Goal: Transaction & Acquisition: Purchase product/service

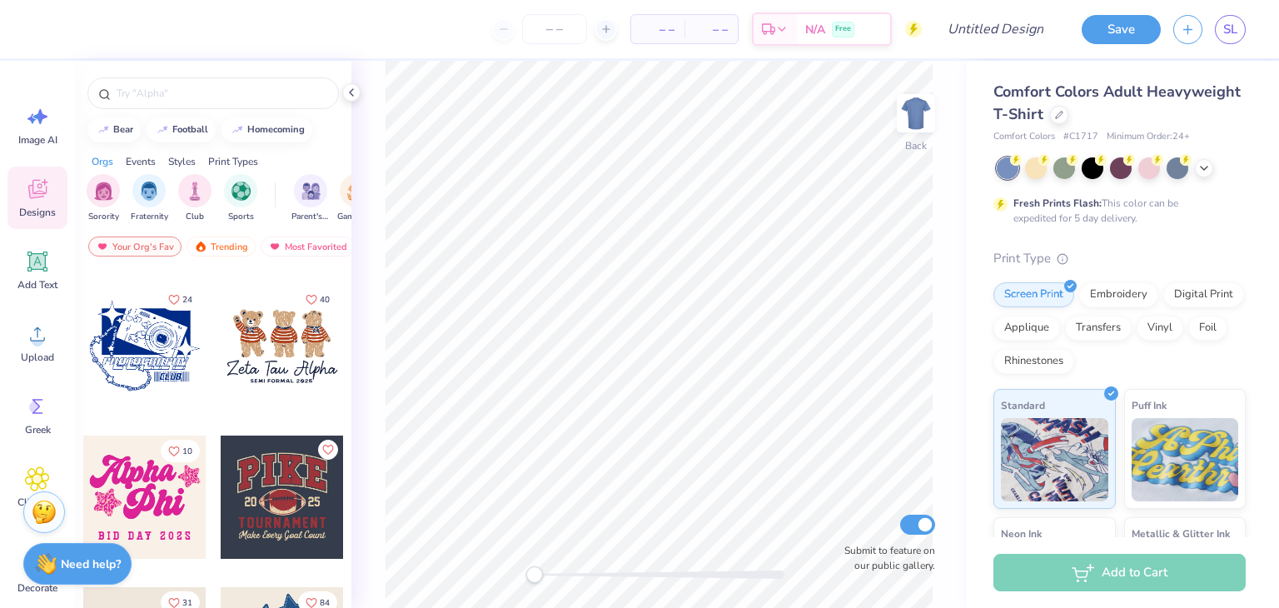
scroll to position [1054, 0]
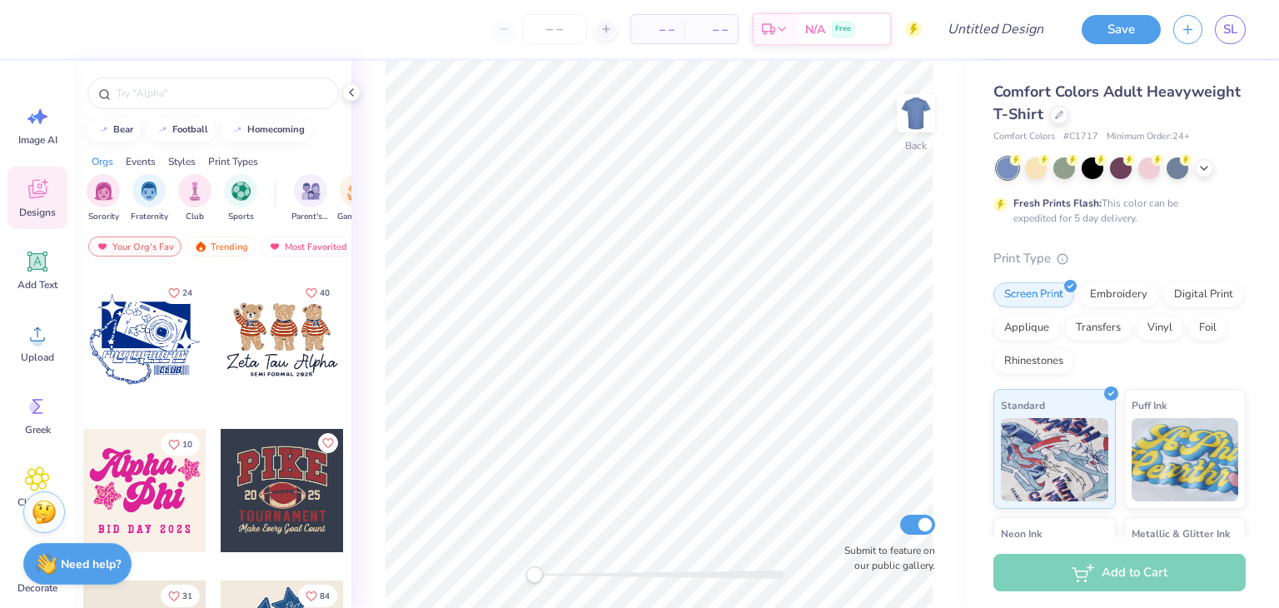
click at [170, 490] on div at bounding box center [144, 490] width 123 height 123
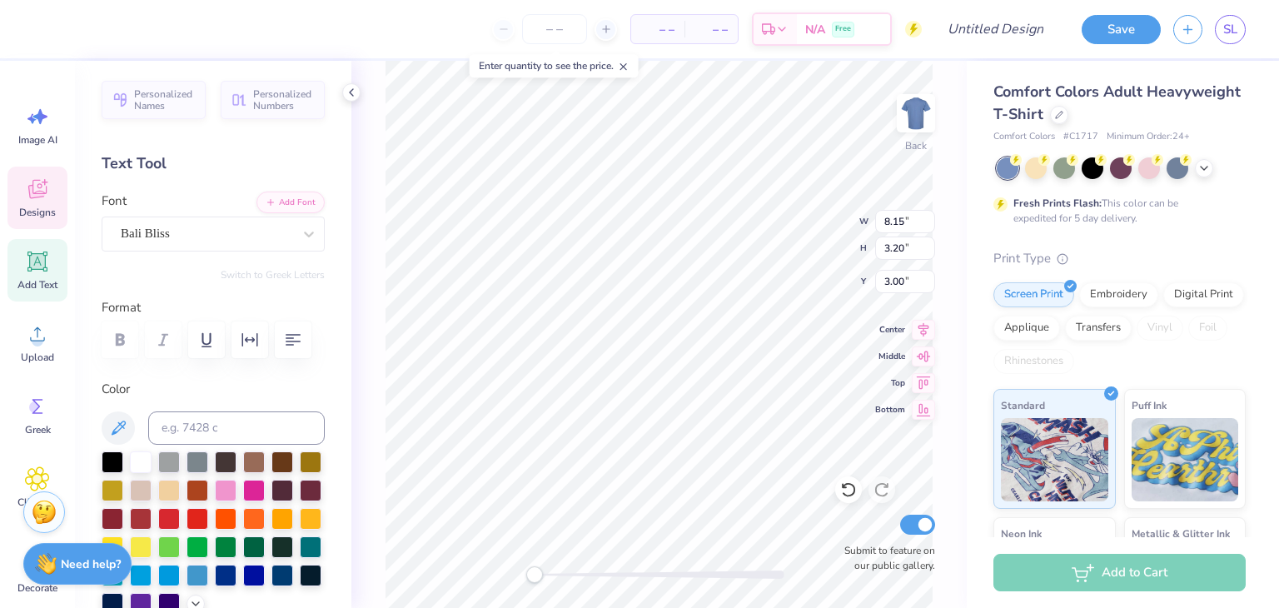
scroll to position [13, 2]
type textarea "Delta"
type input "5.78"
type input "3.34"
type input "5.66"
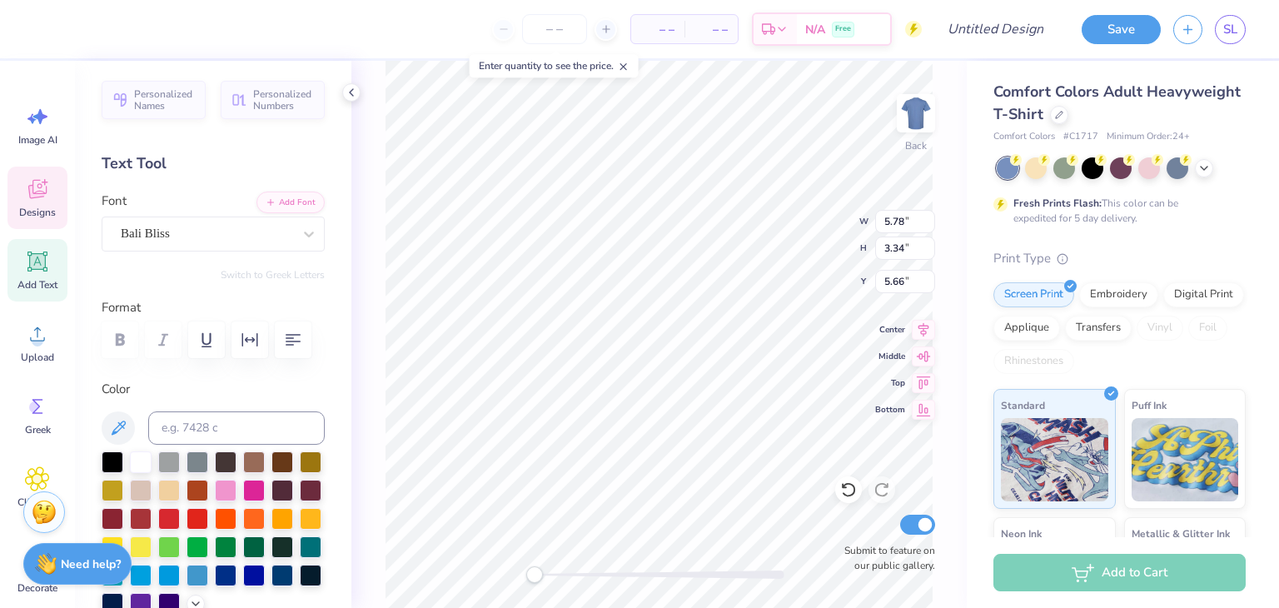
type textarea "Zeta"
type input "8.54"
type input "0.75"
type input "10.17"
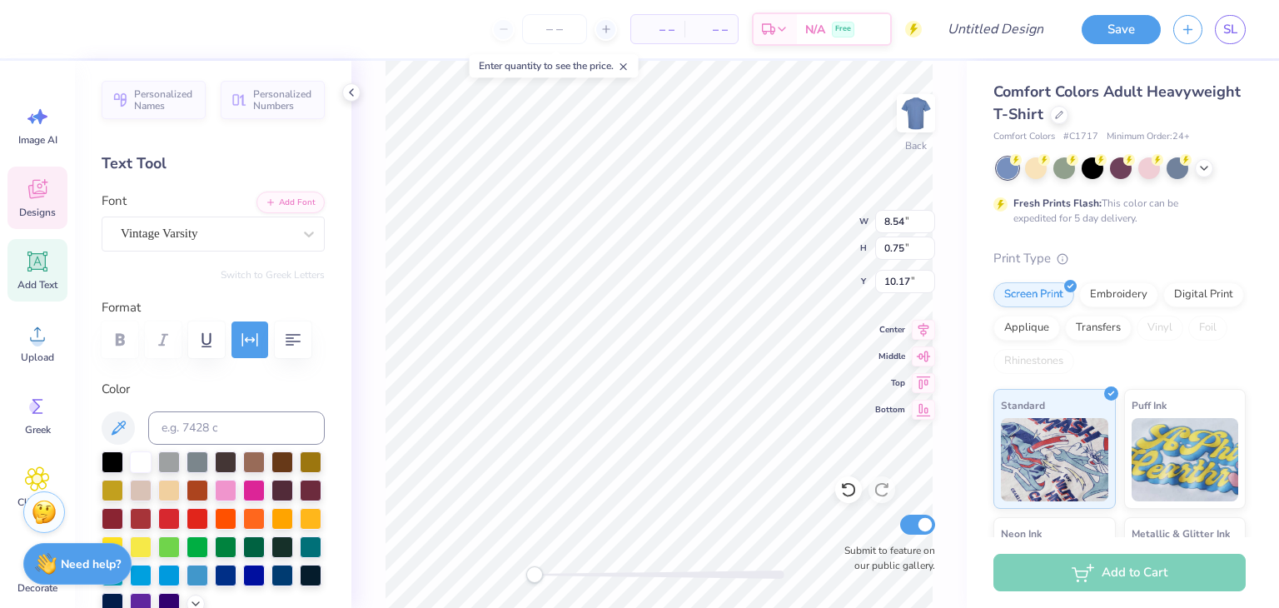
type textarea "Stars for Starkey 2025"
type input "7.64"
type input "4.86"
type input "9.93"
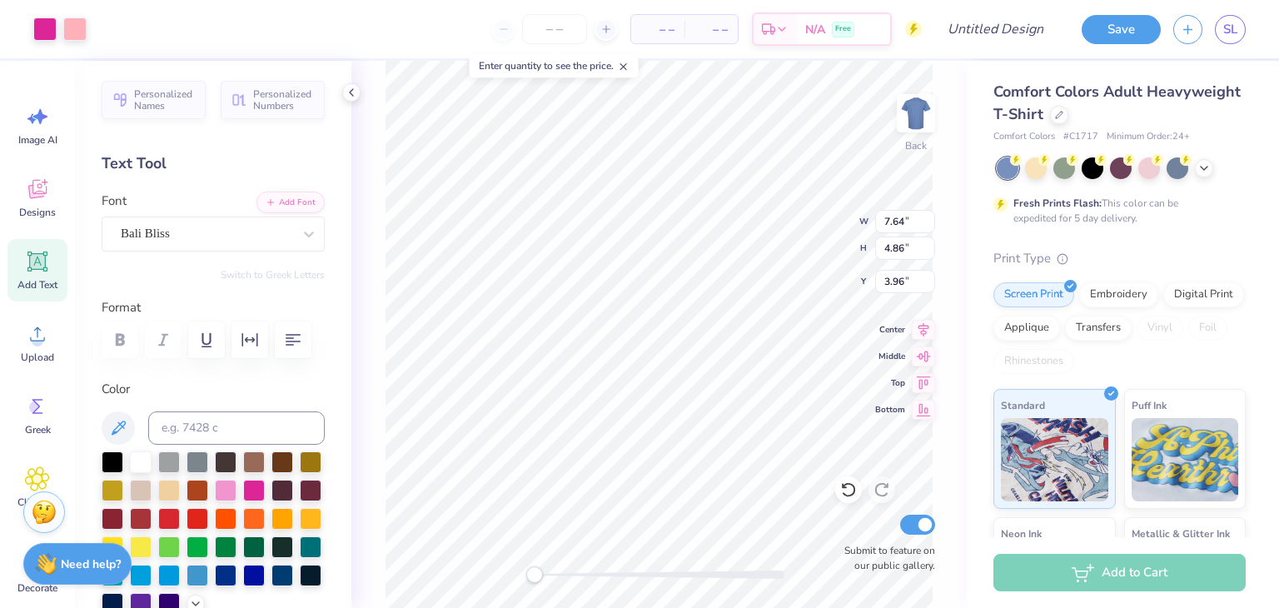
type input "8.75"
type input "3.00"
click at [1205, 173] on div at bounding box center [1204, 166] width 18 height 18
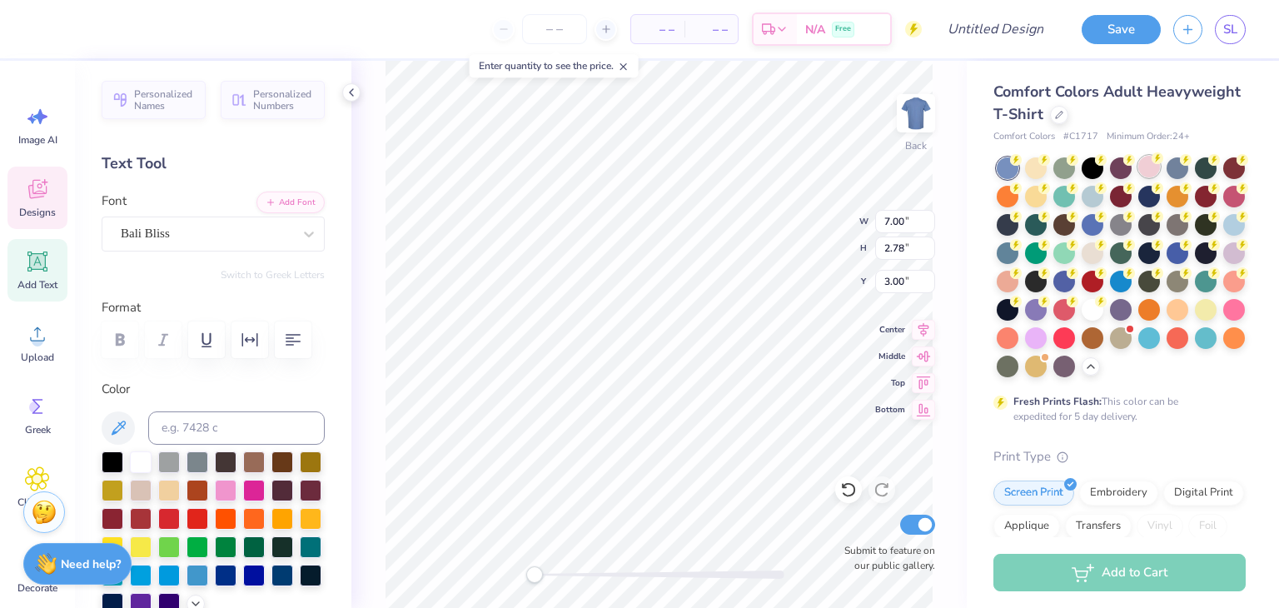
click at [1149, 166] on div at bounding box center [1149, 167] width 22 height 22
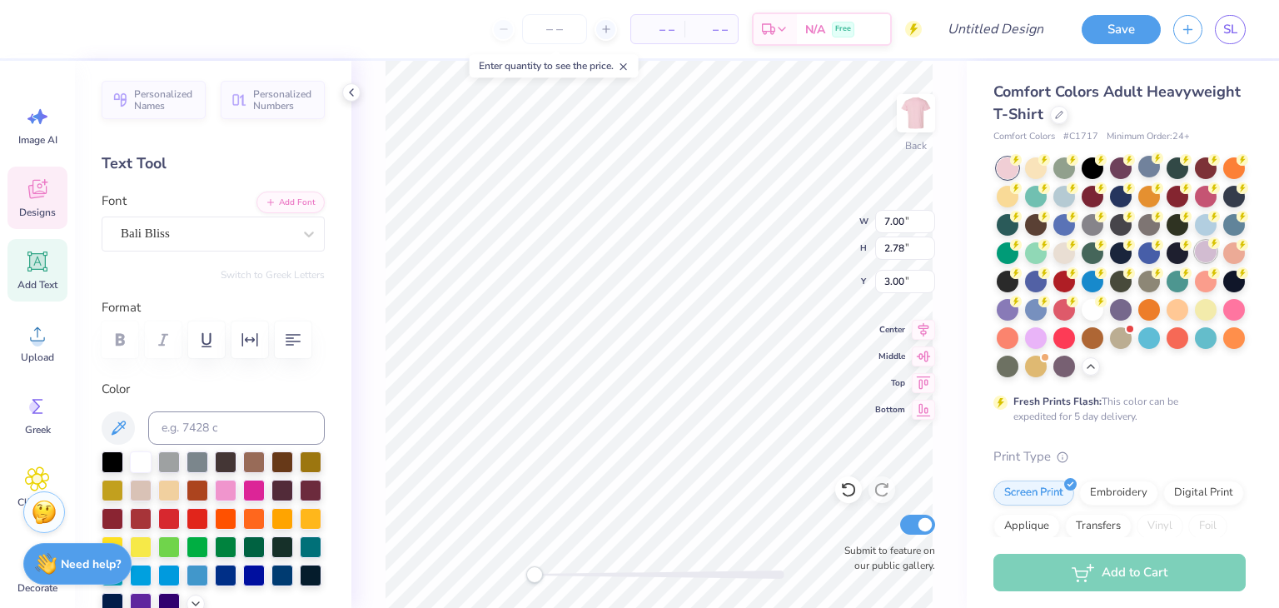
click at [1195, 262] on div at bounding box center [1206, 252] width 22 height 22
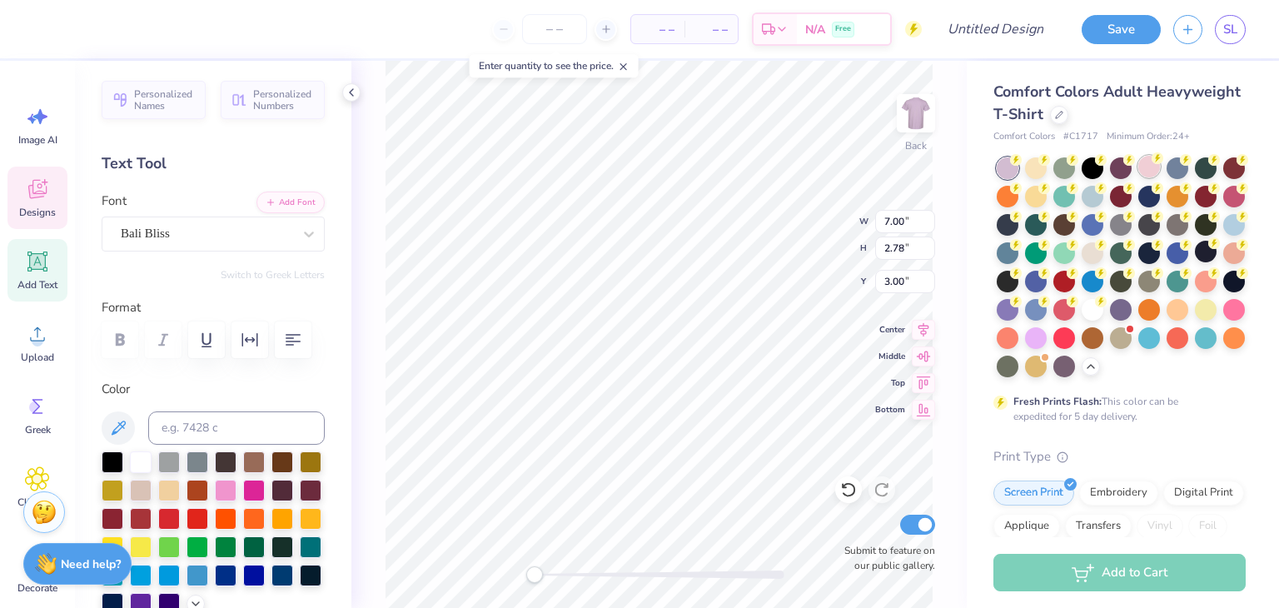
click at [1160, 168] on div at bounding box center [1149, 167] width 22 height 22
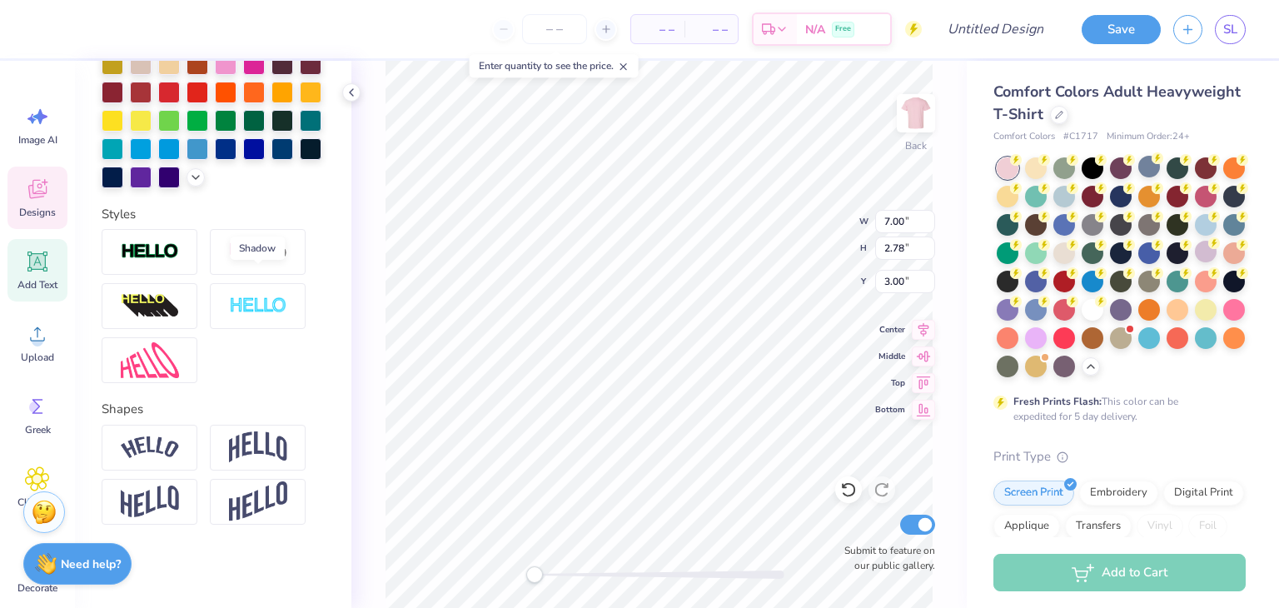
scroll to position [453, 0]
click at [1129, 503] on div "Embroidery" at bounding box center [1118, 490] width 79 height 25
click at [1073, 518] on div "Screen Print Embroidery Digital Print Applique Transfers Vinyl Foil Rhinestones" at bounding box center [1119, 526] width 252 height 92
click at [1046, 503] on div "Screen Print" at bounding box center [1033, 490] width 81 height 25
type input "8.95"
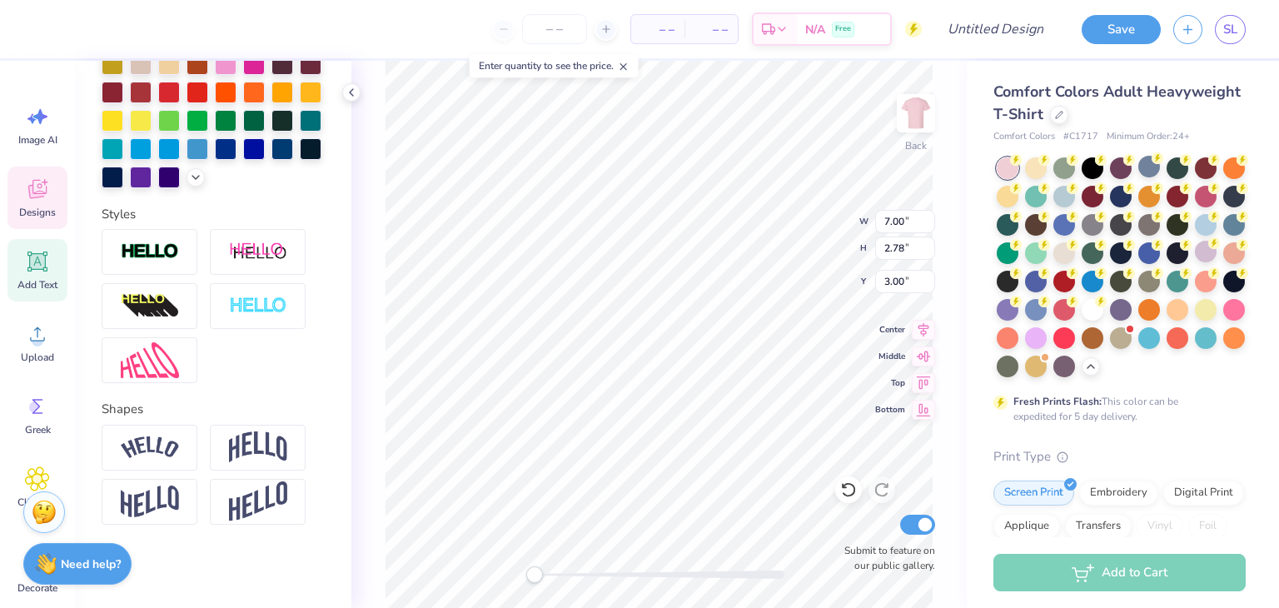
type input "2.03"
type input "9.73"
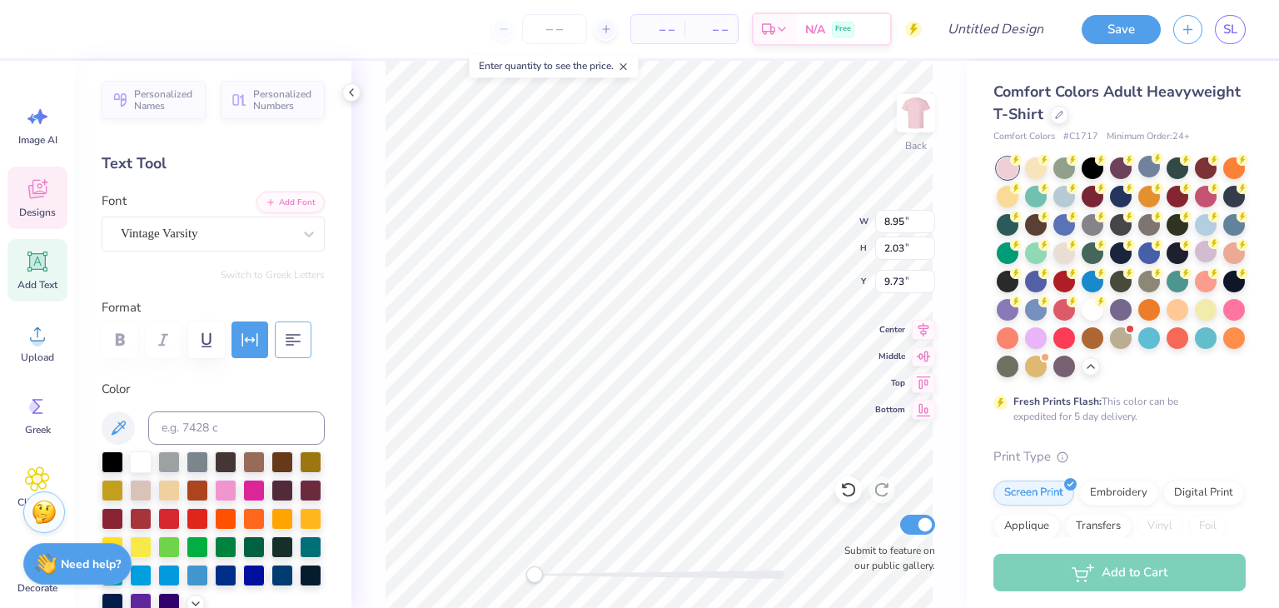
click at [286, 335] on icon "button" at bounding box center [293, 340] width 20 height 20
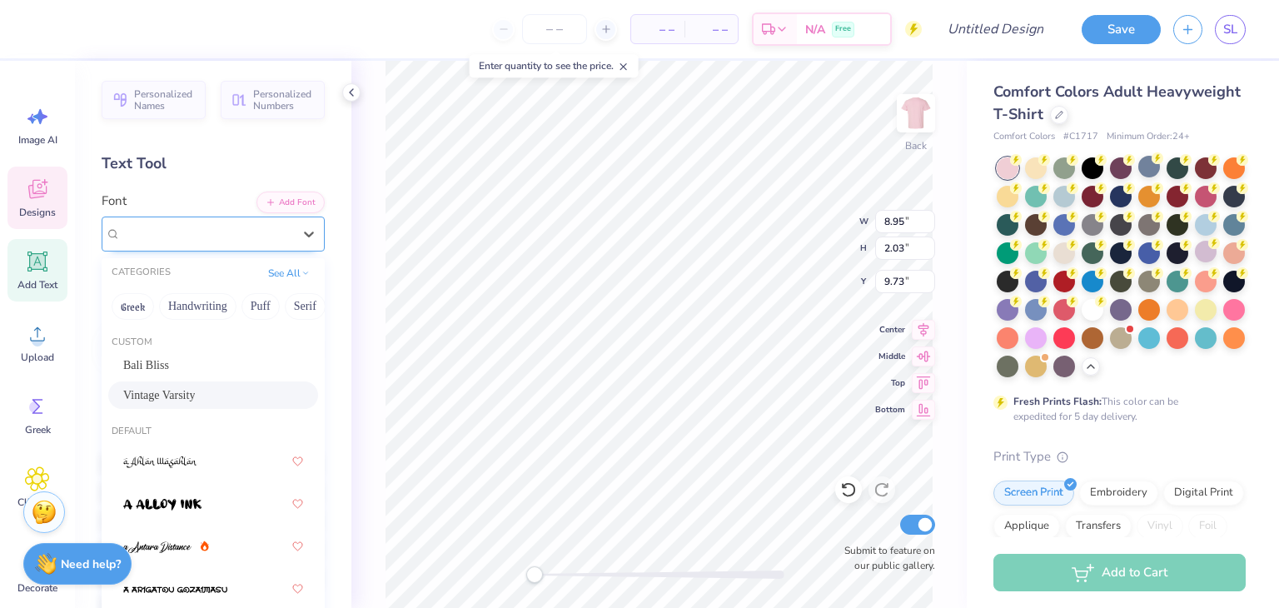
click at [264, 245] on div "Vintage Varsity" at bounding box center [206, 234] width 175 height 26
click at [205, 367] on div "Bali Bliss" at bounding box center [213, 364] width 180 height 17
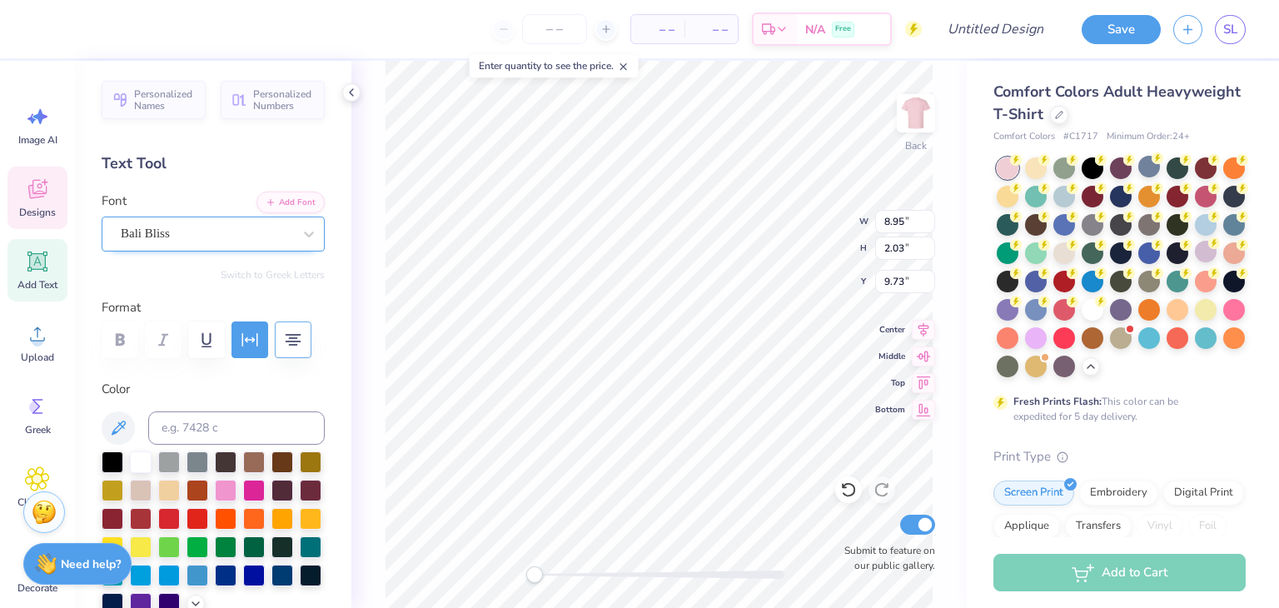
click at [216, 243] on div at bounding box center [206, 233] width 171 height 22
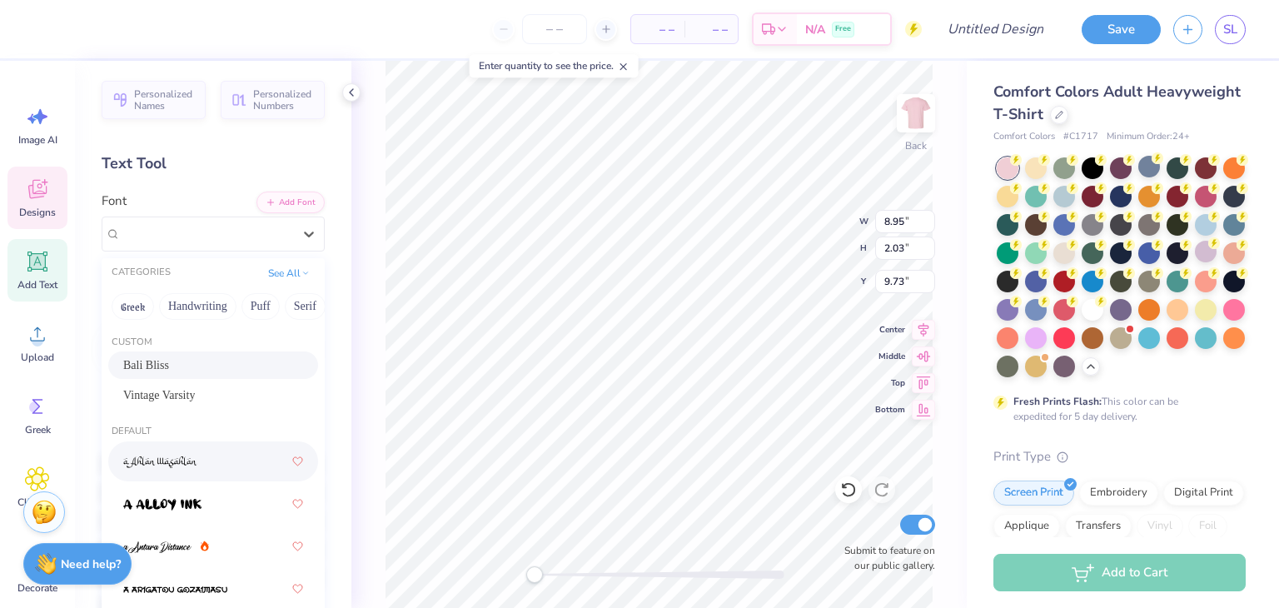
scroll to position [88, 0]
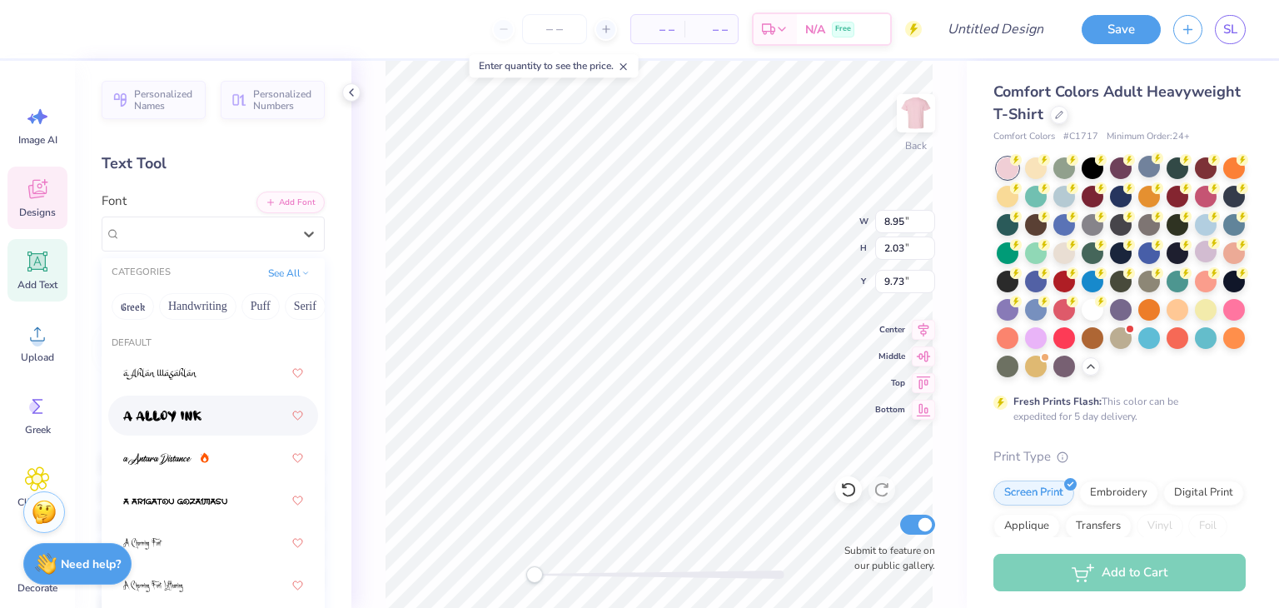
click at [162, 404] on div at bounding box center [213, 415] width 180 height 30
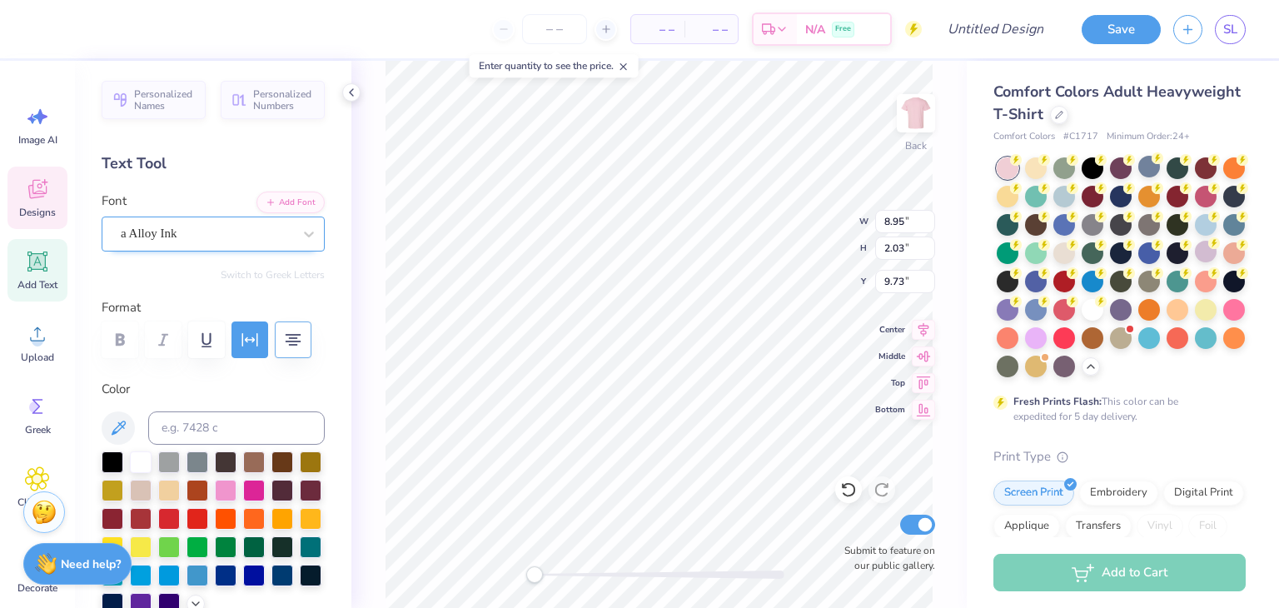
click at [201, 231] on div "a Alloy Ink" at bounding box center [206, 234] width 175 height 26
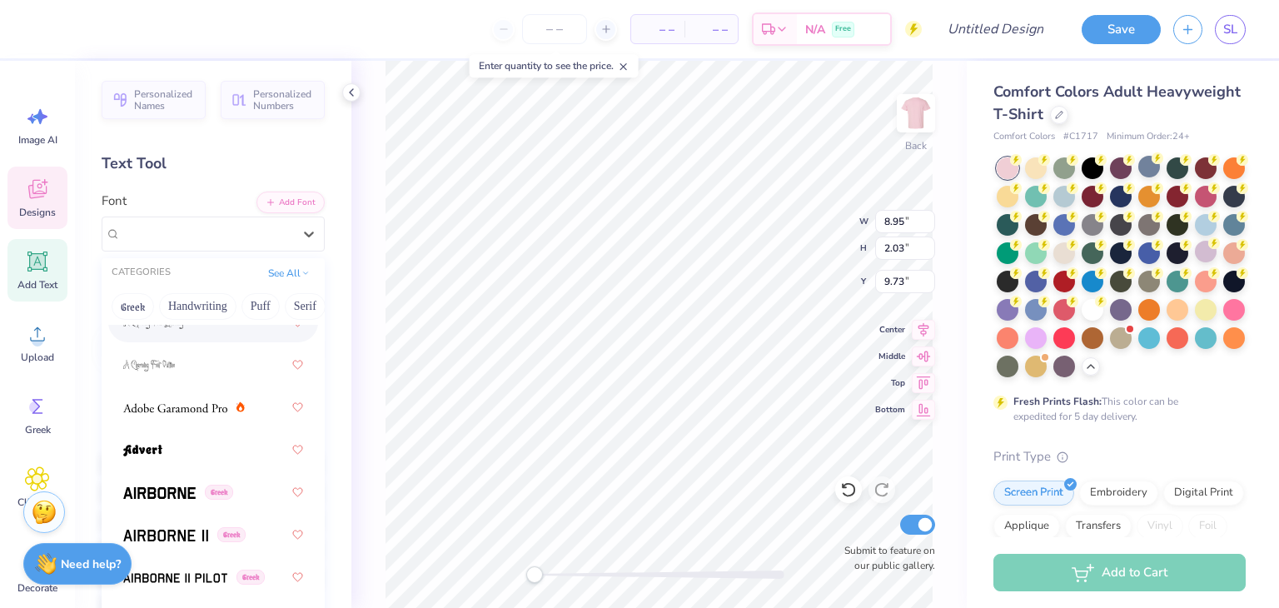
scroll to position [375, 0]
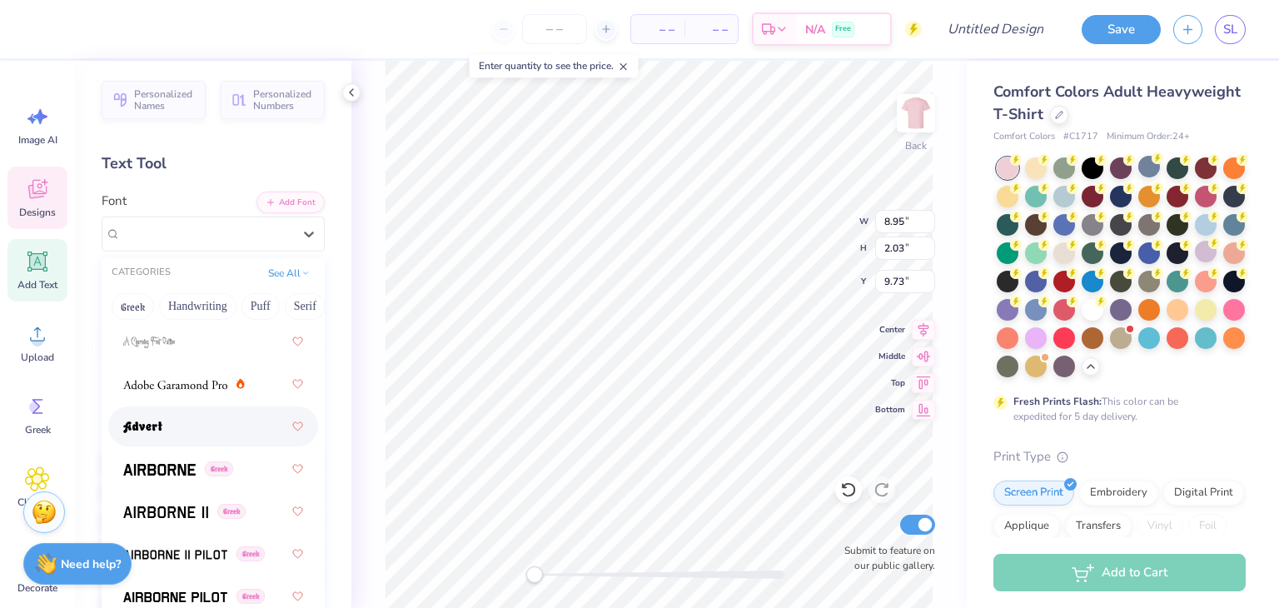
click at [173, 417] on div at bounding box center [213, 426] width 180 height 30
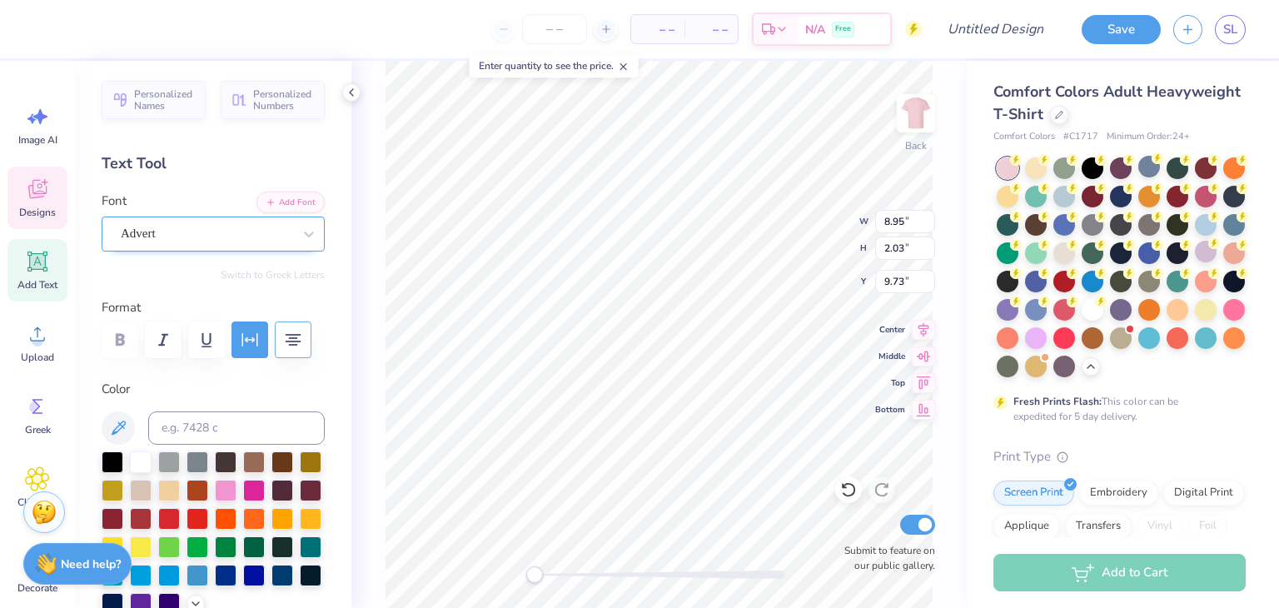
click at [239, 237] on div "Advert" at bounding box center [206, 234] width 175 height 26
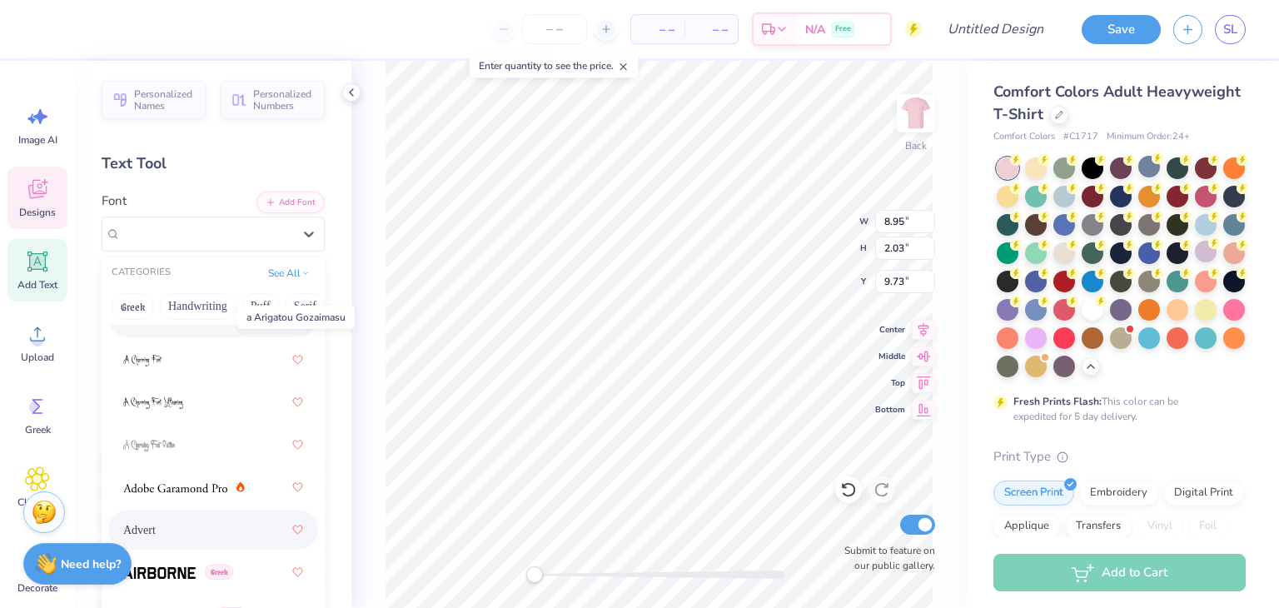
scroll to position [272, 0]
click at [252, 307] on button "Puff" at bounding box center [260, 306] width 38 height 27
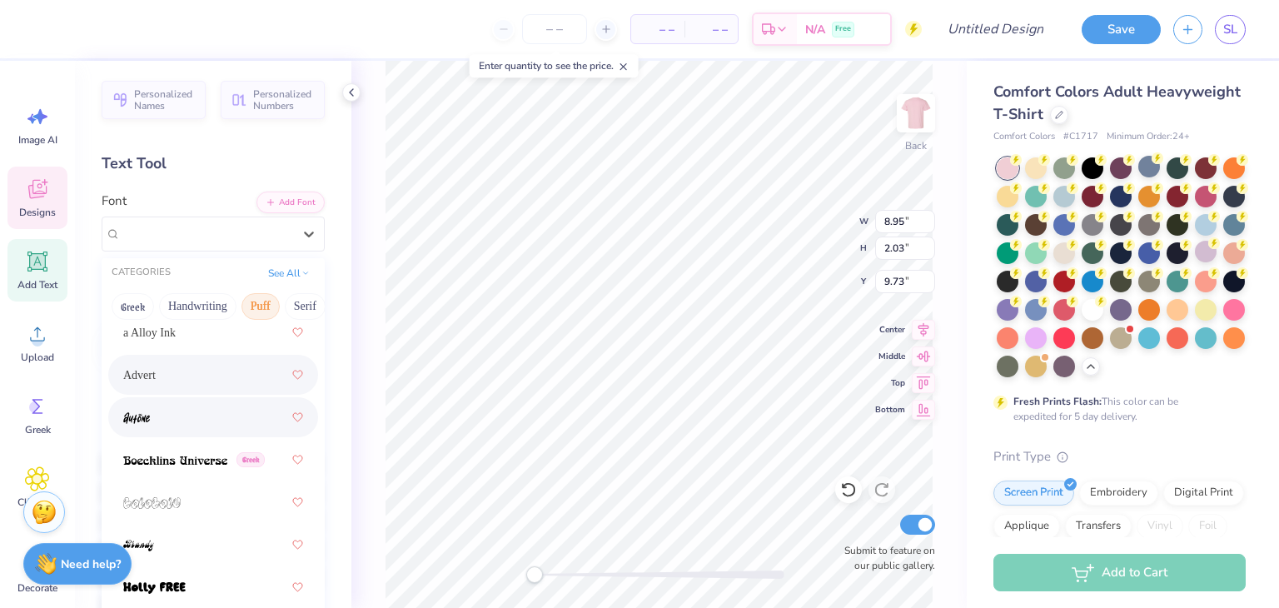
scroll to position [40, 0]
click at [193, 583] on div at bounding box center [213, 586] width 180 height 30
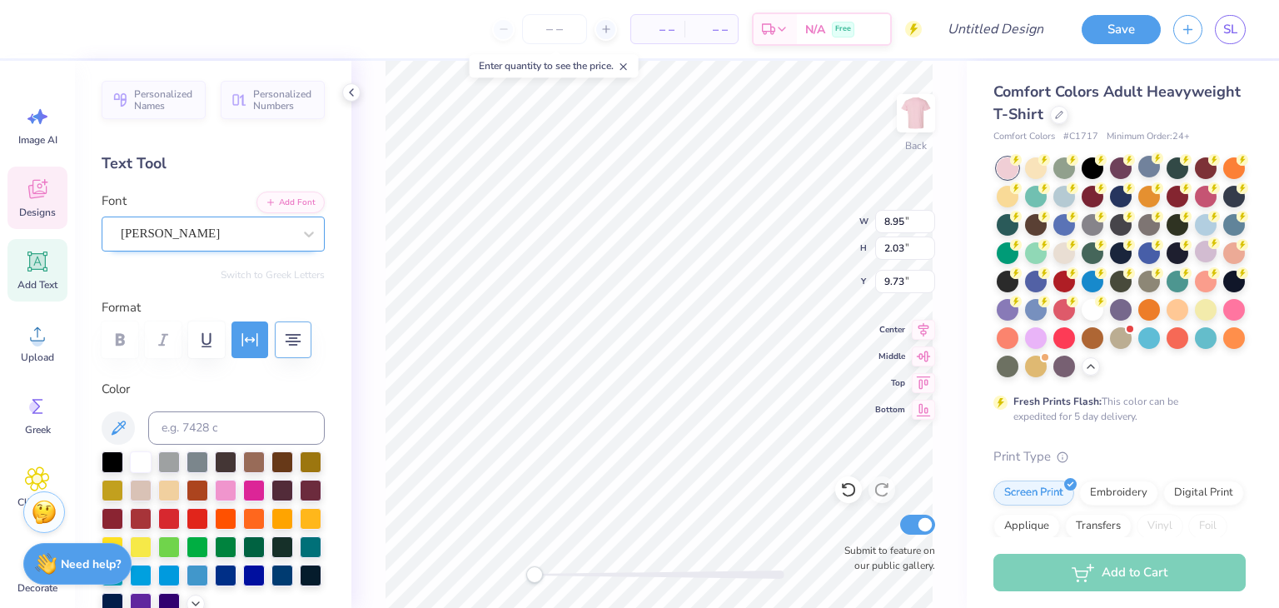
click at [222, 241] on div "Holly FREE" at bounding box center [206, 234] width 175 height 26
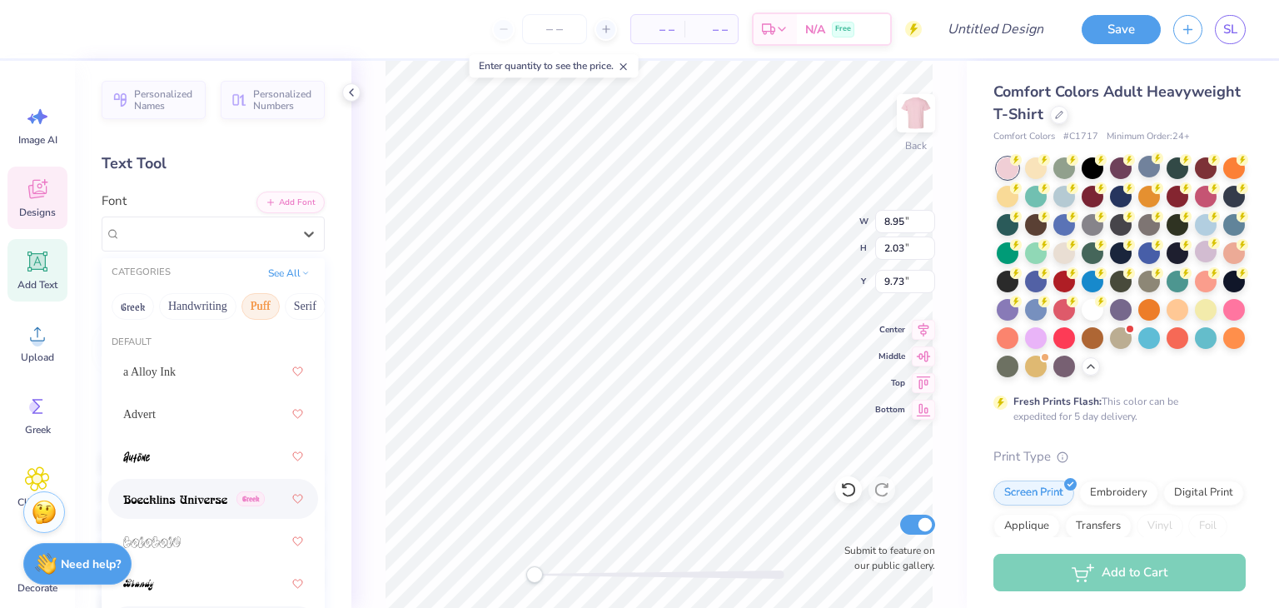
click at [200, 500] on img at bounding box center [175, 500] width 104 height 12
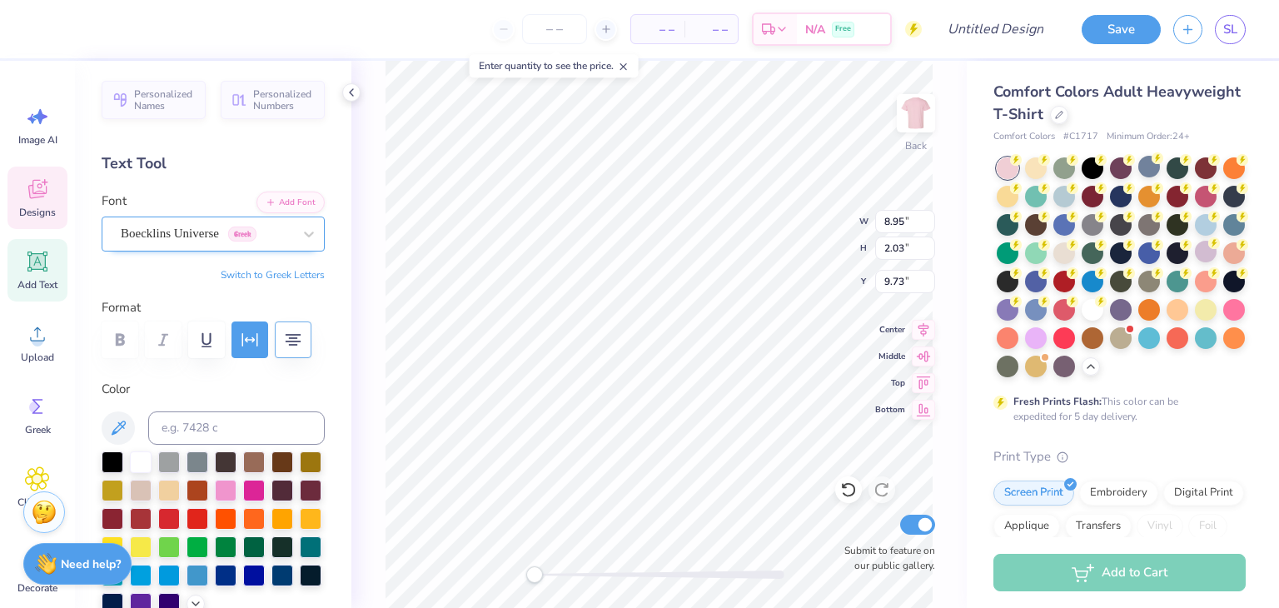
click at [206, 227] on div "Boecklins Universe Greek" at bounding box center [206, 234] width 175 height 26
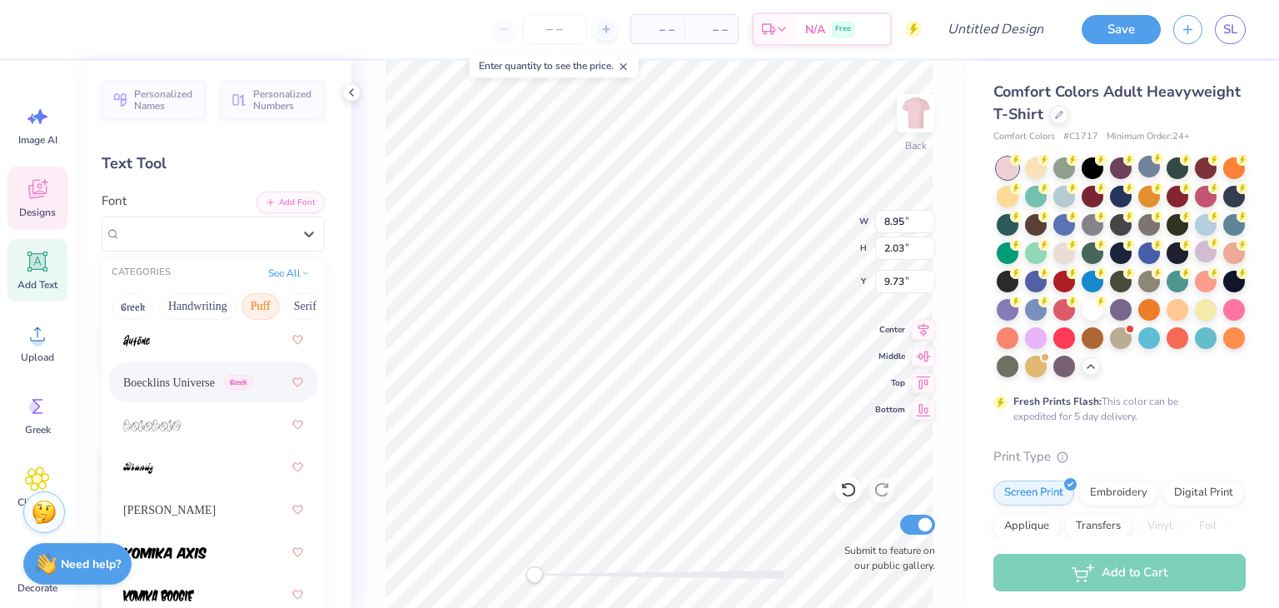
scroll to position [120, 0]
click at [205, 424] on div at bounding box center [213, 421] width 180 height 30
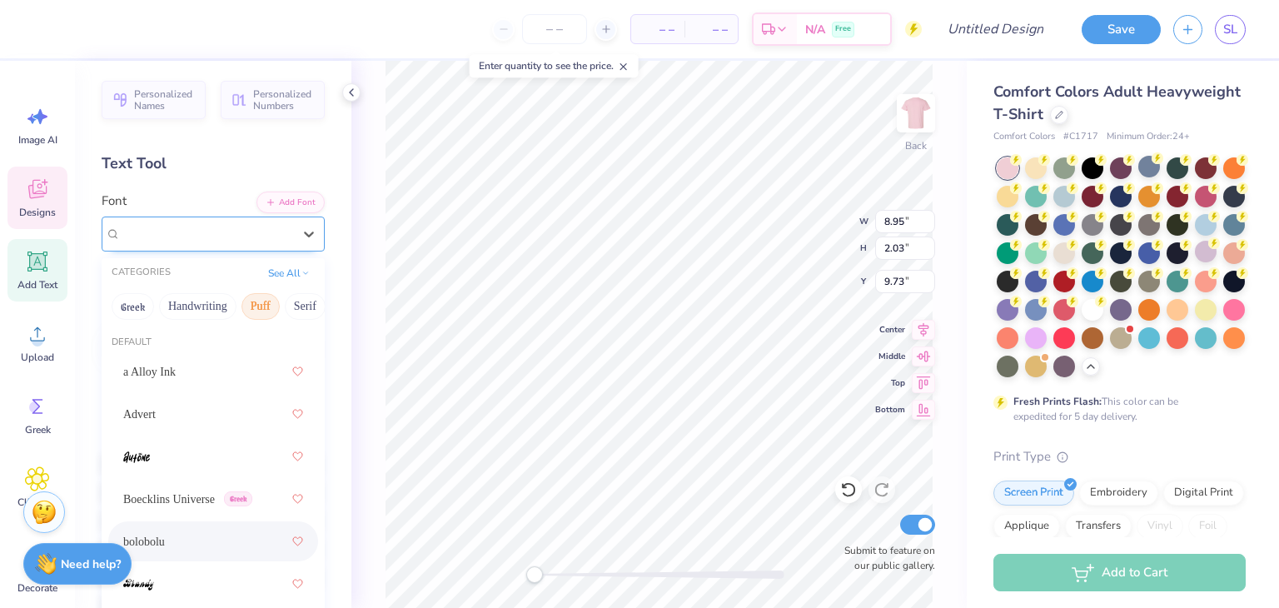
click at [222, 236] on div "bolobolu" at bounding box center [206, 234] width 175 height 26
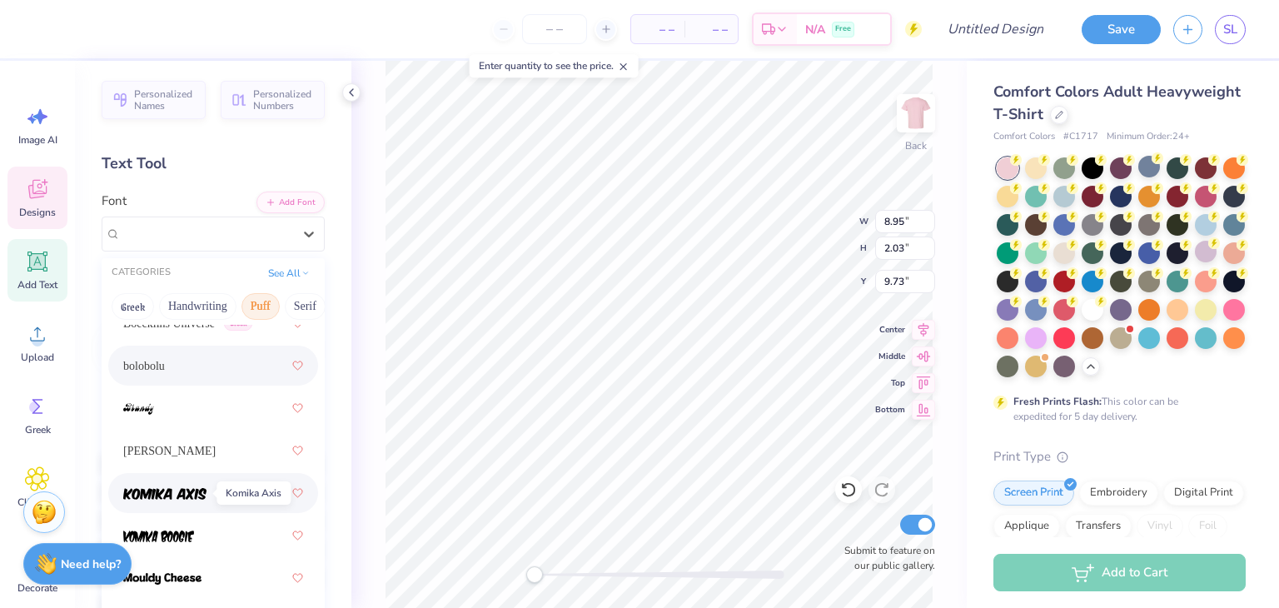
click at [186, 498] on img at bounding box center [164, 494] width 83 height 12
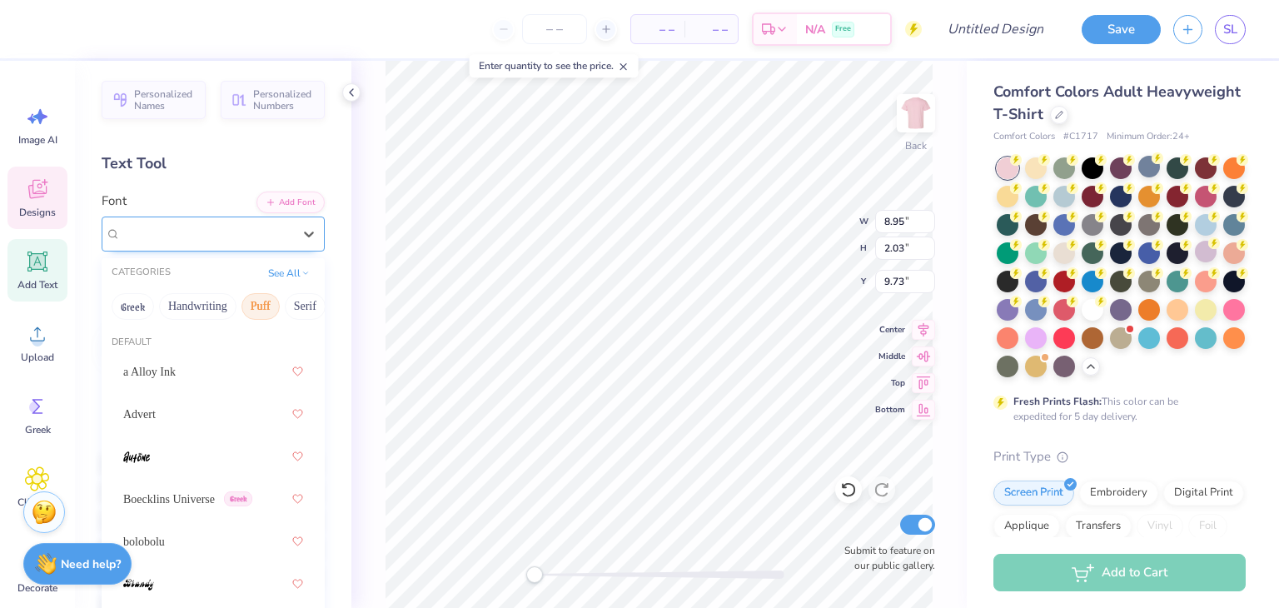
click at [231, 239] on div "Komika Axis" at bounding box center [206, 234] width 175 height 26
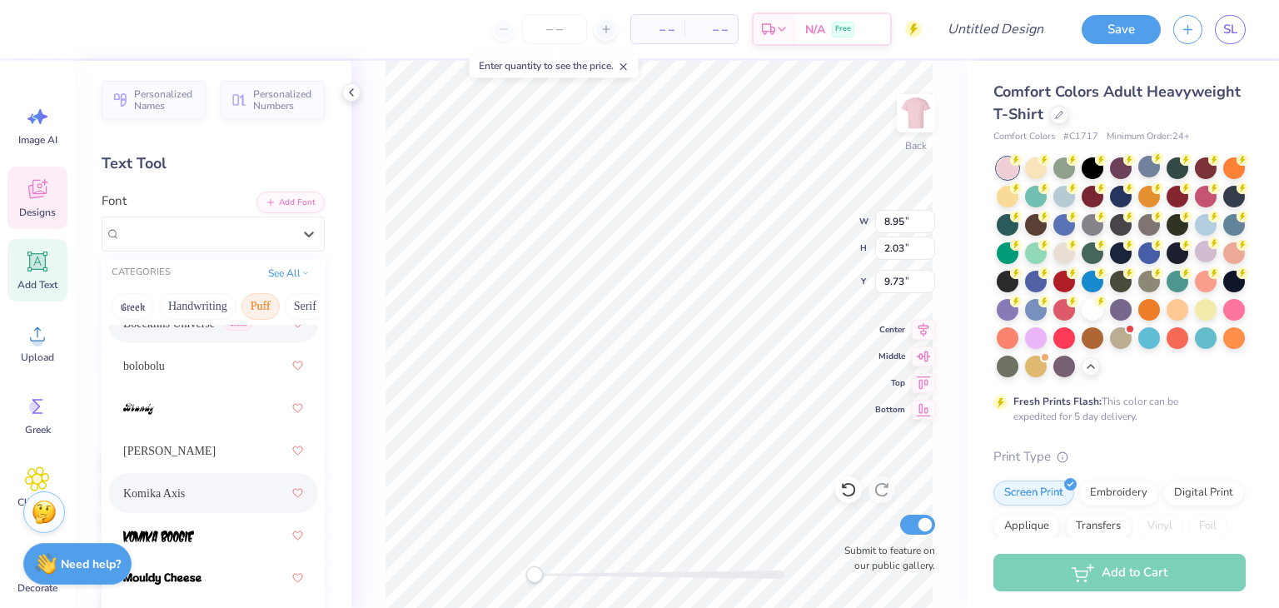
scroll to position [0, 0]
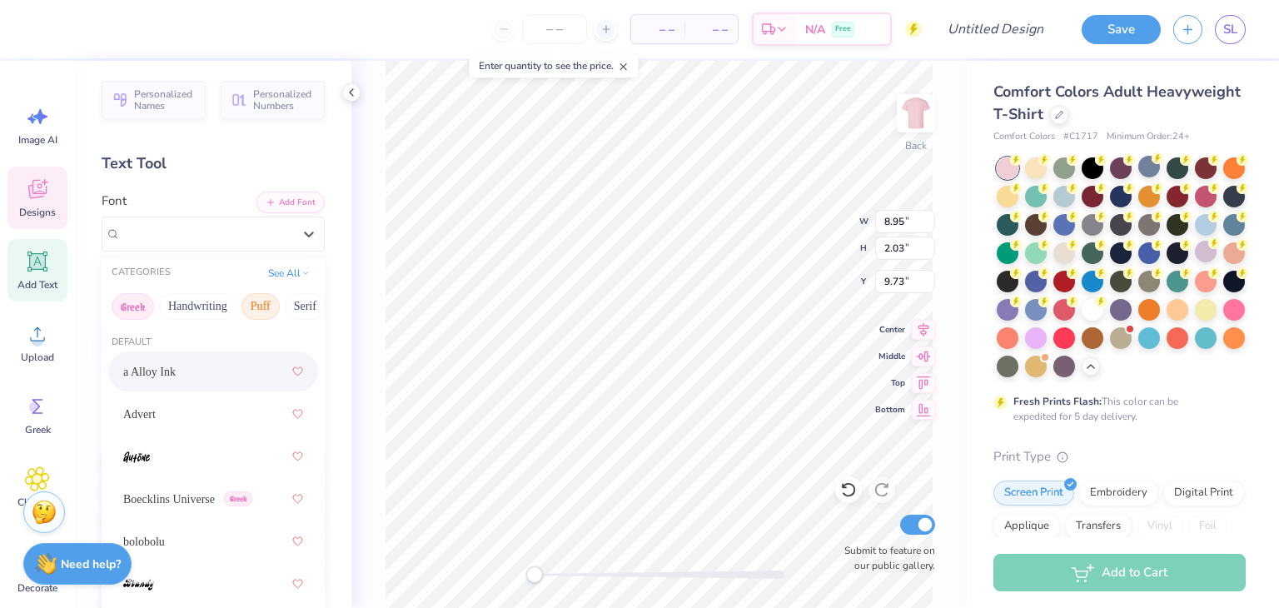
click at [135, 304] on button "Greek" at bounding box center [133, 306] width 42 height 27
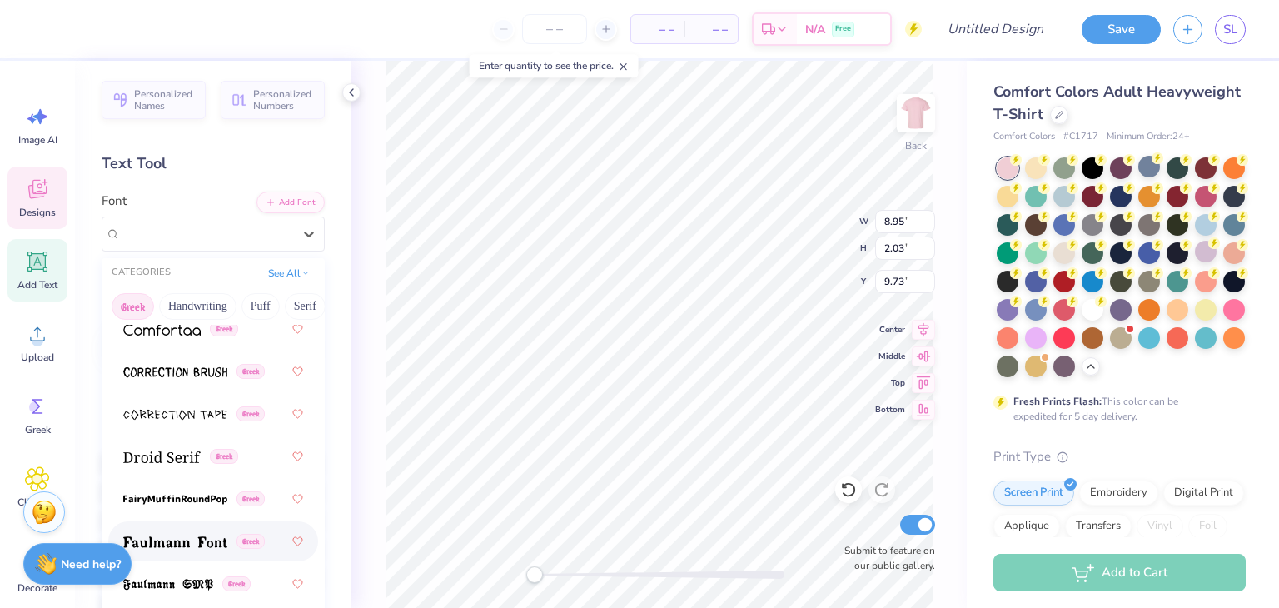
scroll to position [661, 0]
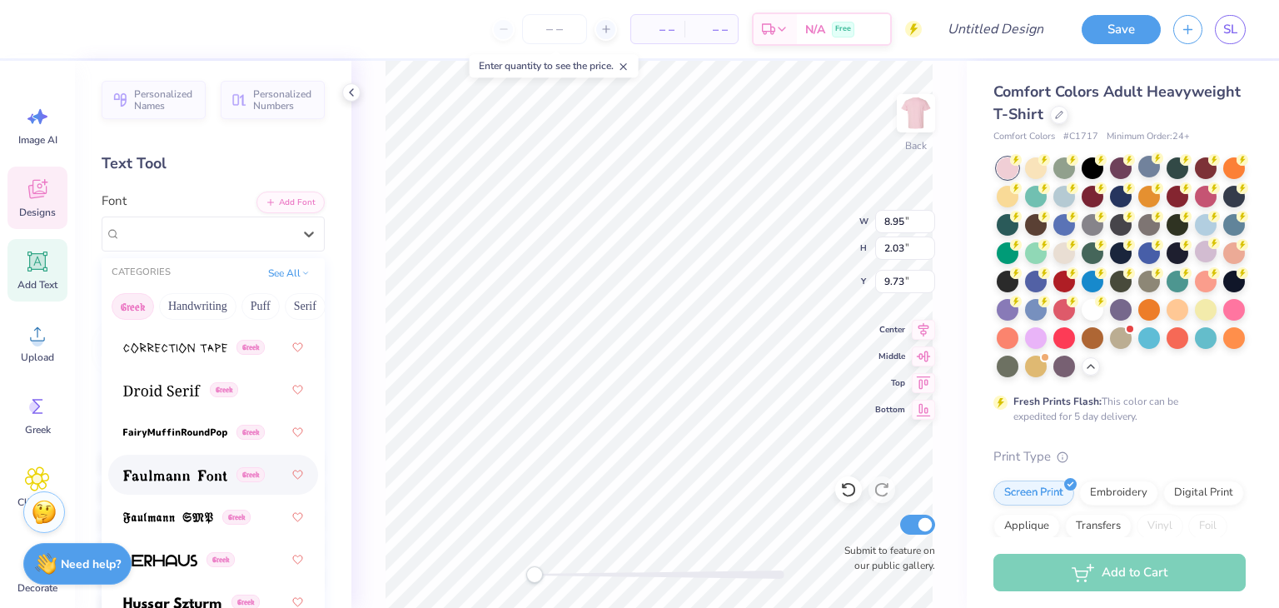
click at [202, 470] on img at bounding box center [175, 476] width 104 height 12
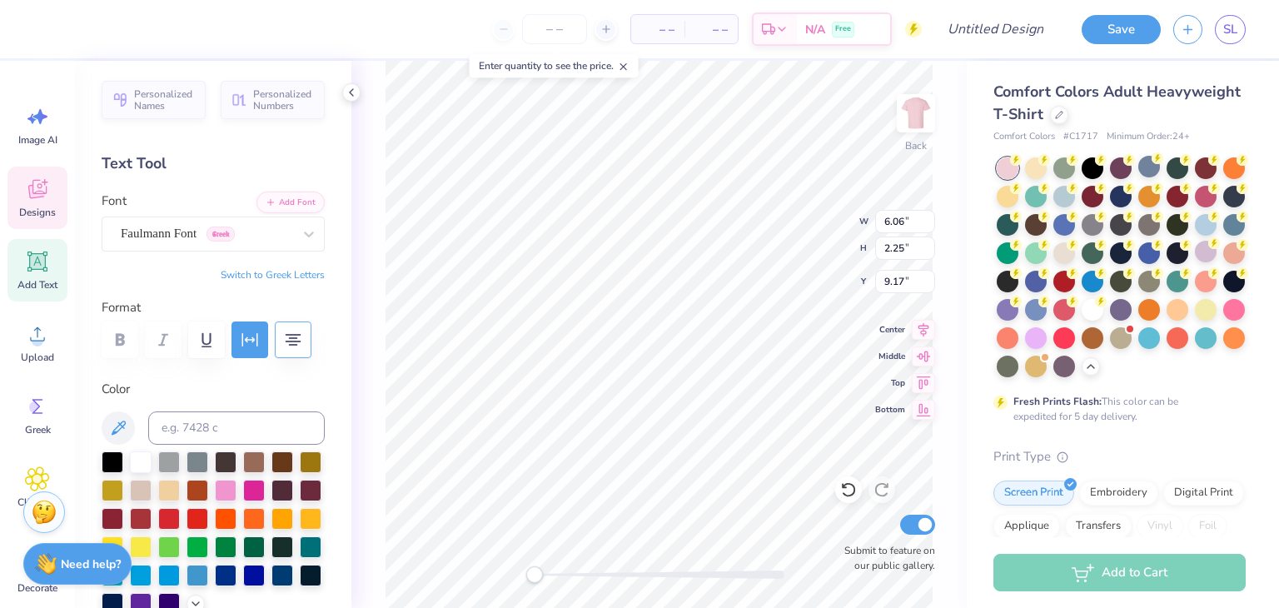
type textarea "Stars for Starkey 2025"
click at [216, 241] on div "Faulmann Font Greek" at bounding box center [206, 234] width 175 height 26
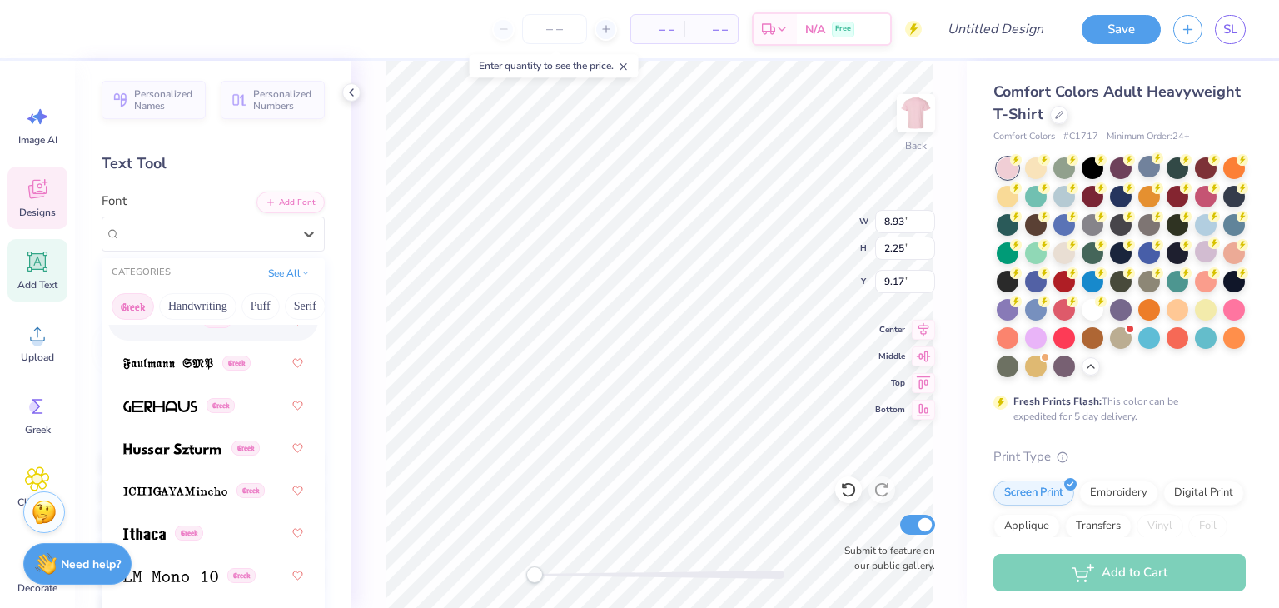
scroll to position [832, 0]
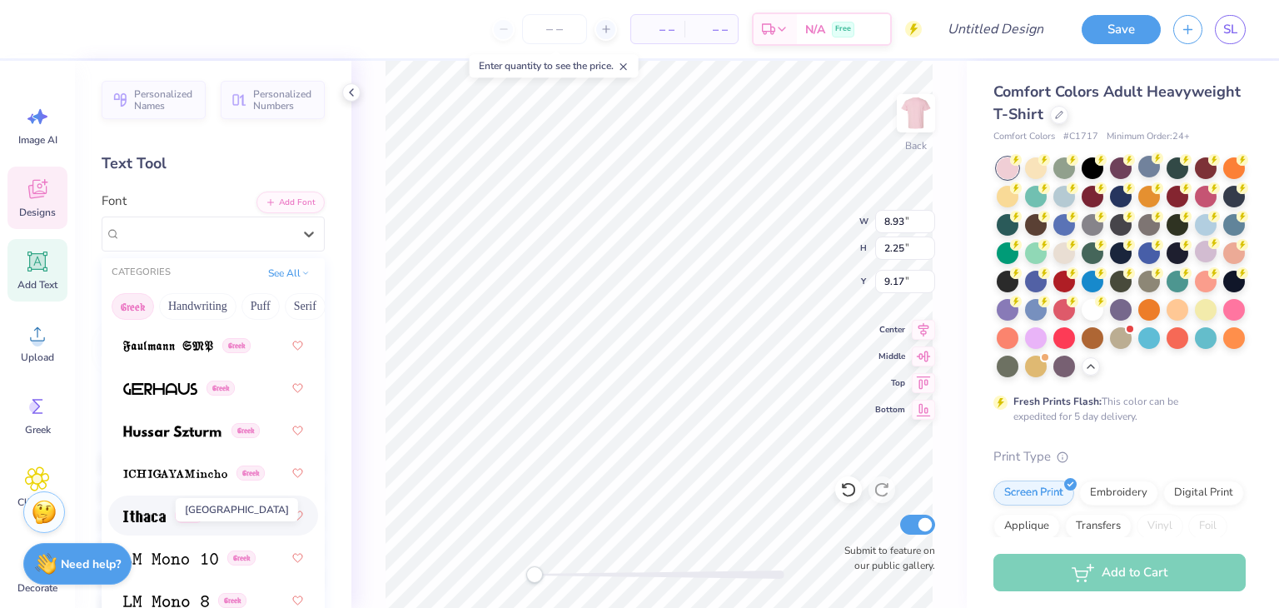
click at [143, 522] on span at bounding box center [144, 515] width 42 height 17
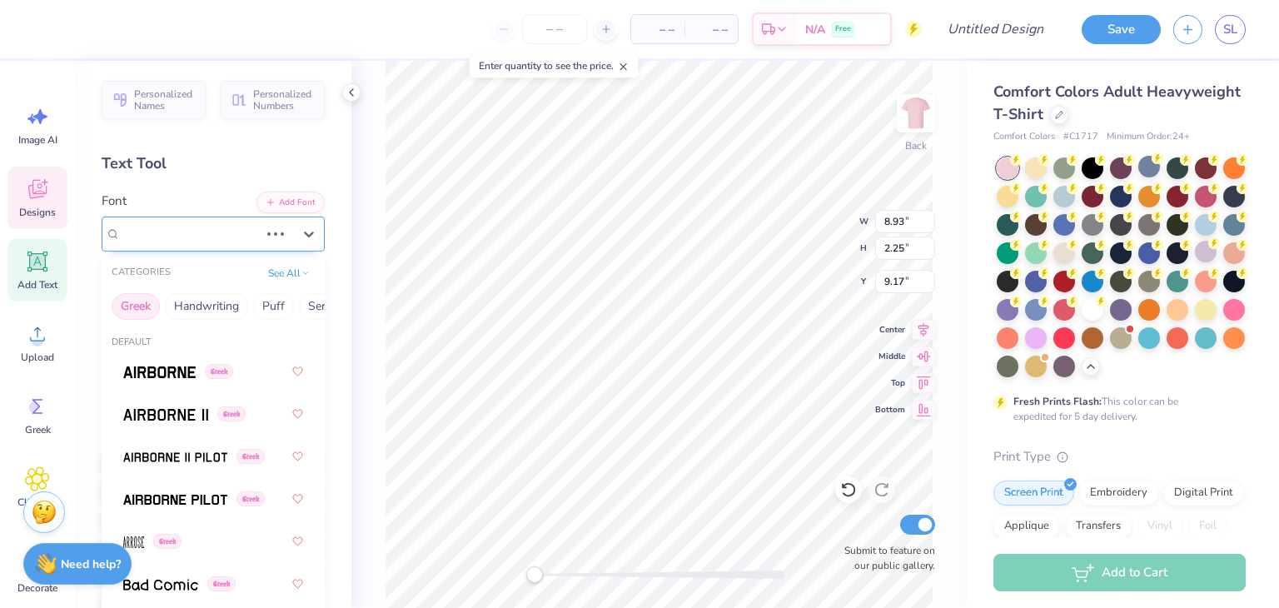
click at [226, 231] on div "Faulmann Font Greek" at bounding box center [190, 234] width 142 height 26
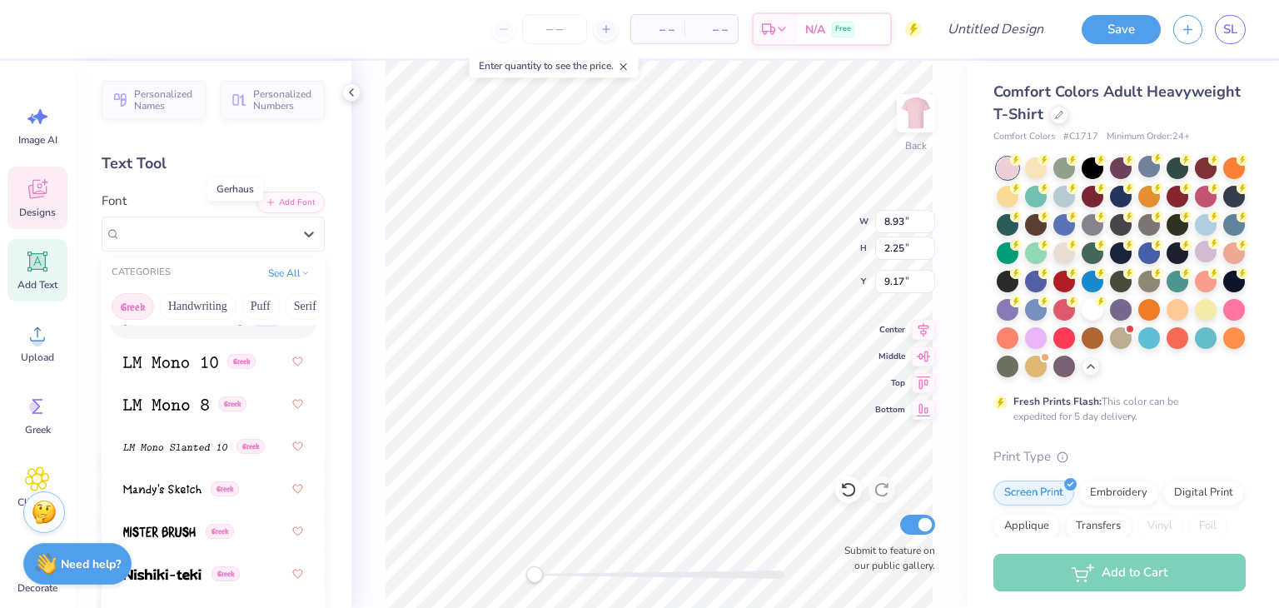
scroll to position [1032, 0]
click at [271, 272] on button "See All" at bounding box center [289, 271] width 52 height 17
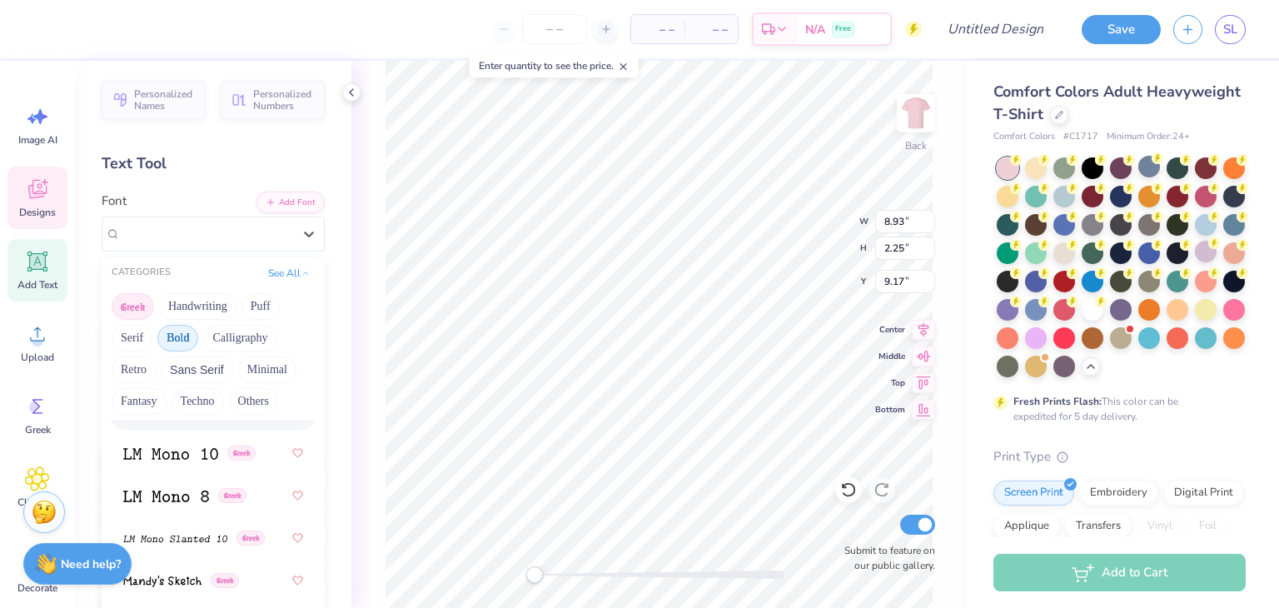
click at [190, 331] on button "Bold" at bounding box center [177, 338] width 41 height 27
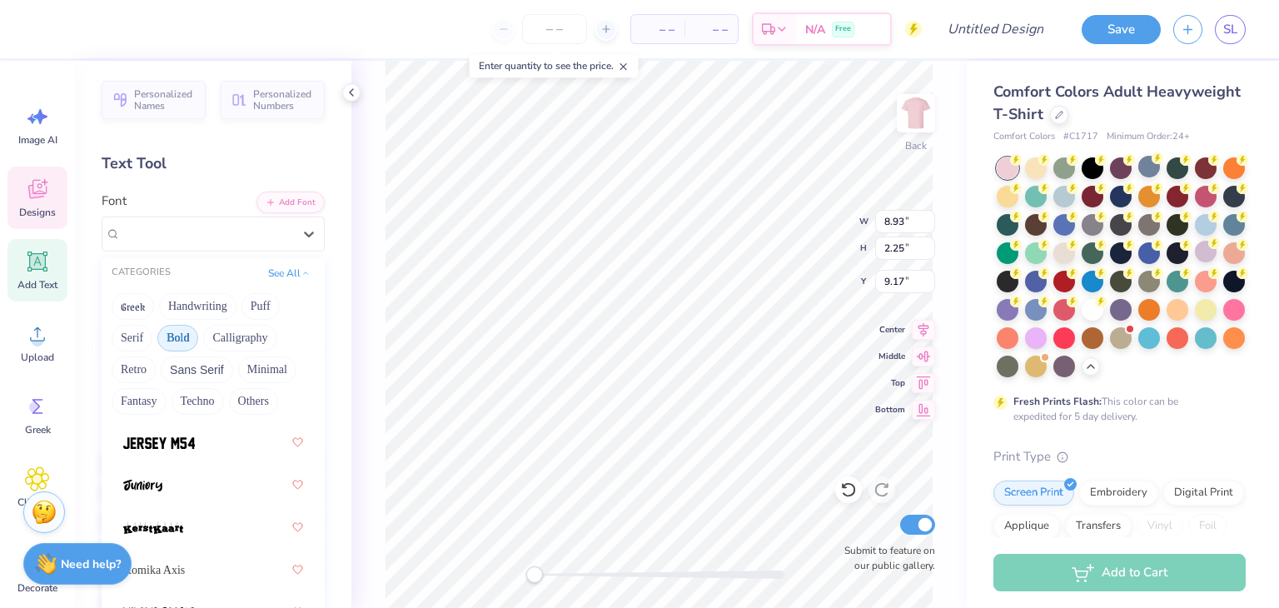
scroll to position [1341, 0]
click at [158, 500] on div at bounding box center [213, 484] width 210 height 40
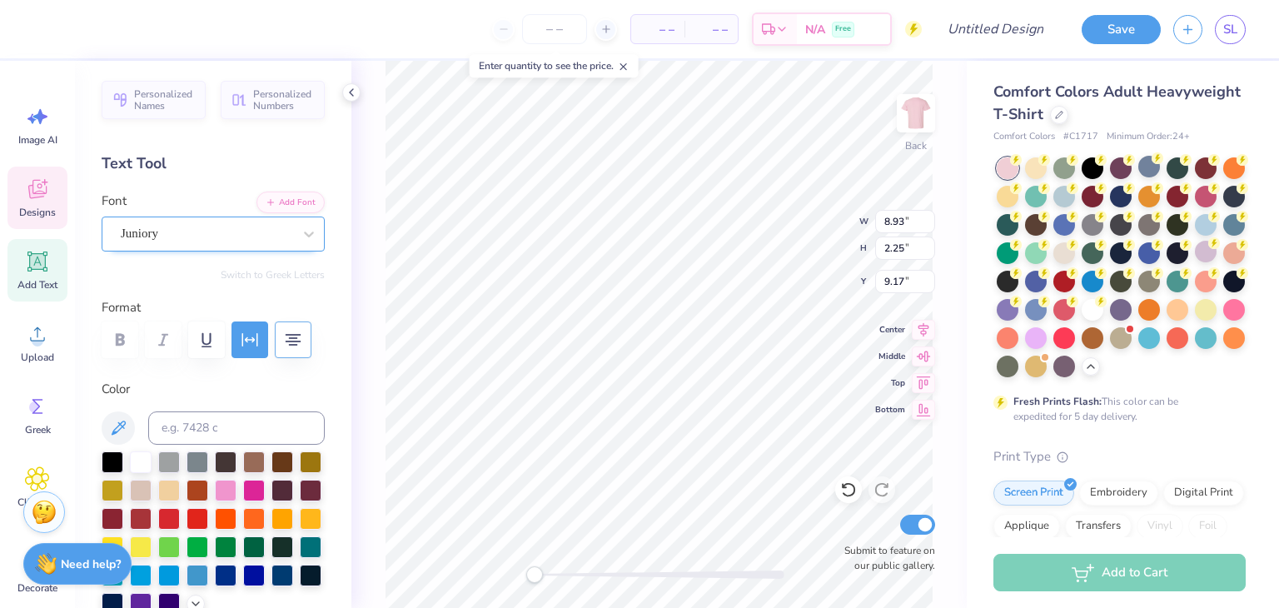
click at [252, 243] on div at bounding box center [206, 233] width 171 height 22
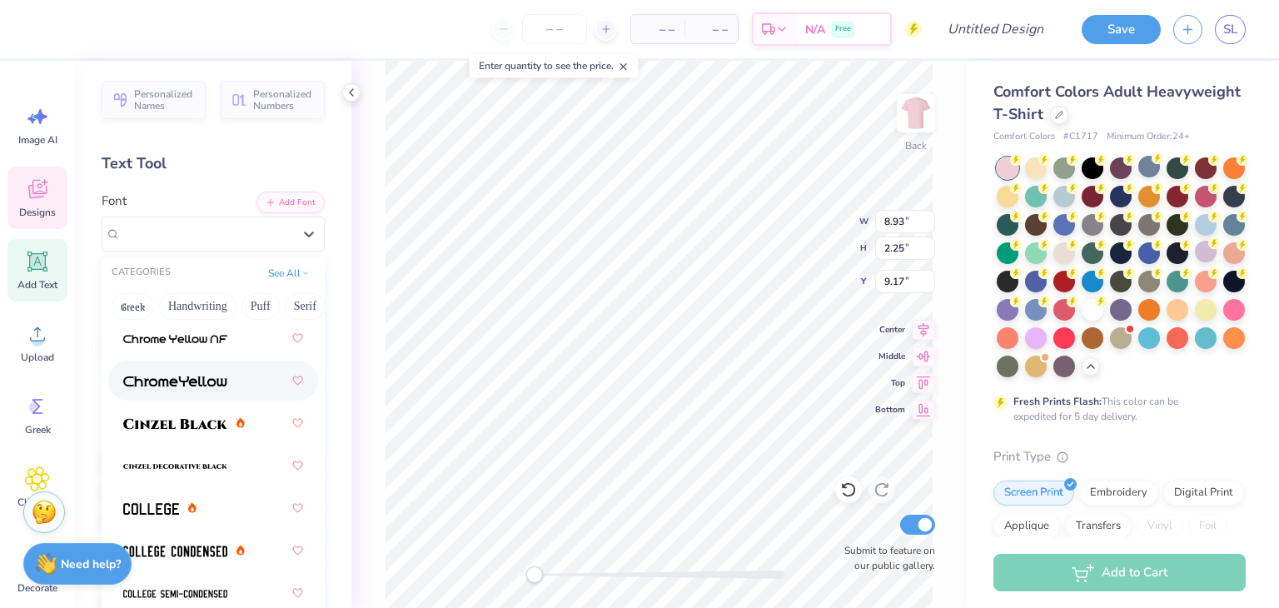
scroll to position [75, 0]
click at [176, 430] on span at bounding box center [175, 423] width 104 height 17
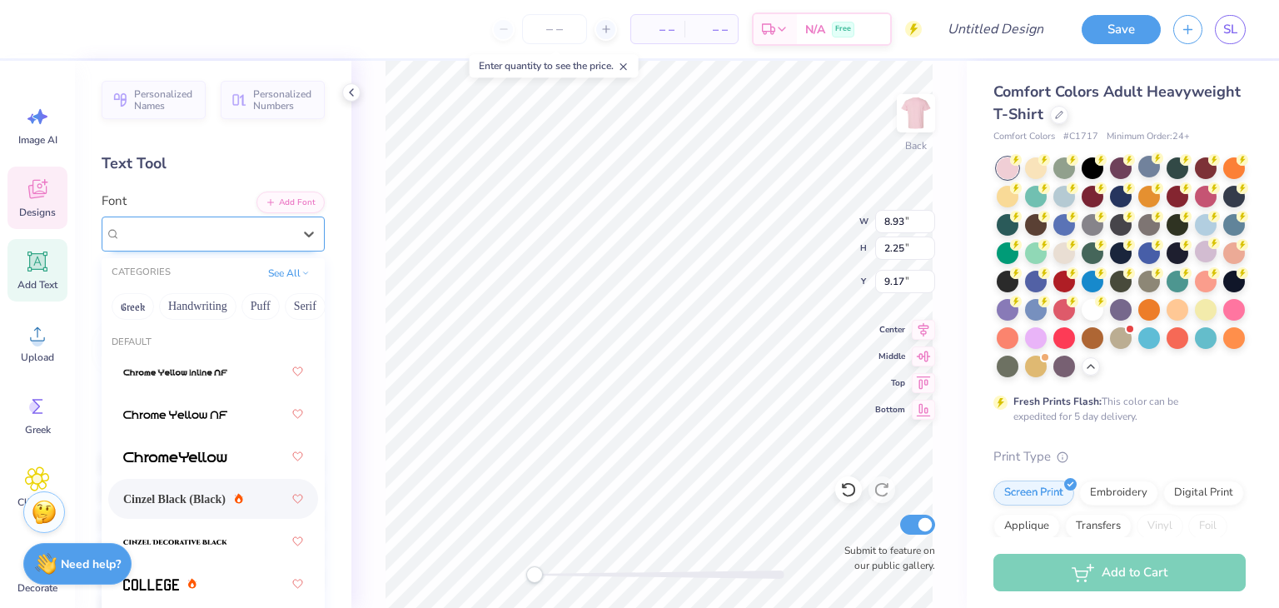
click at [213, 247] on div "Cinzel Black (Black)" at bounding box center [213, 233] width 223 height 35
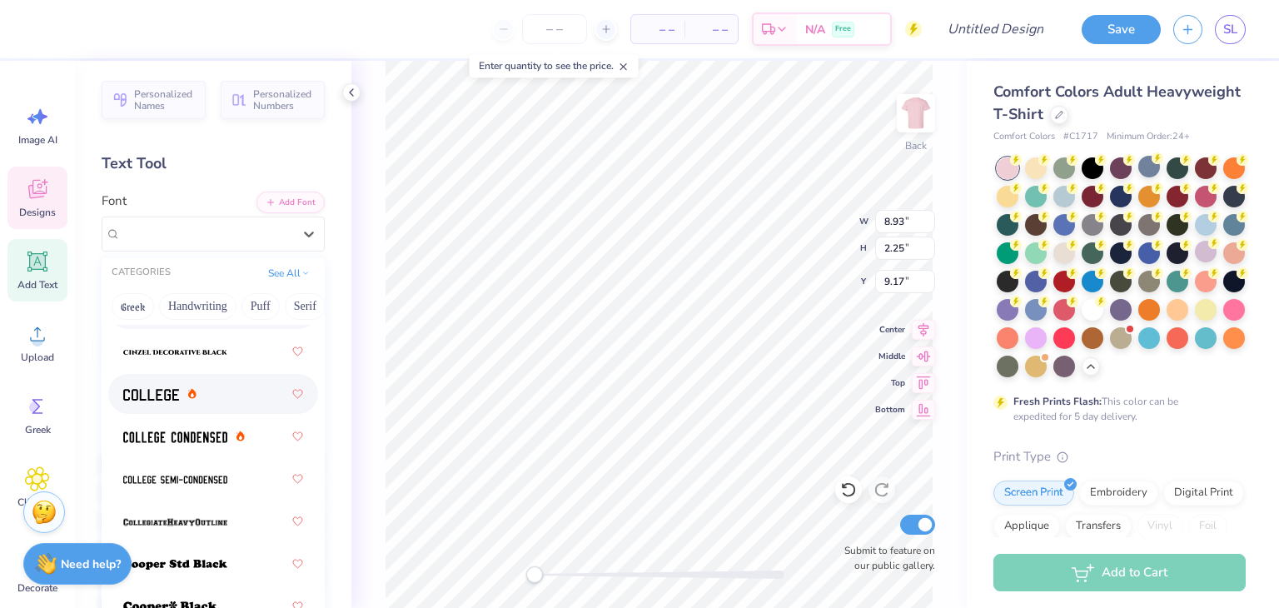
scroll to position [190, 0]
click at [237, 568] on div at bounding box center [213, 564] width 180 height 30
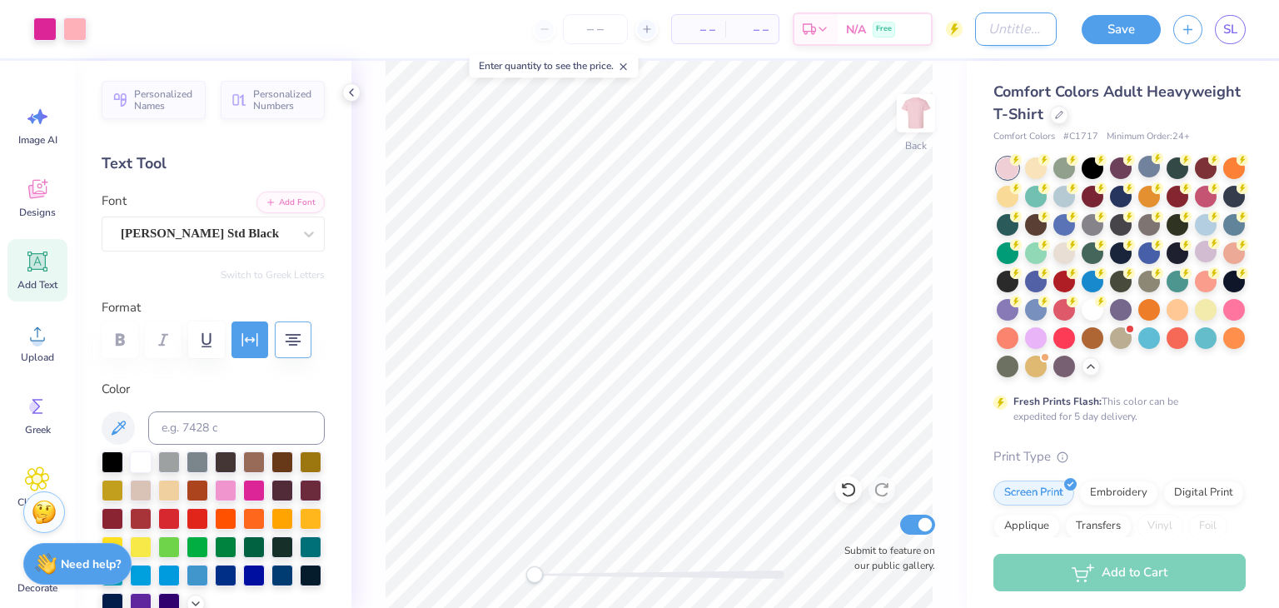
click at [996, 16] on input "Design Title" at bounding box center [1016, 28] width 82 height 33
type input "Stars for Starkey"
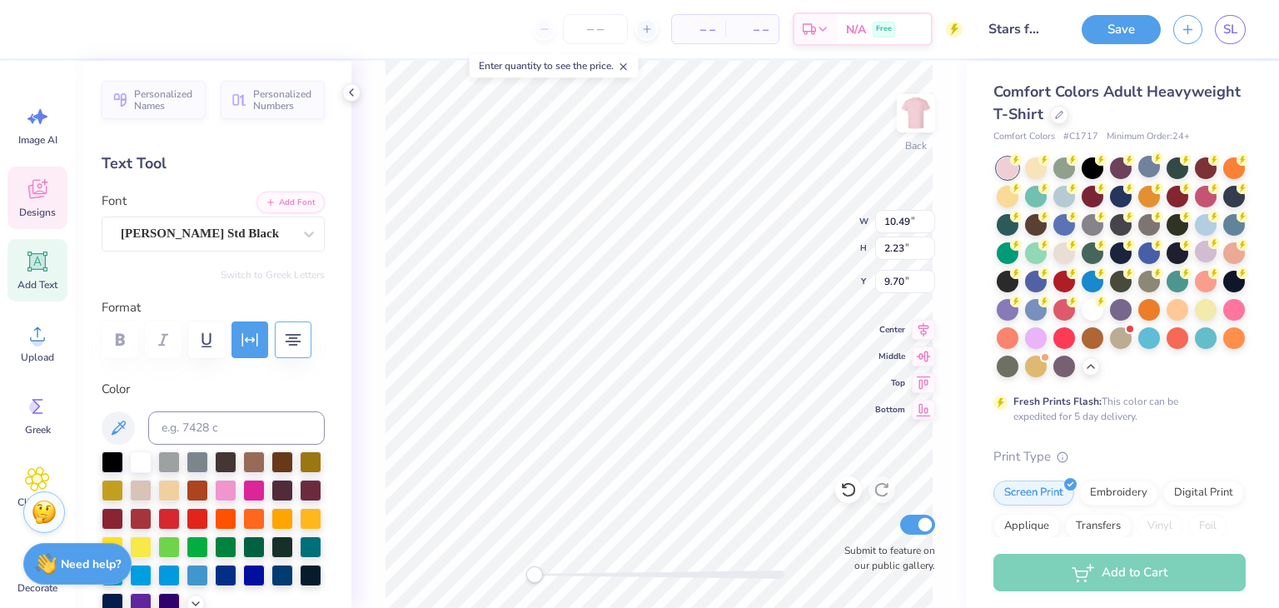
scroll to position [13, 2]
click at [327, 396] on div "Personalized Names Personalized Numbers Text Tool Add Font Font Cooper Std Blac…" at bounding box center [213, 334] width 276 height 547
type input "6.65"
type input "2.88"
type input "5.69"
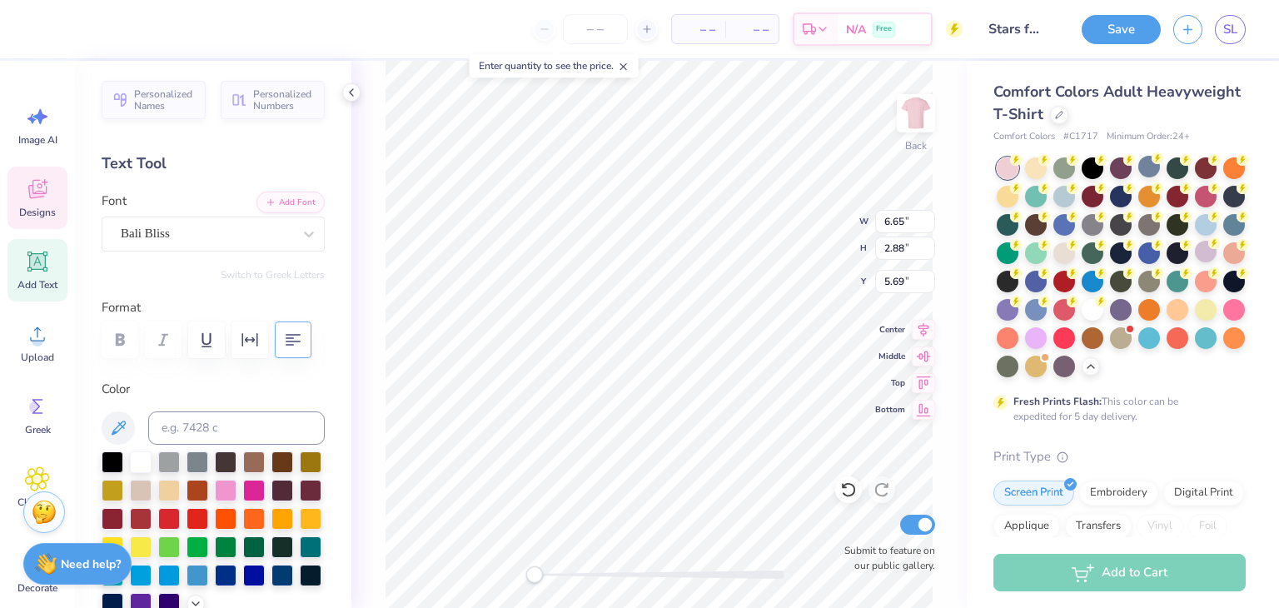
type input "10.49"
type input "2.23"
type input "9.70"
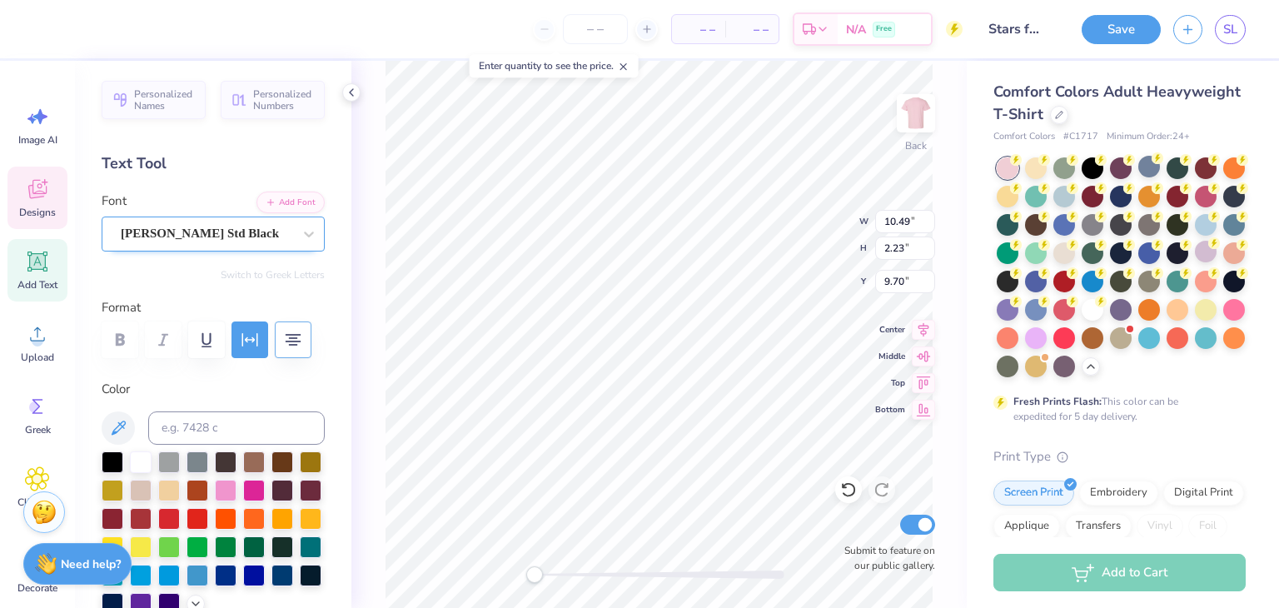
click at [261, 235] on div "Cooper Std Black" at bounding box center [206, 234] width 175 height 26
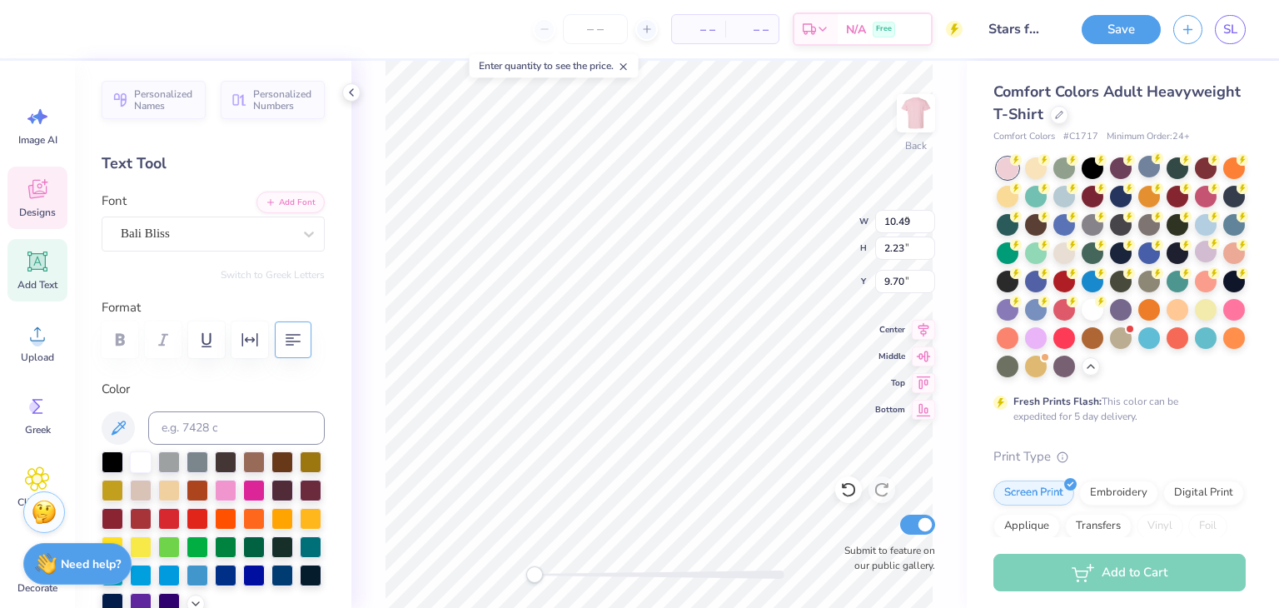
type input "7.00"
type input "2.78"
type input "3.00"
type input "10.49"
type input "2.23"
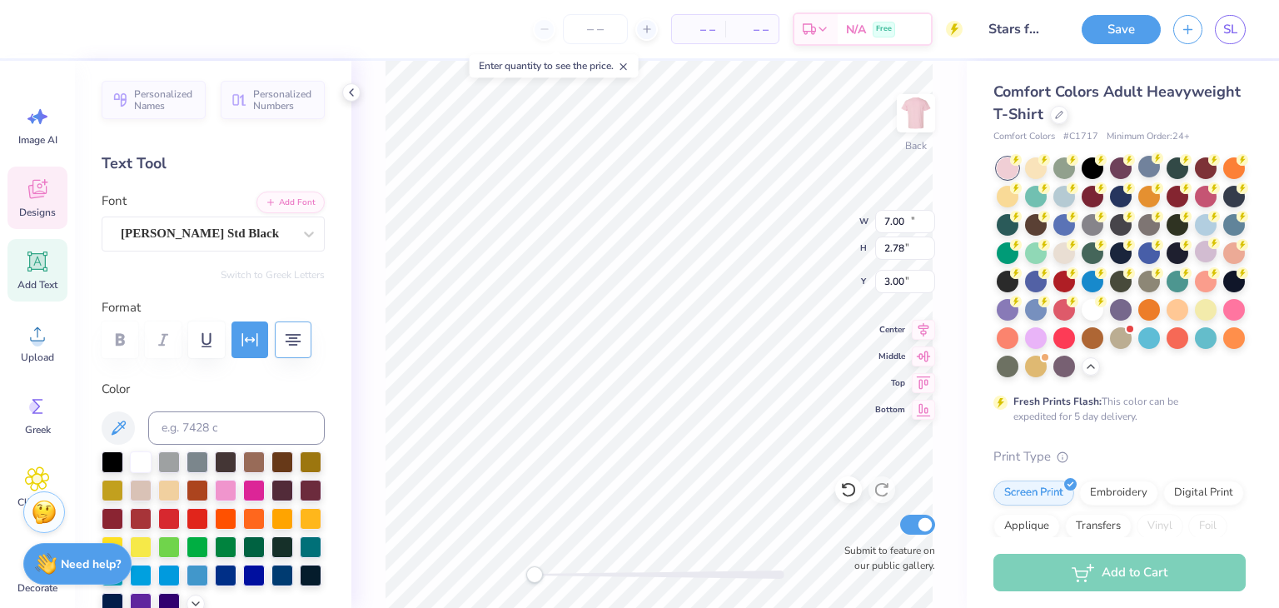
type input "9.70"
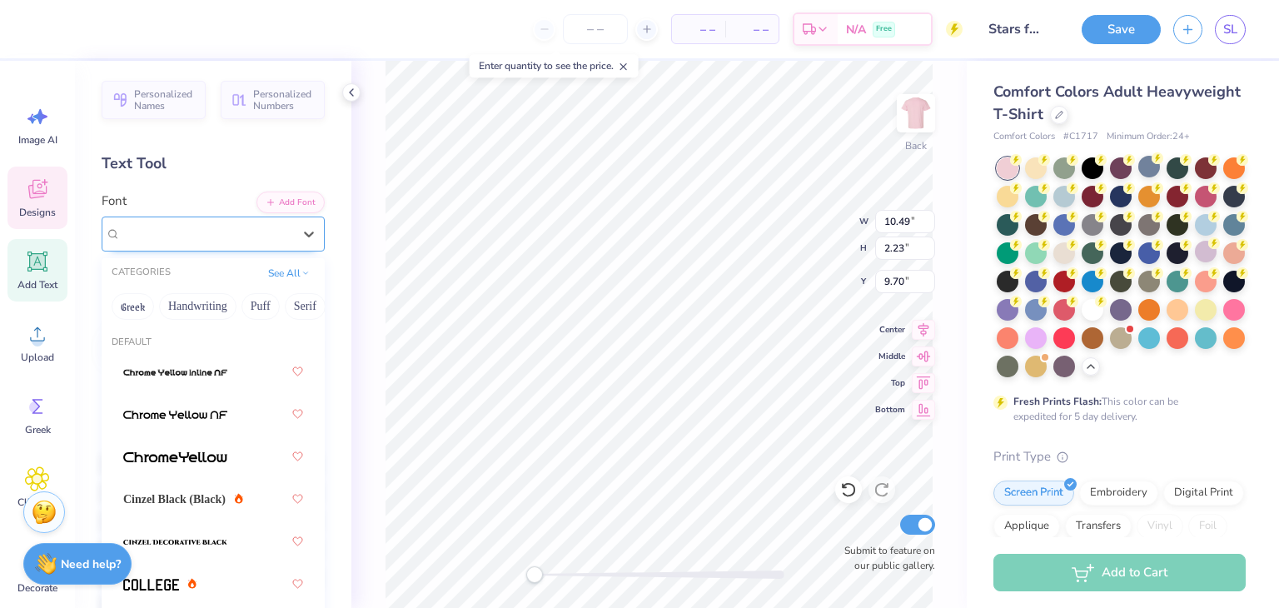
click at [236, 226] on div "Cooper Std Black" at bounding box center [206, 234] width 175 height 26
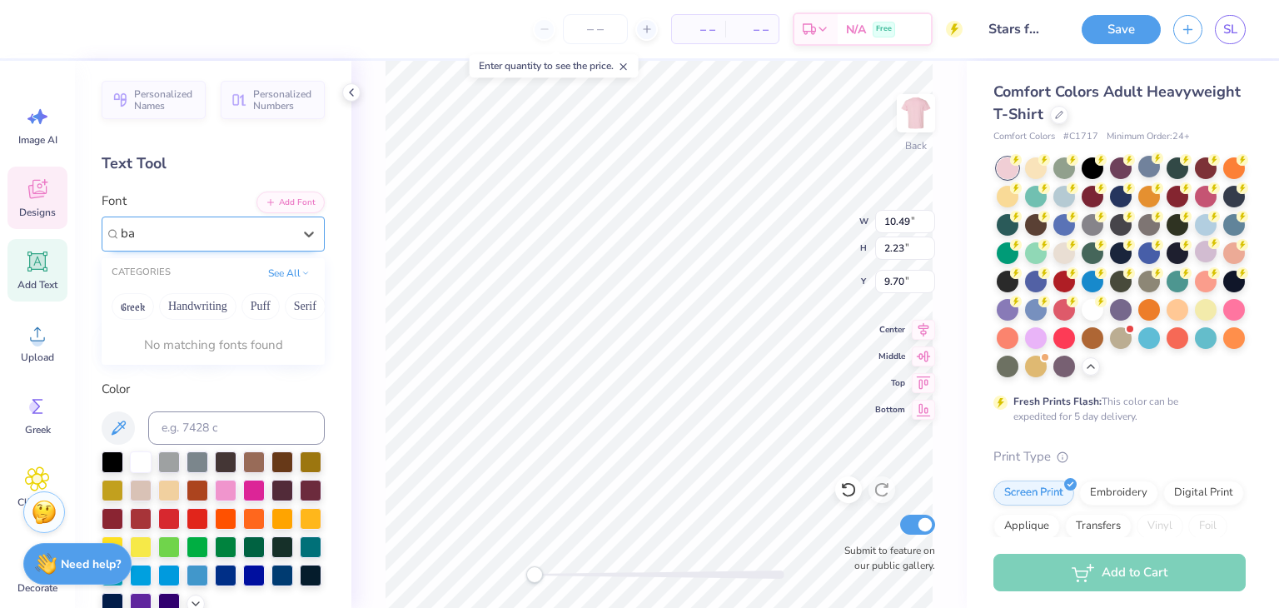
type input "b"
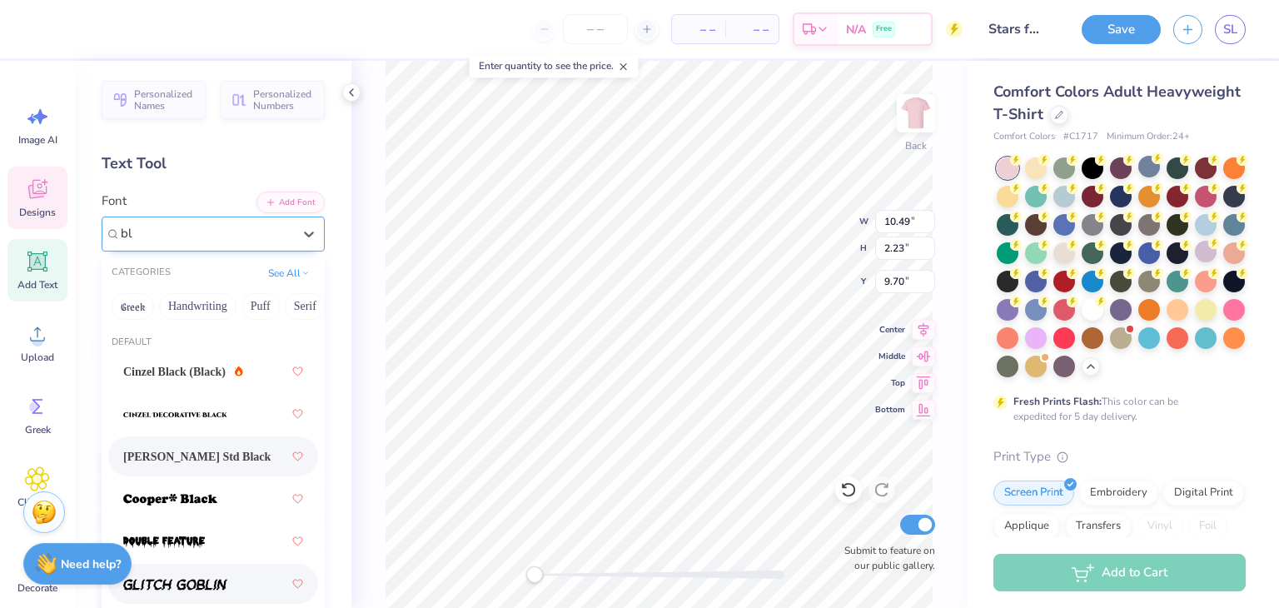
type input "b"
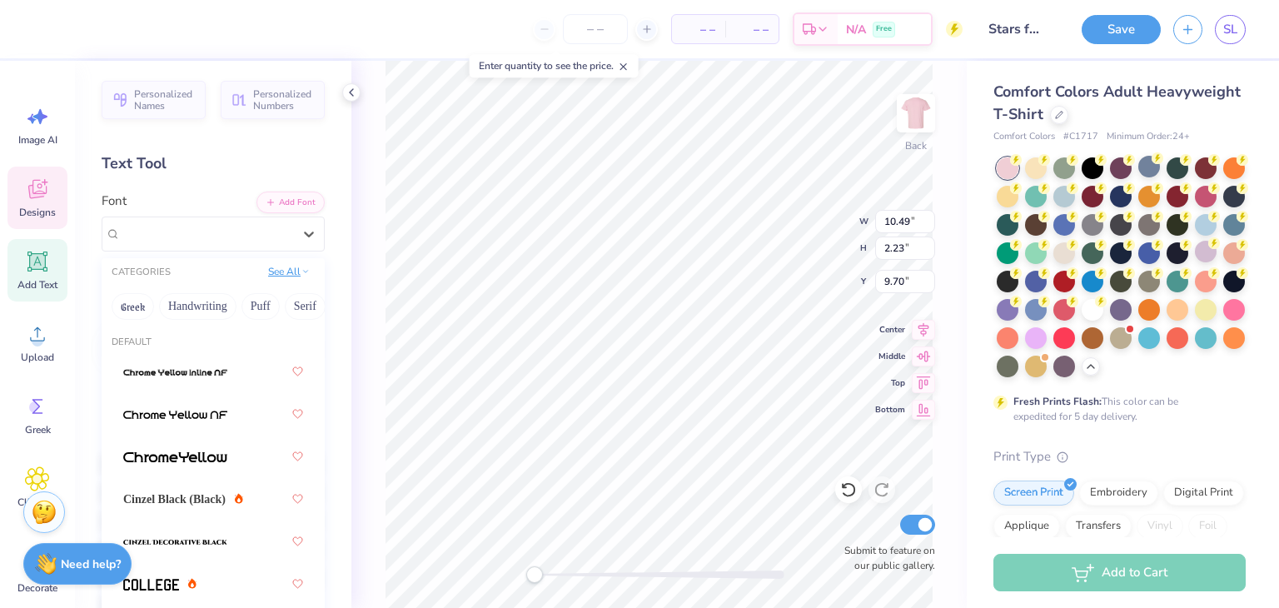
click at [276, 268] on button "See All" at bounding box center [289, 271] width 52 height 17
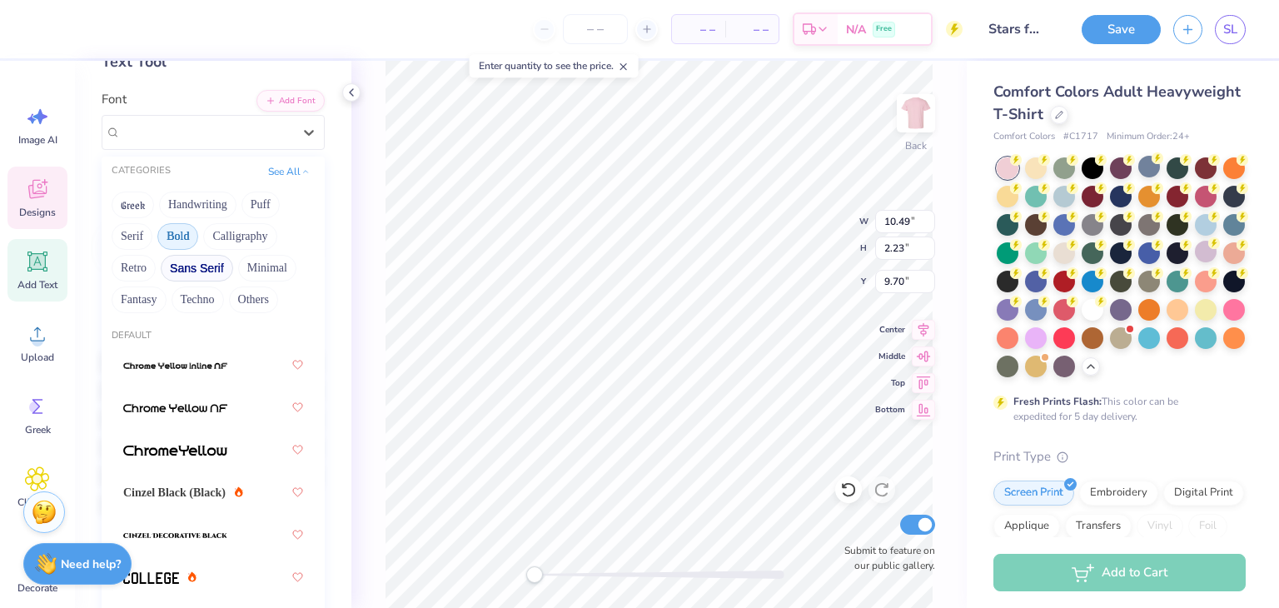
scroll to position [117, 0]
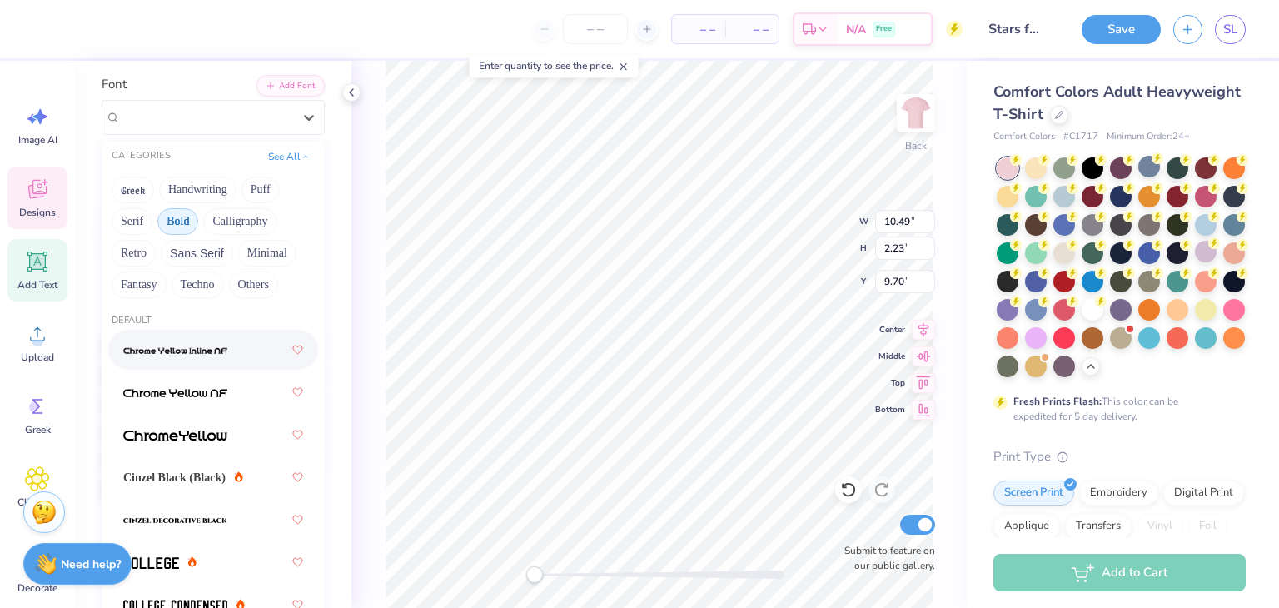
click at [198, 211] on button "Bold" at bounding box center [177, 221] width 41 height 27
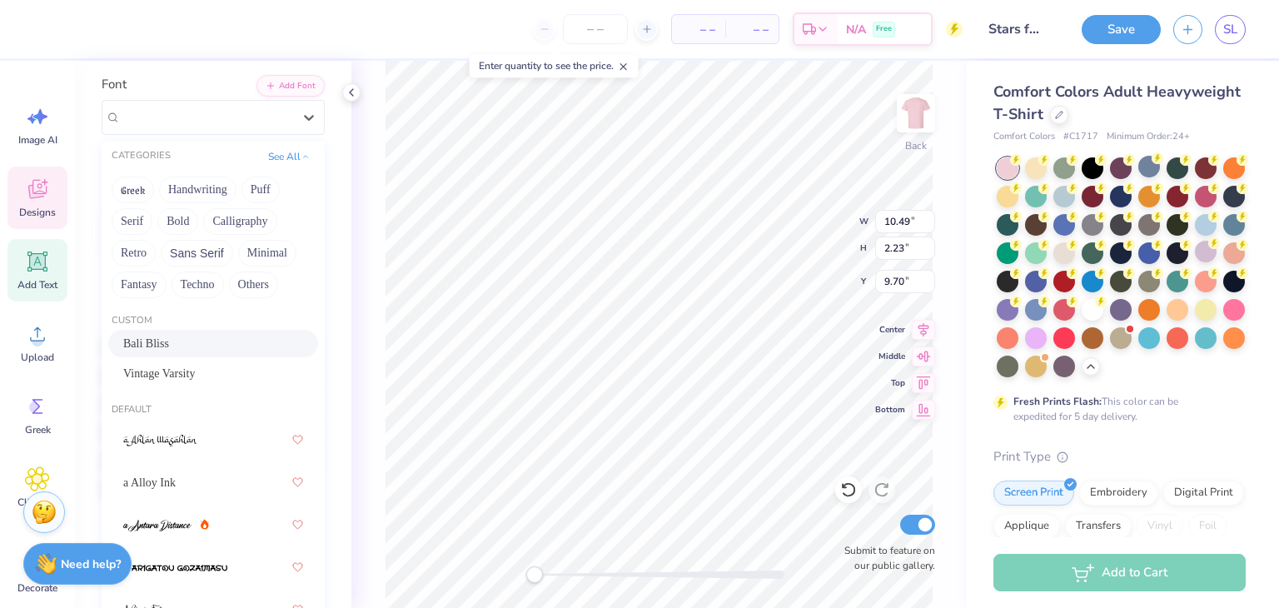
click at [171, 336] on div "Bali Bliss" at bounding box center [213, 343] width 180 height 17
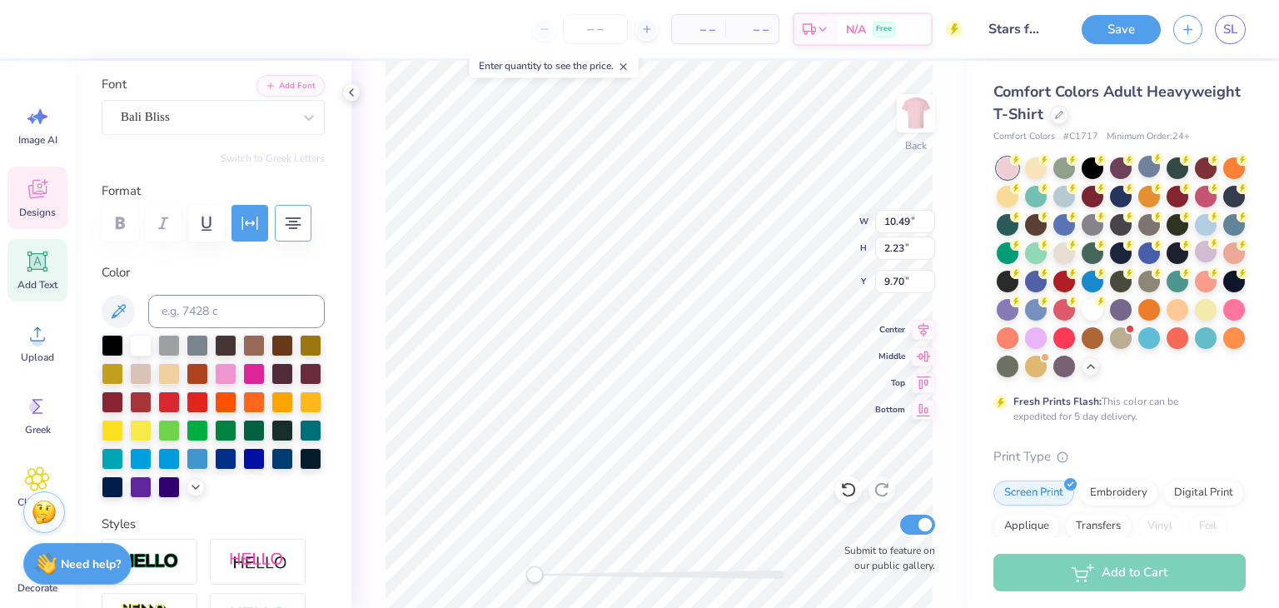
scroll to position [13, 2]
click at [384, 464] on div "Back W 10.49 10.49 " H 2.23 2.23 " Y 9.70 9.70 " Center Middle Top Bottom Submi…" at bounding box center [658, 334] width 615 height 547
click at [601, 27] on input "number" at bounding box center [595, 29] width 65 height 30
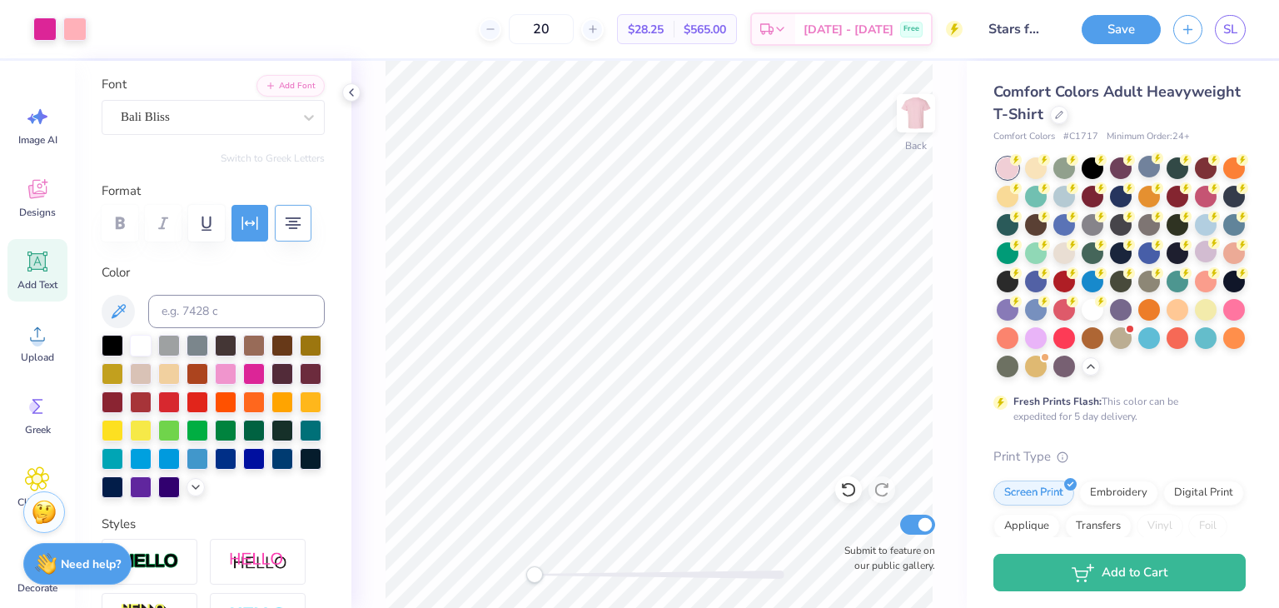
type input "20"
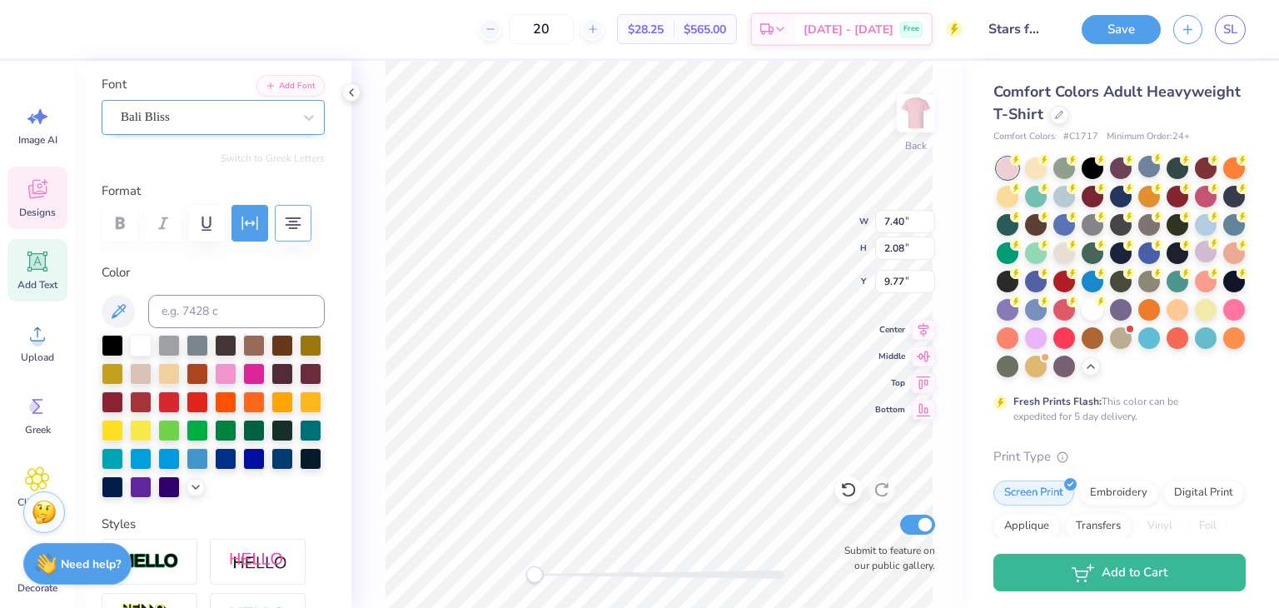
click at [199, 120] on div "Bali Bliss" at bounding box center [206, 117] width 175 height 26
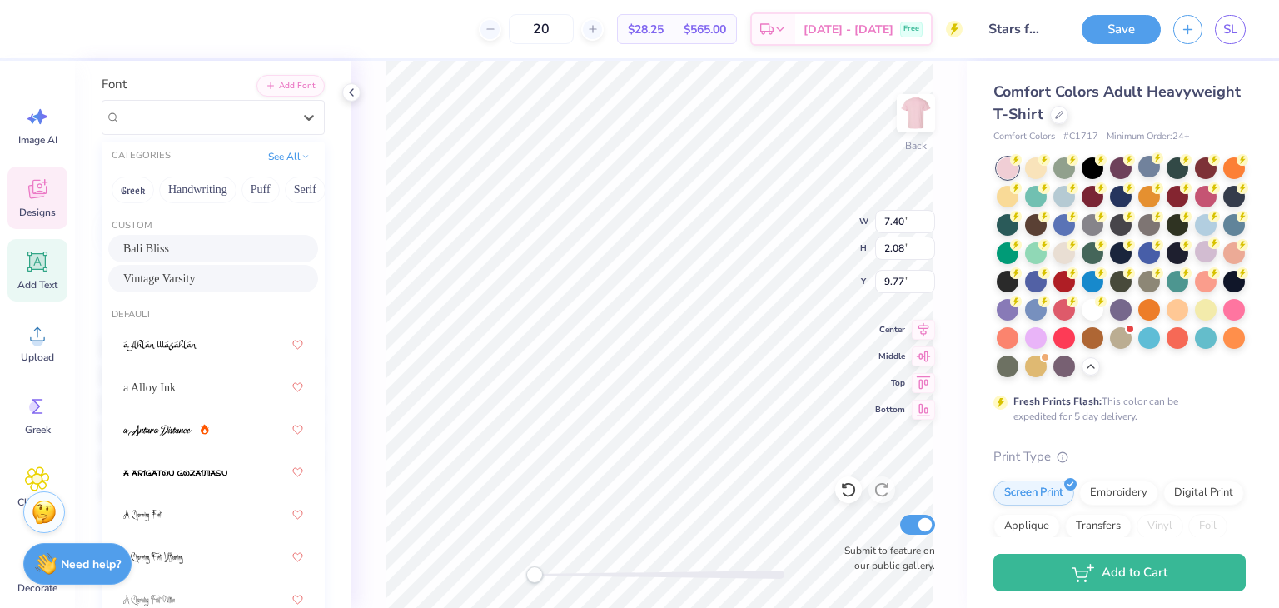
click at [175, 285] on span "Vintage Varsity" at bounding box center [159, 278] width 72 height 17
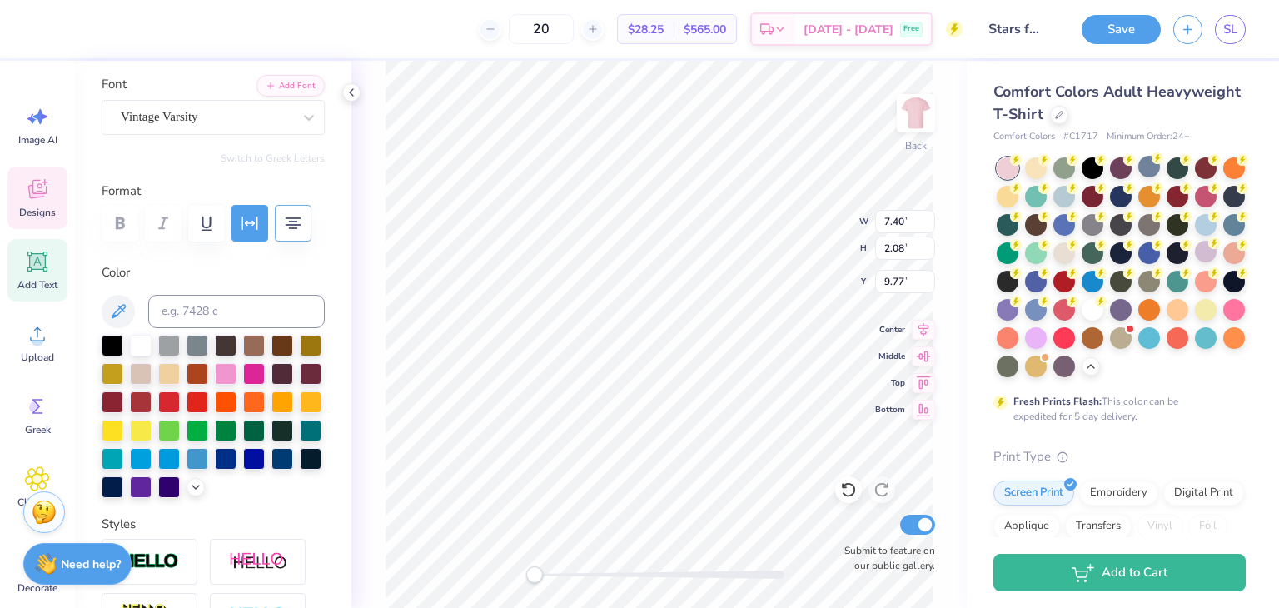
click at [380, 349] on div "Back W 7.40 7.40 " H 2.08 2.08 " Y 9.77 9.77 " Center Middle Top Bottom Submit …" at bounding box center [658, 334] width 615 height 547
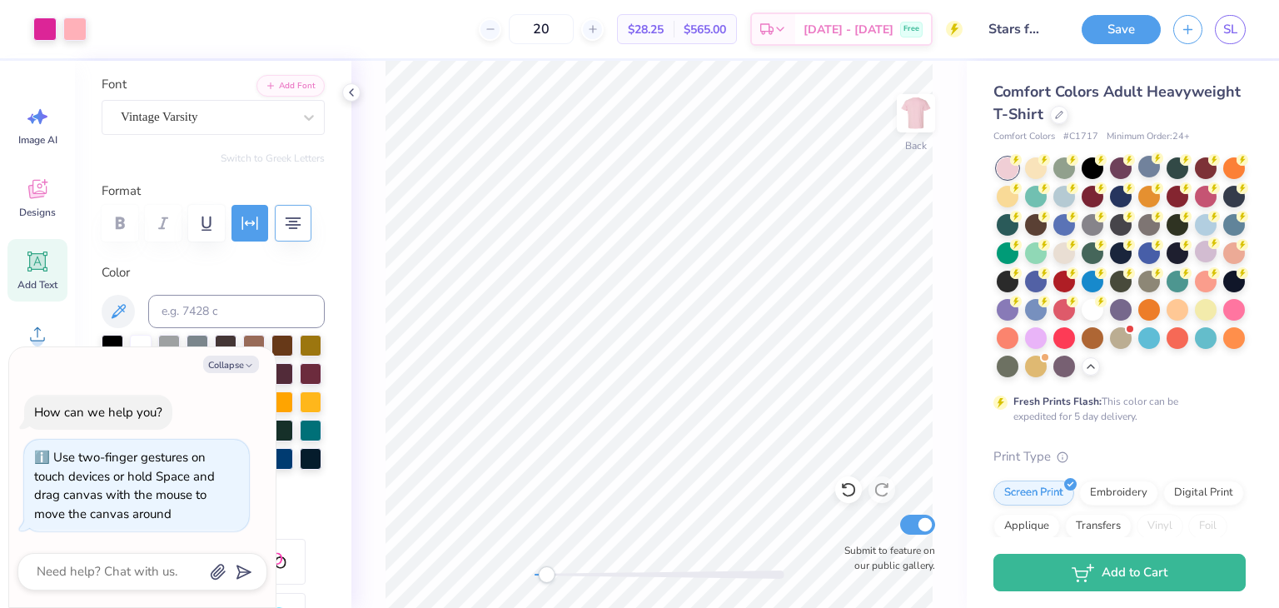
drag, startPoint x: 537, startPoint y: 569, endPoint x: 546, endPoint y: 574, distance: 10.9
click at [546, 574] on div "Accessibility label" at bounding box center [546, 574] width 17 height 17
click at [249, 365] on polyline "button" at bounding box center [248, 365] width 5 height 2
type textarea "x"
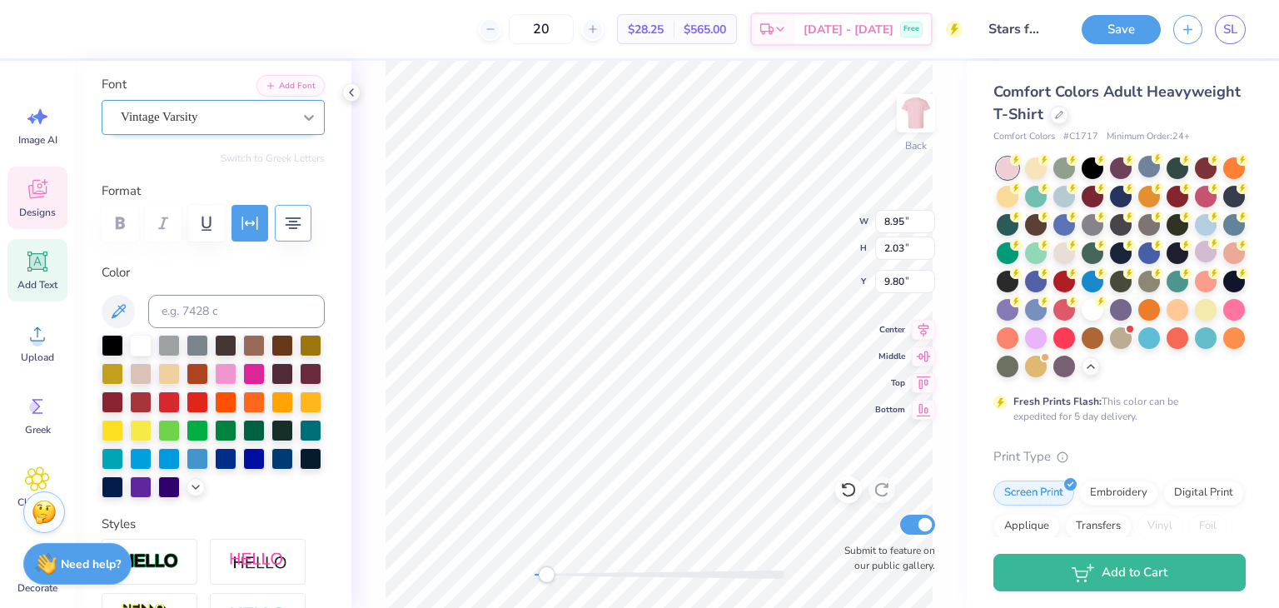
click at [301, 122] on icon at bounding box center [309, 117] width 17 height 17
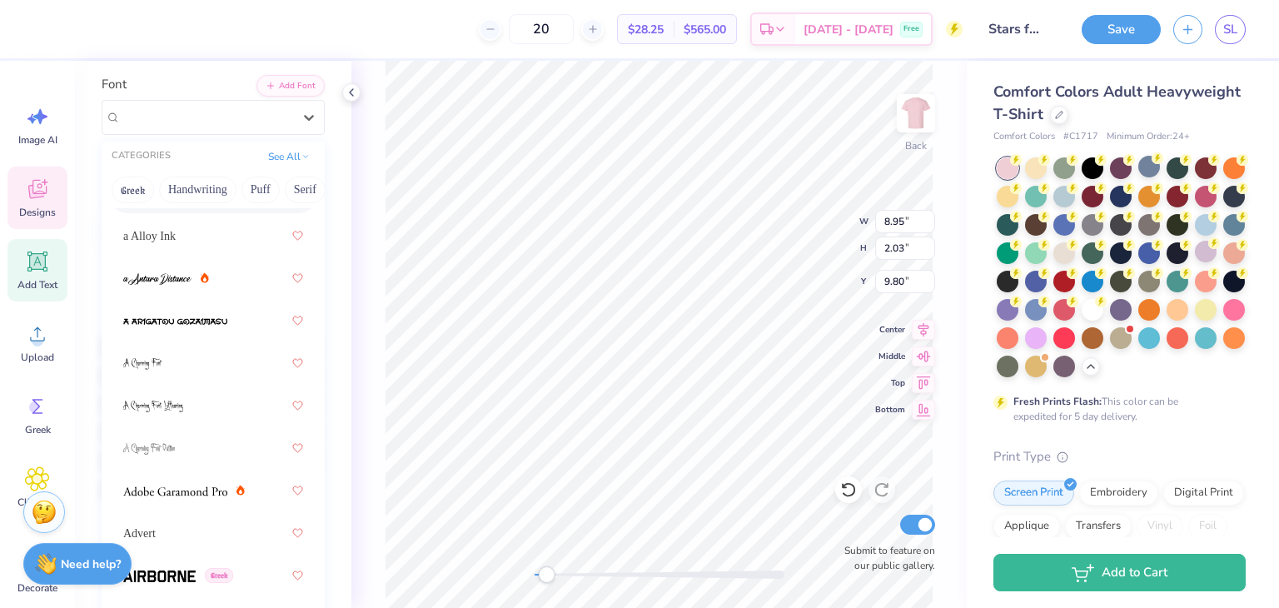
scroll to position [166, 0]
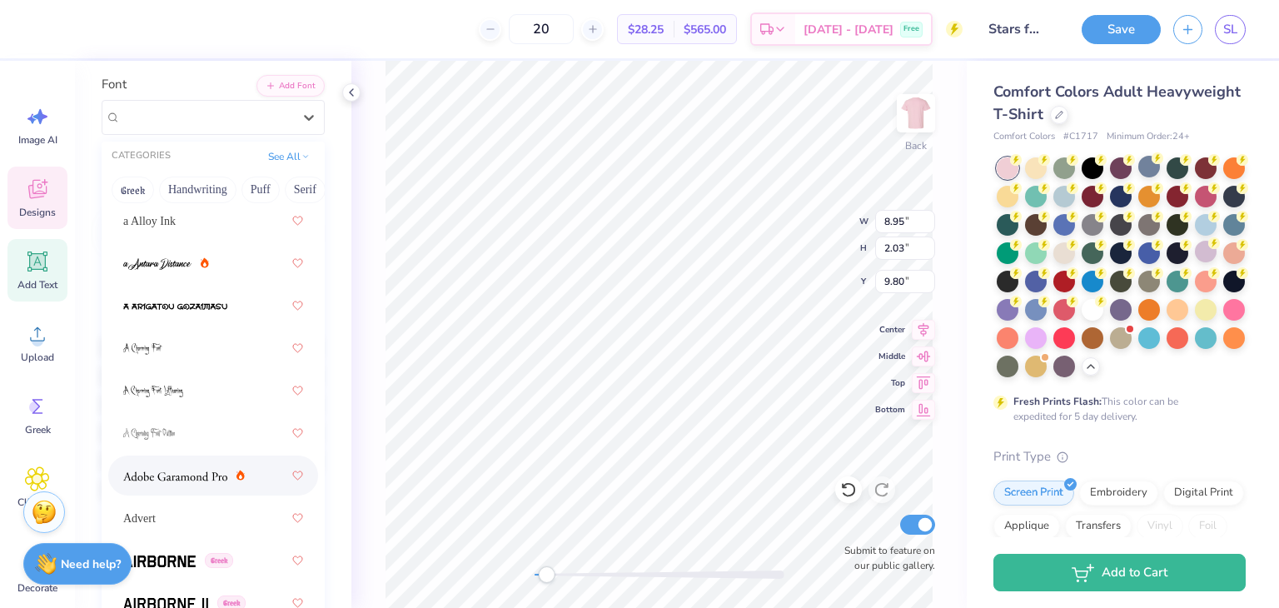
click at [181, 470] on img at bounding box center [175, 476] width 104 height 12
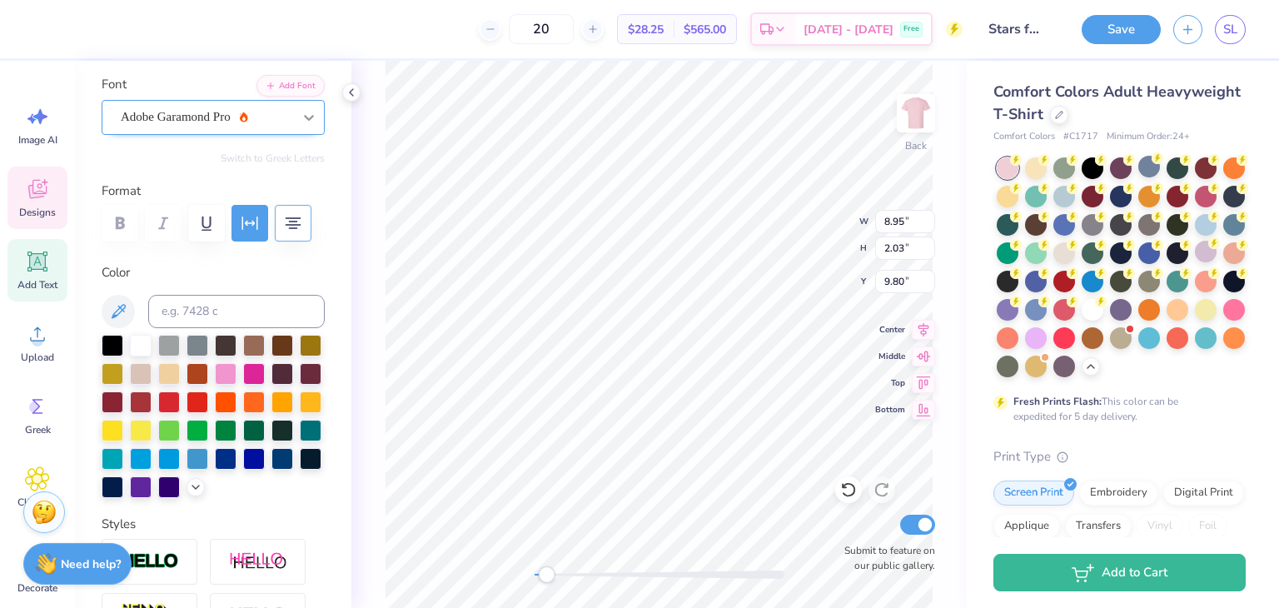
click at [301, 120] on icon at bounding box center [309, 117] width 17 height 17
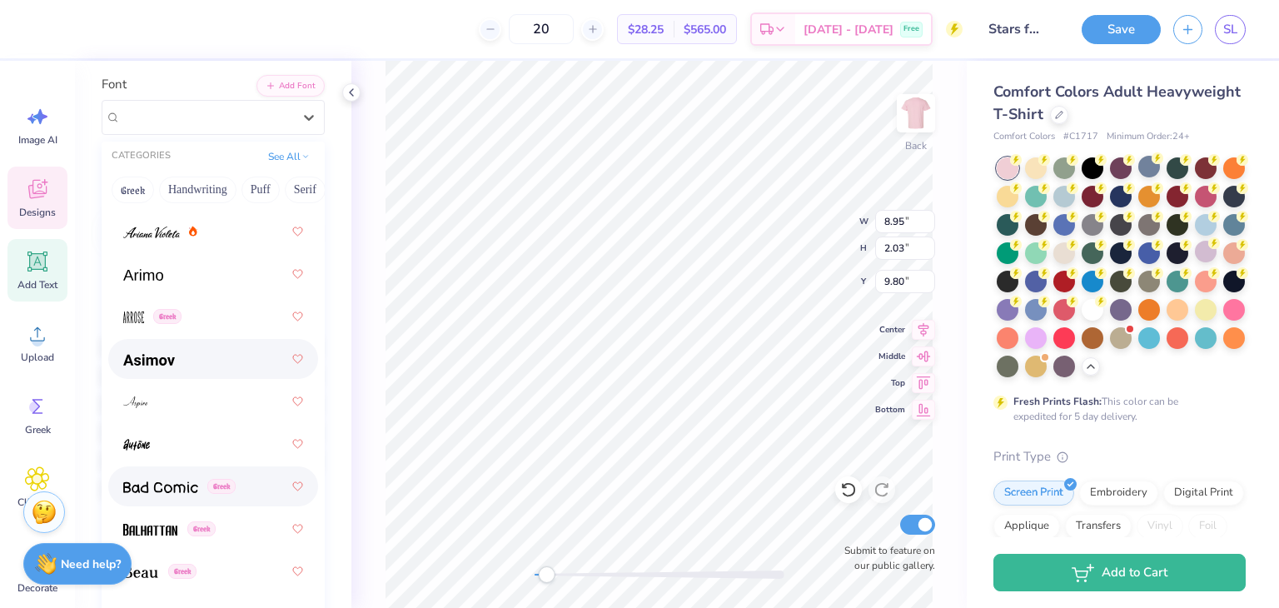
scroll to position [839, 0]
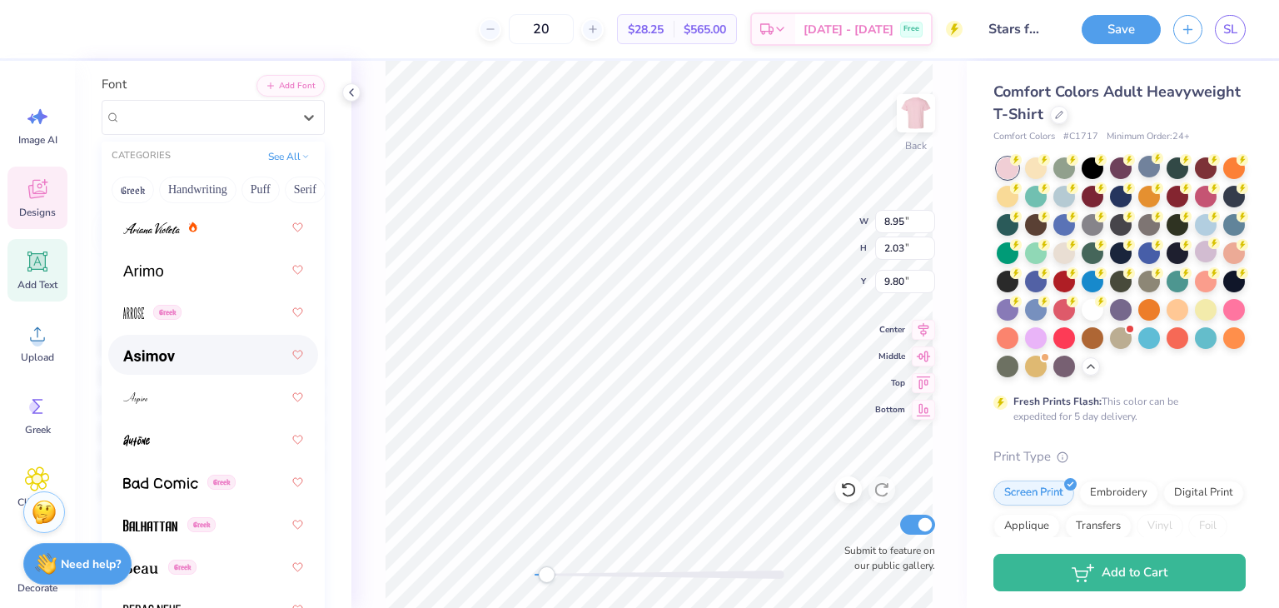
click at [145, 351] on img at bounding box center [149, 356] width 52 height 12
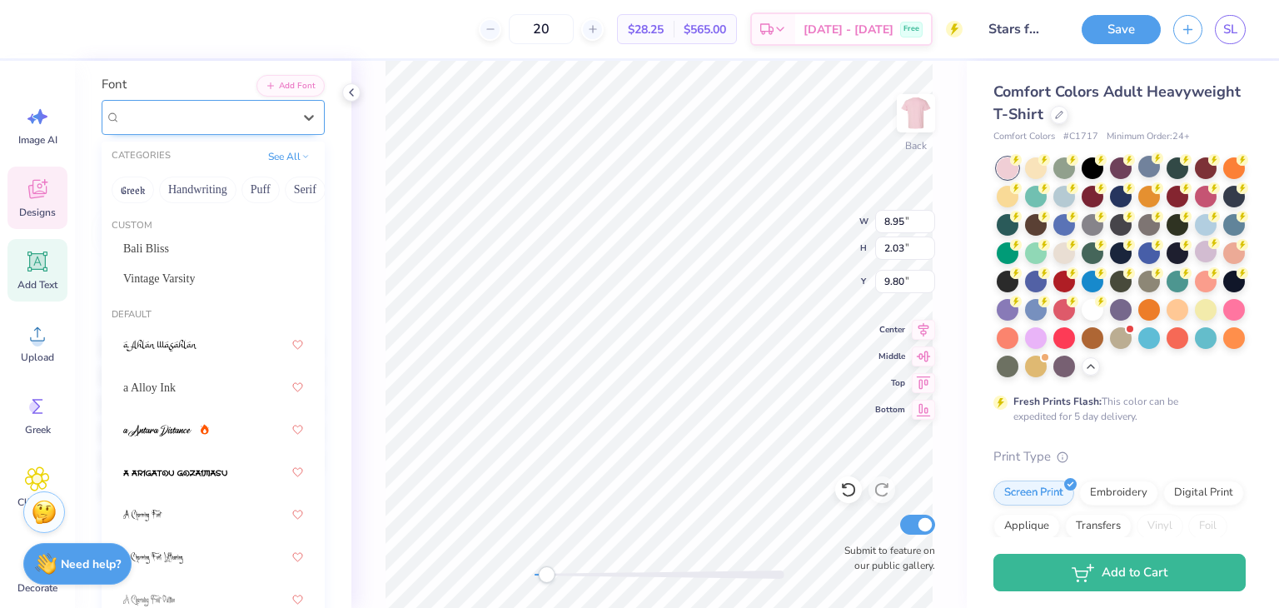
click at [194, 121] on div "Asimov Greek" at bounding box center [206, 117] width 175 height 26
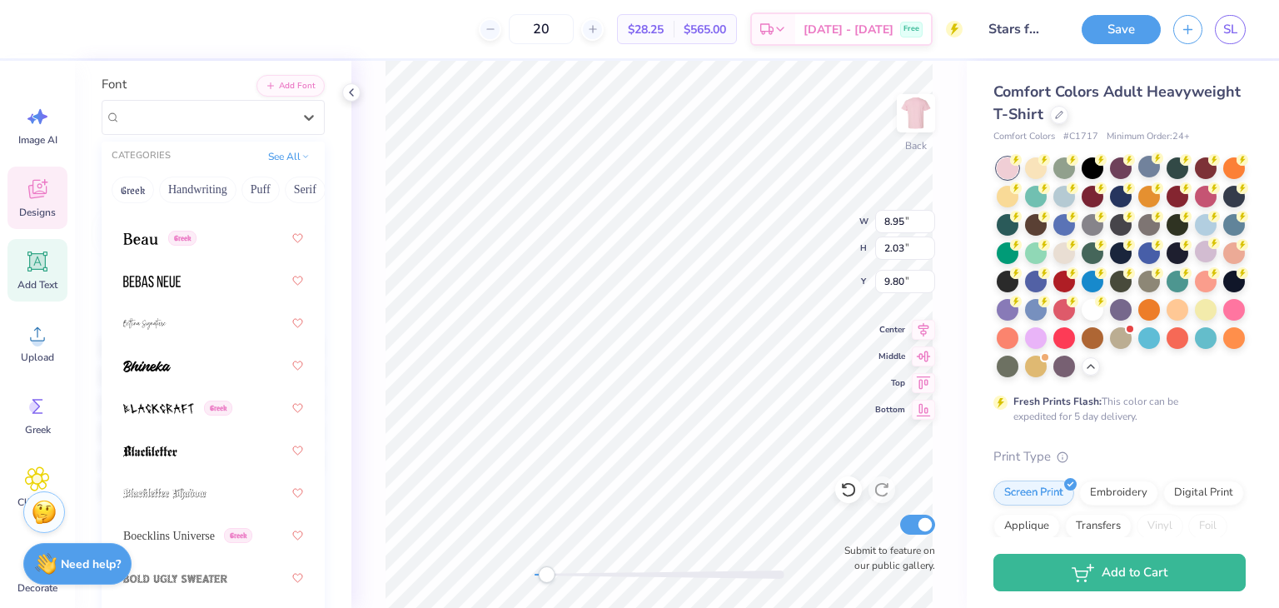
scroll to position [1169, 0]
click at [213, 384] on div at bounding box center [213, 365] width 210 height 40
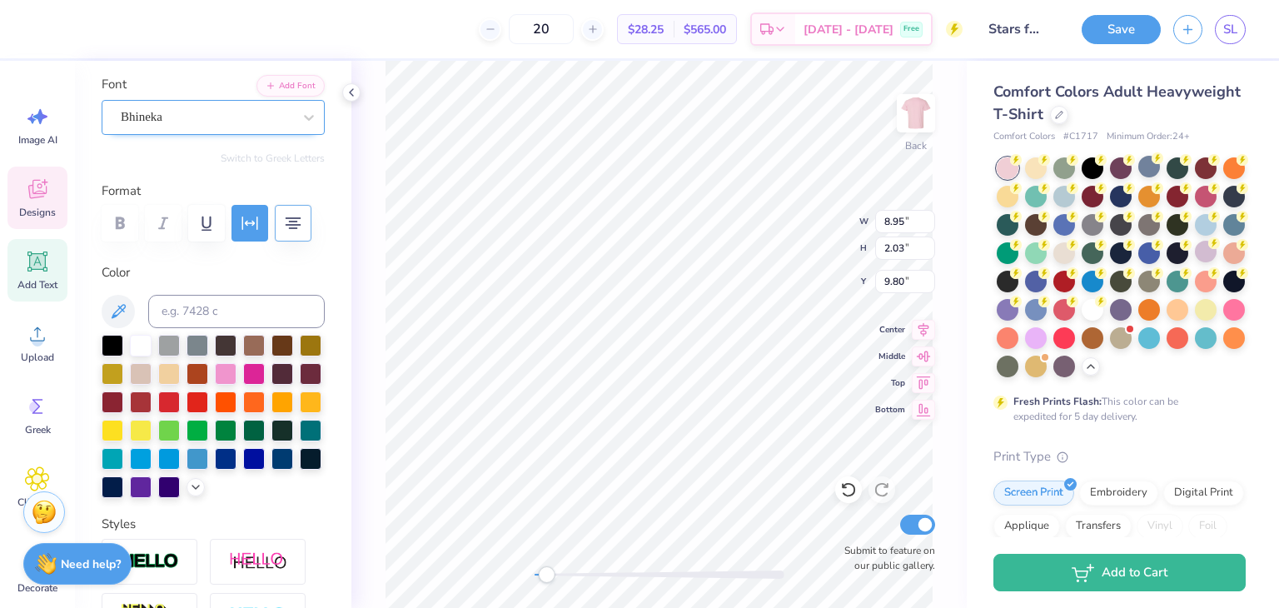
click at [227, 114] on div "Bhineka" at bounding box center [206, 117] width 175 height 26
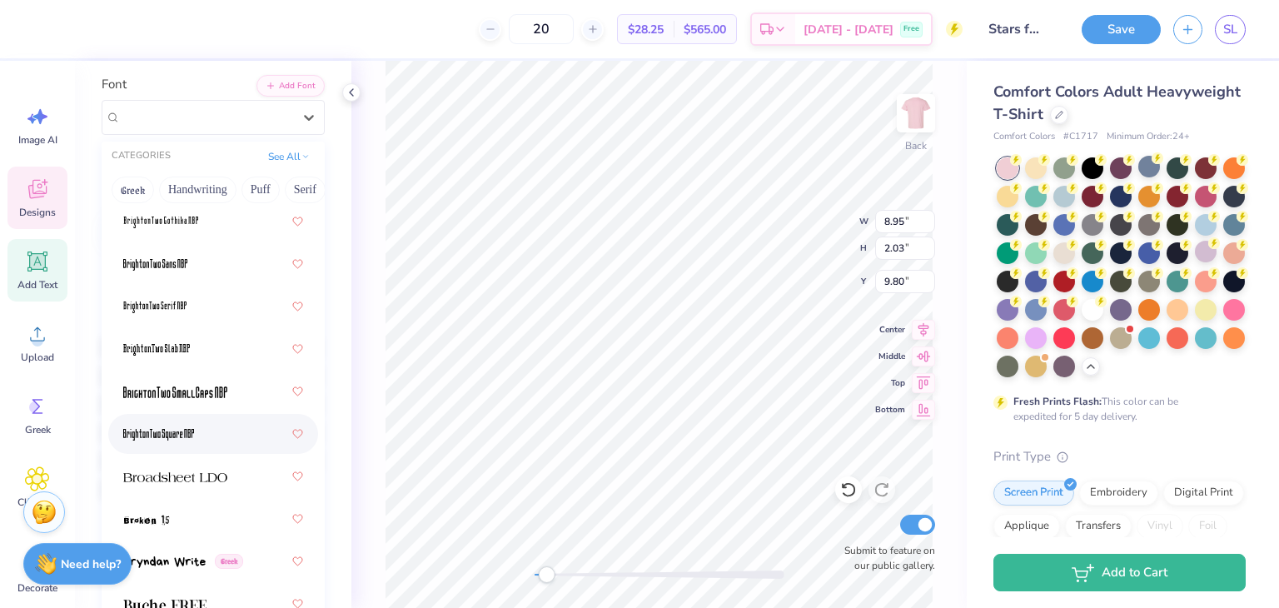
scroll to position [2123, 0]
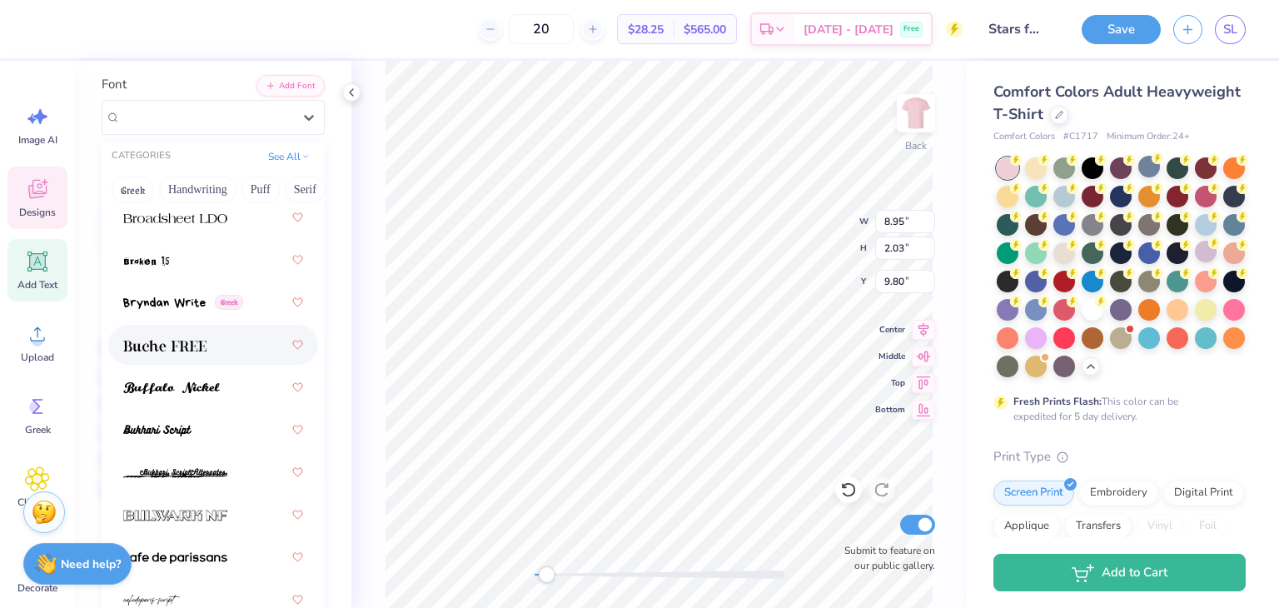
click at [190, 347] on img at bounding box center [164, 346] width 83 height 12
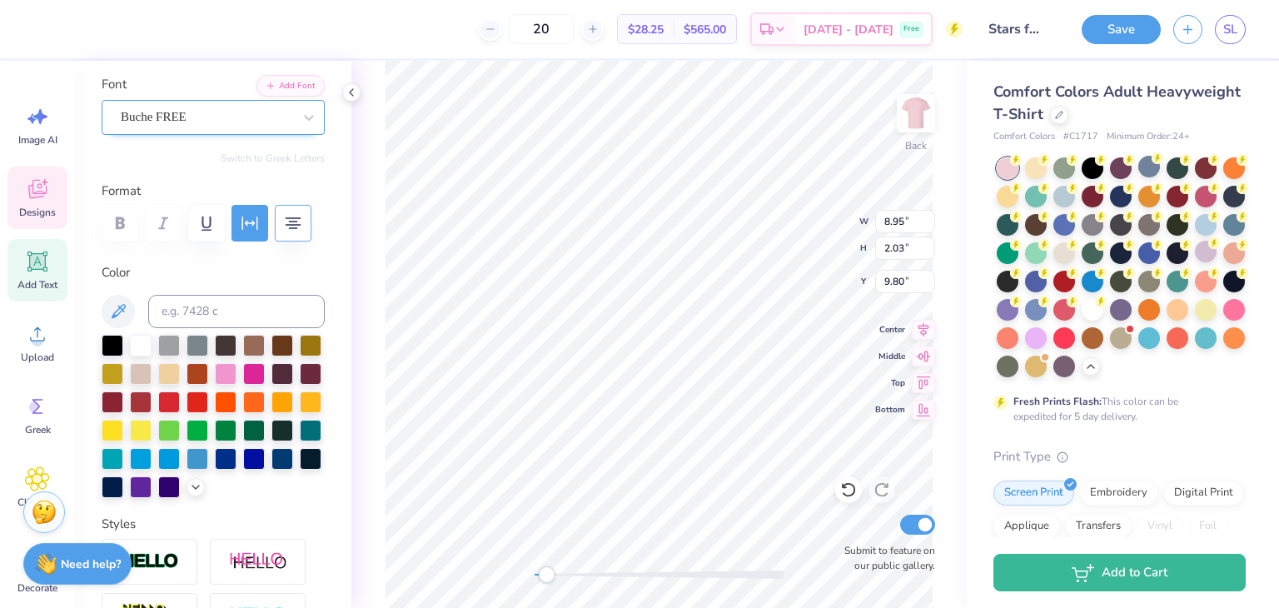
click at [193, 123] on div "Buche FREE" at bounding box center [206, 117] width 175 height 26
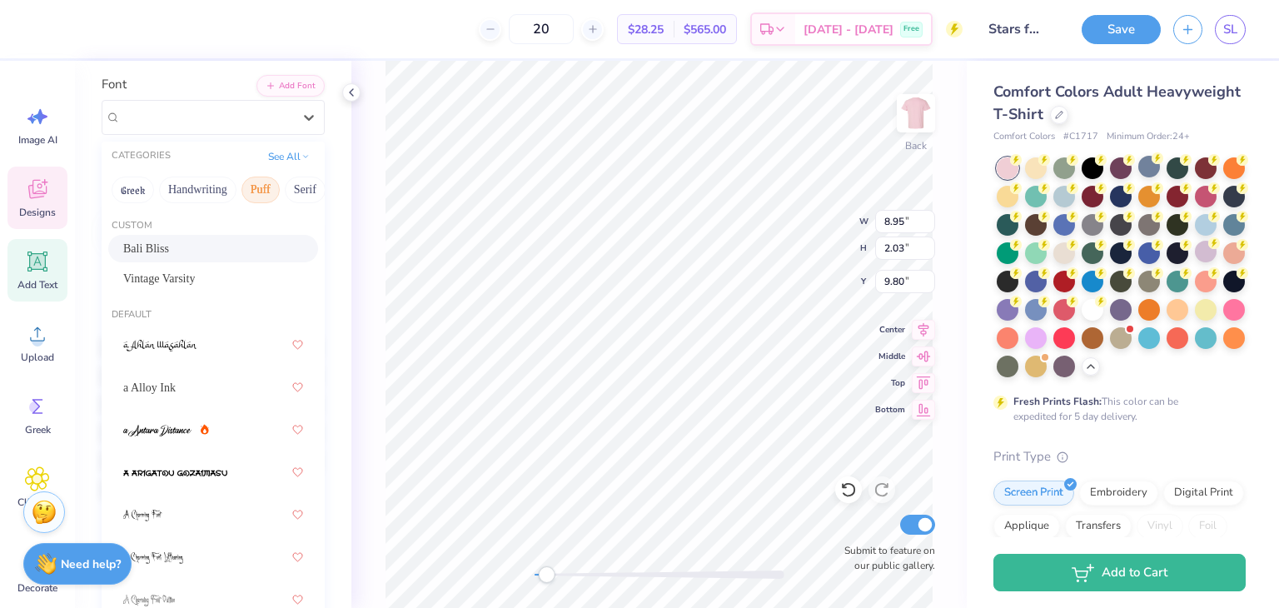
click at [272, 184] on button "Puff" at bounding box center [260, 189] width 38 height 27
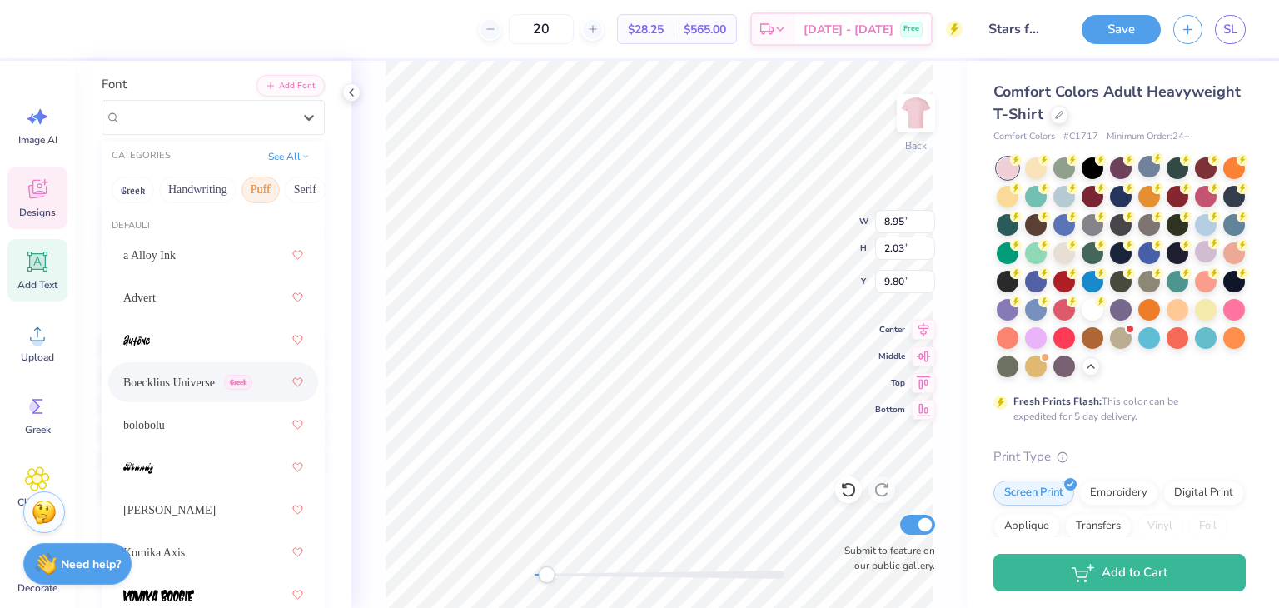
scroll to position [176, 0]
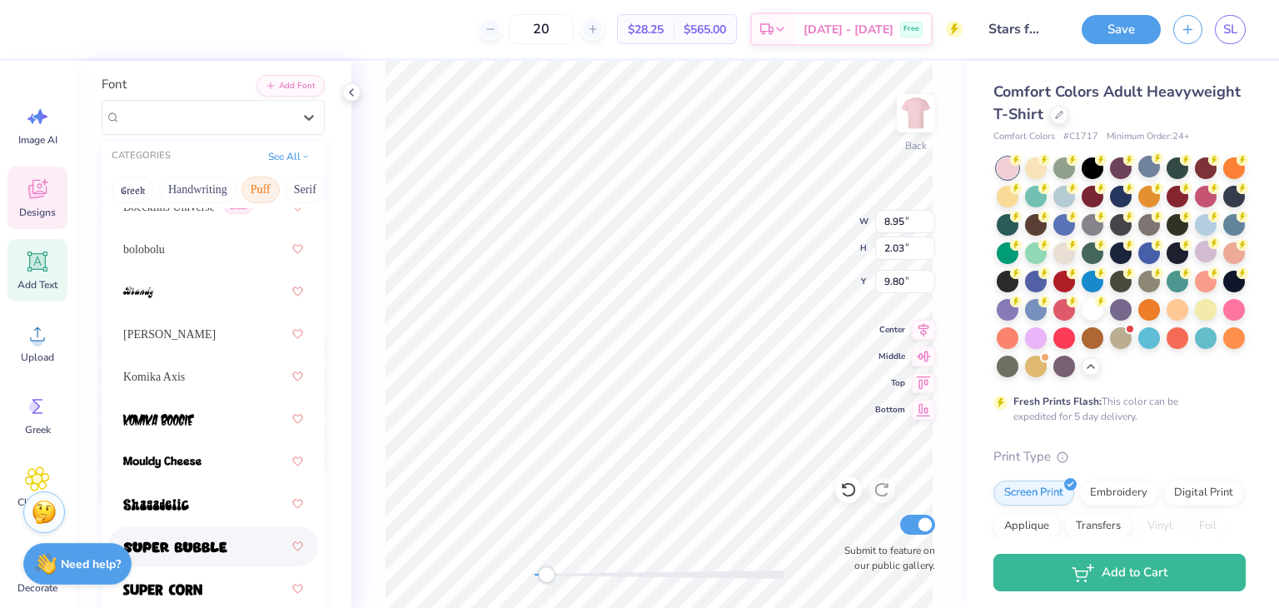
click at [190, 543] on img at bounding box center [175, 547] width 104 height 12
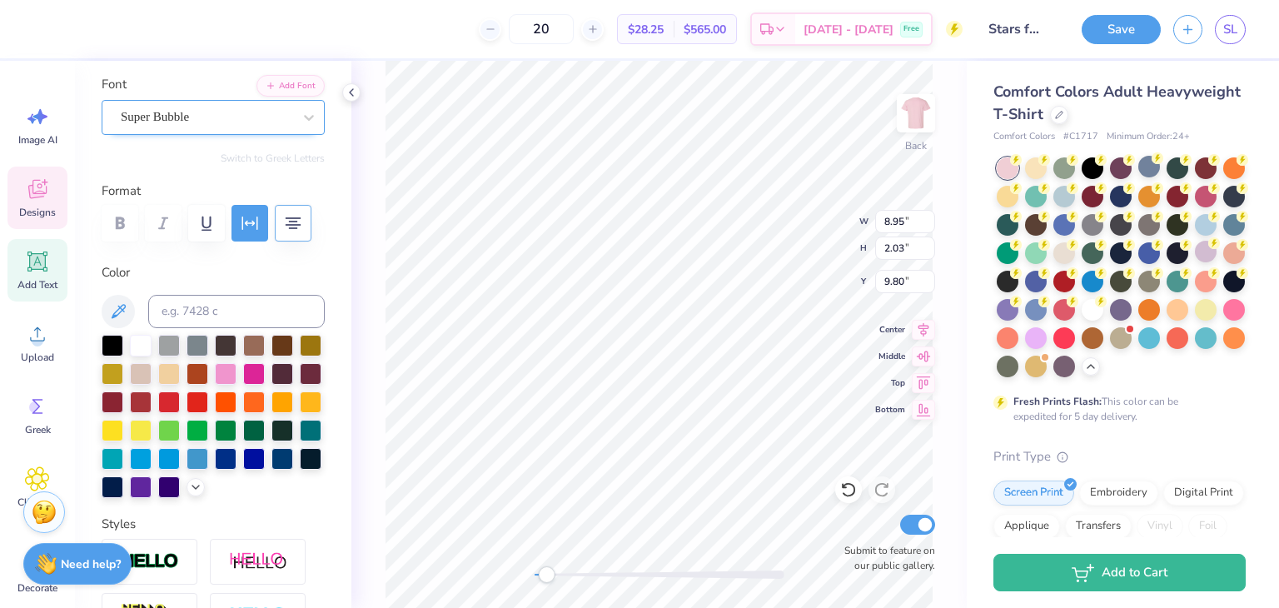
click at [276, 116] on div "Super Bubble" at bounding box center [206, 117] width 175 height 26
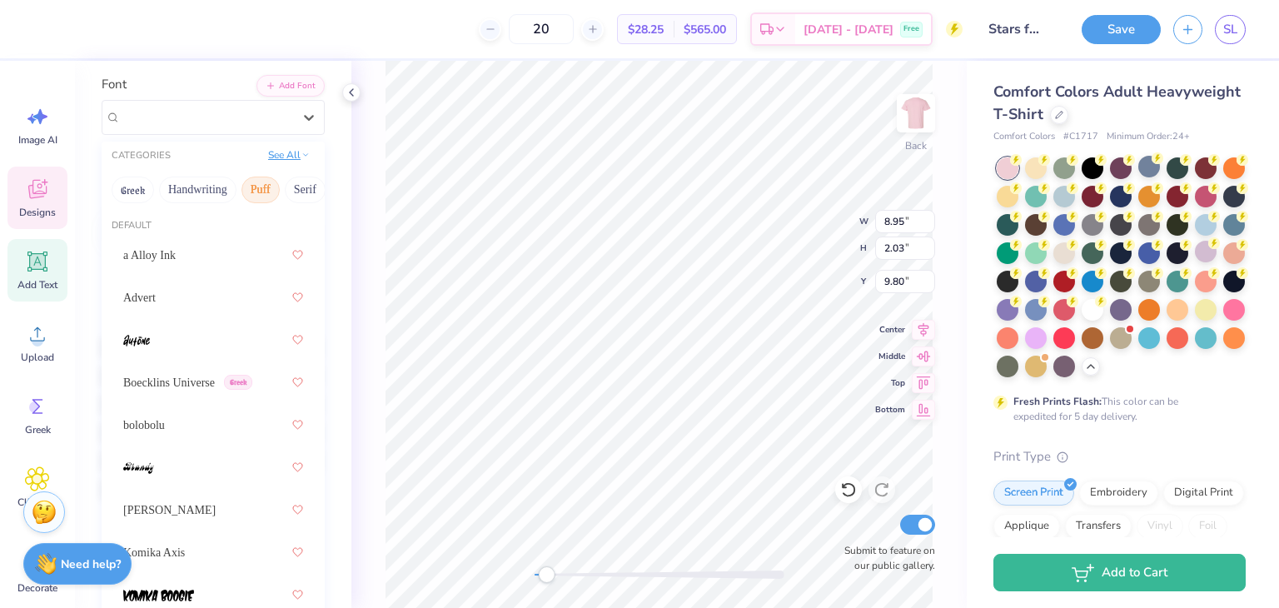
click at [276, 157] on button "See All" at bounding box center [289, 155] width 52 height 17
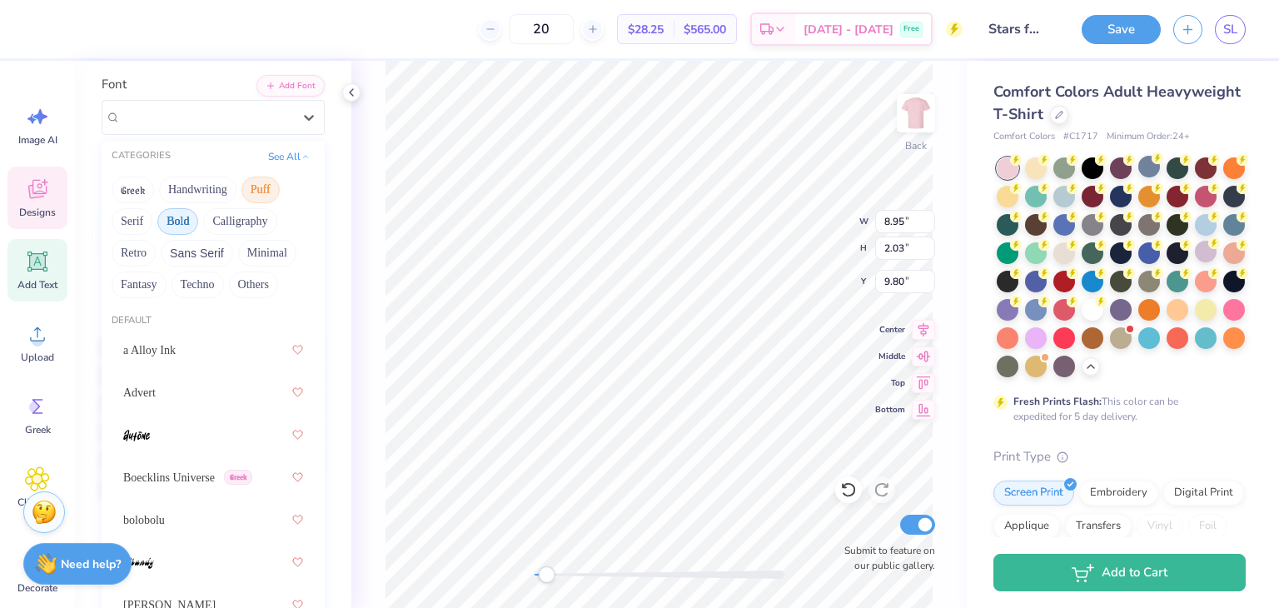
click at [181, 220] on button "Bold" at bounding box center [177, 221] width 41 height 27
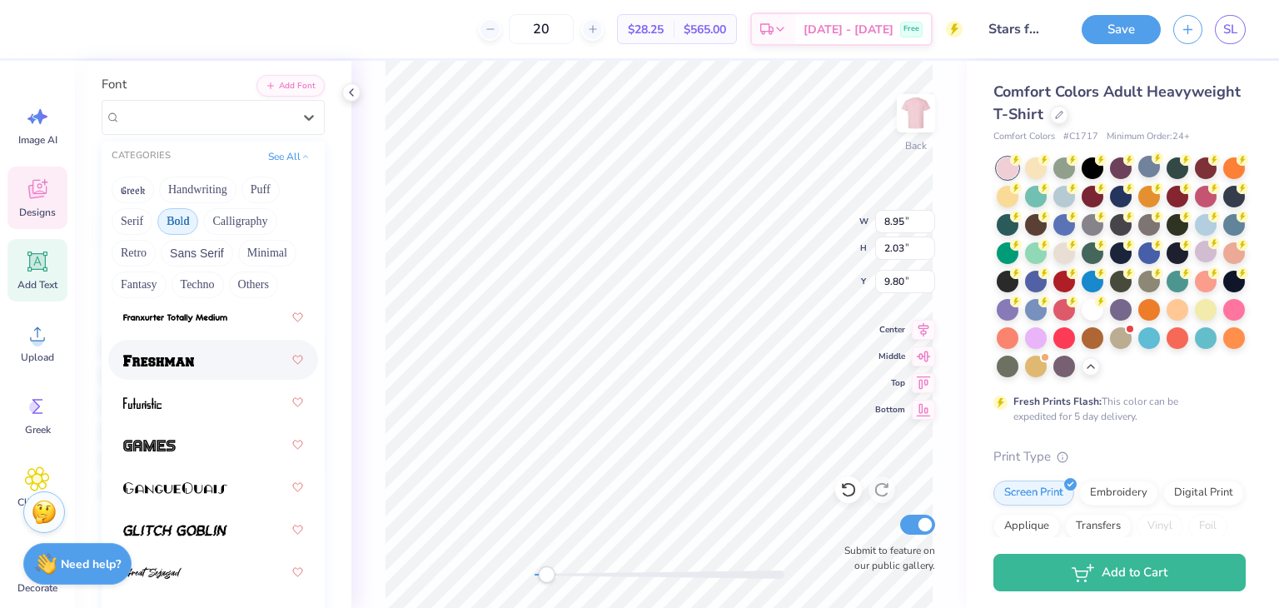
scroll to position [835, 0]
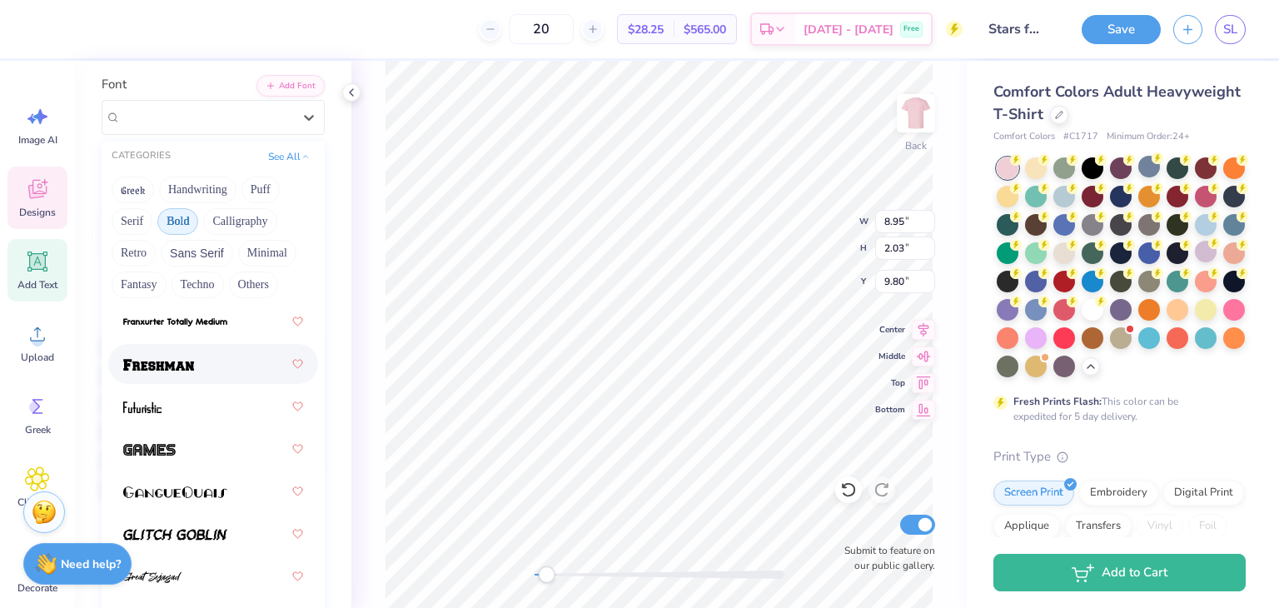
click at [200, 371] on div at bounding box center [213, 364] width 180 height 30
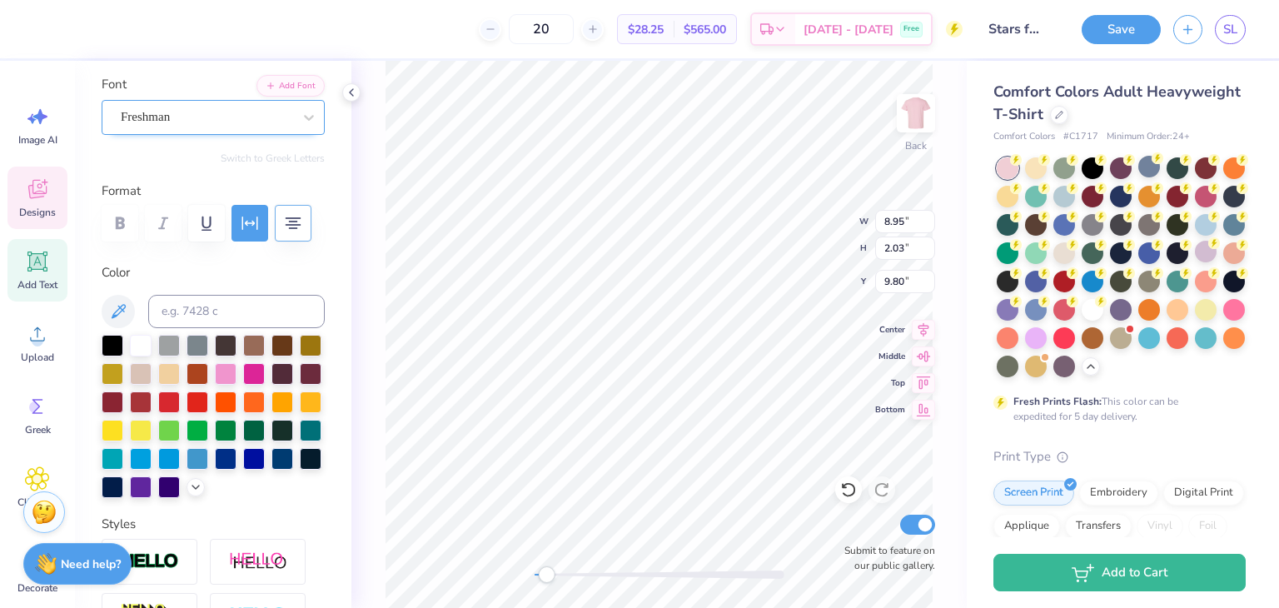
click at [260, 114] on div "Freshman" at bounding box center [206, 117] width 175 height 26
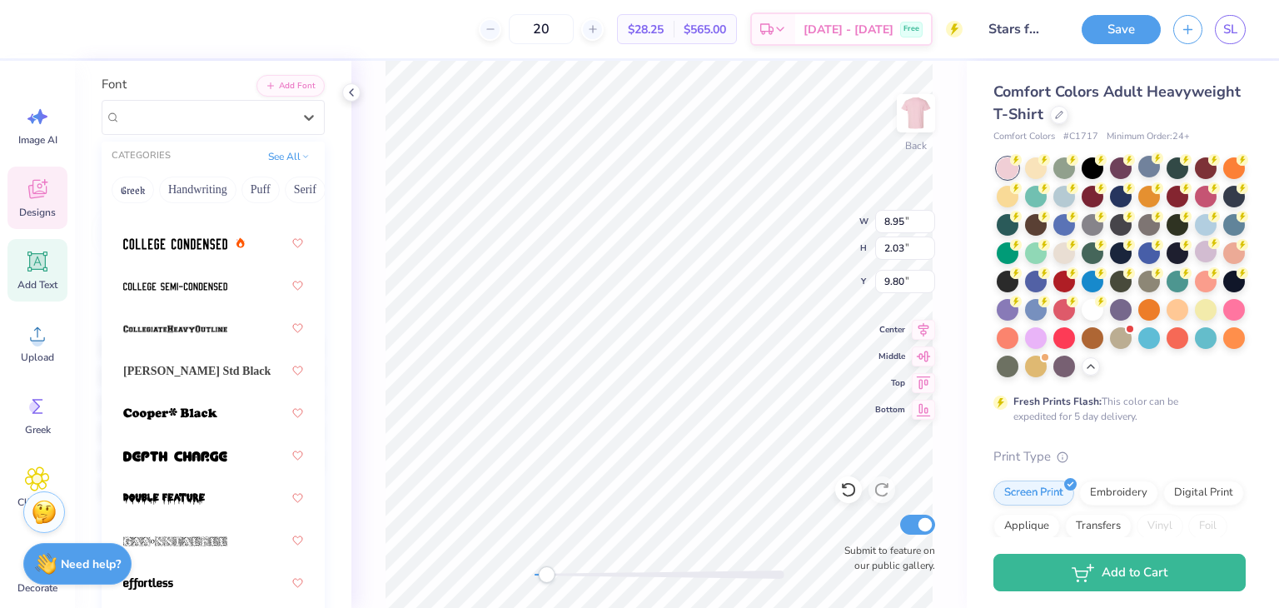
scroll to position [275, 0]
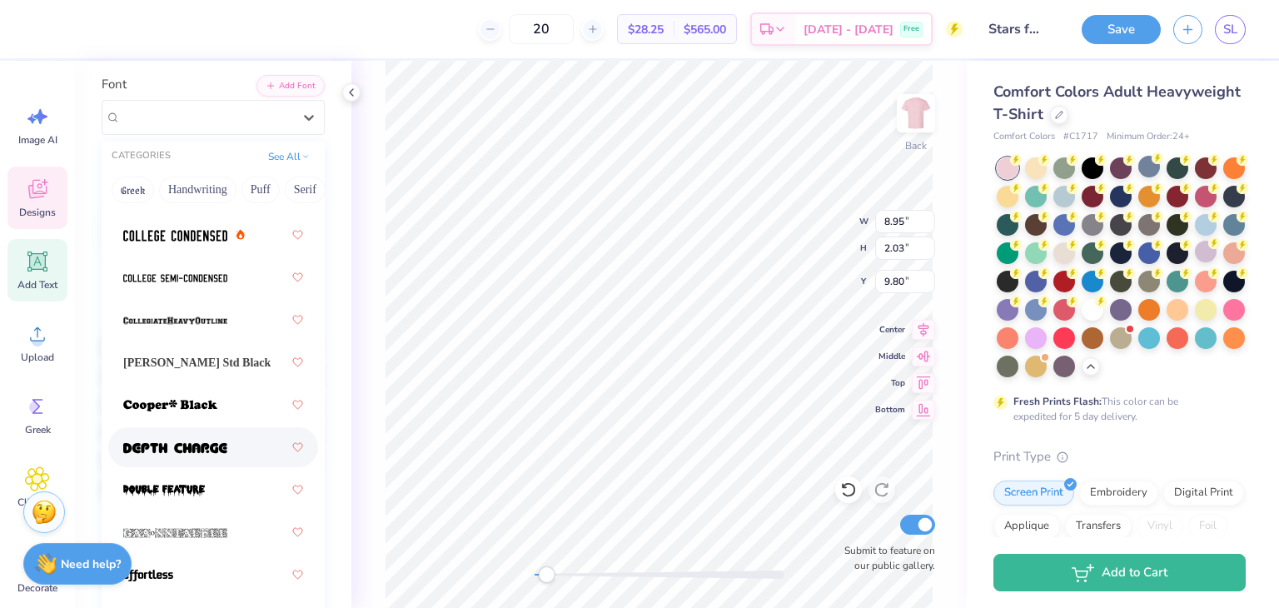
click at [221, 444] on img at bounding box center [175, 448] width 104 height 12
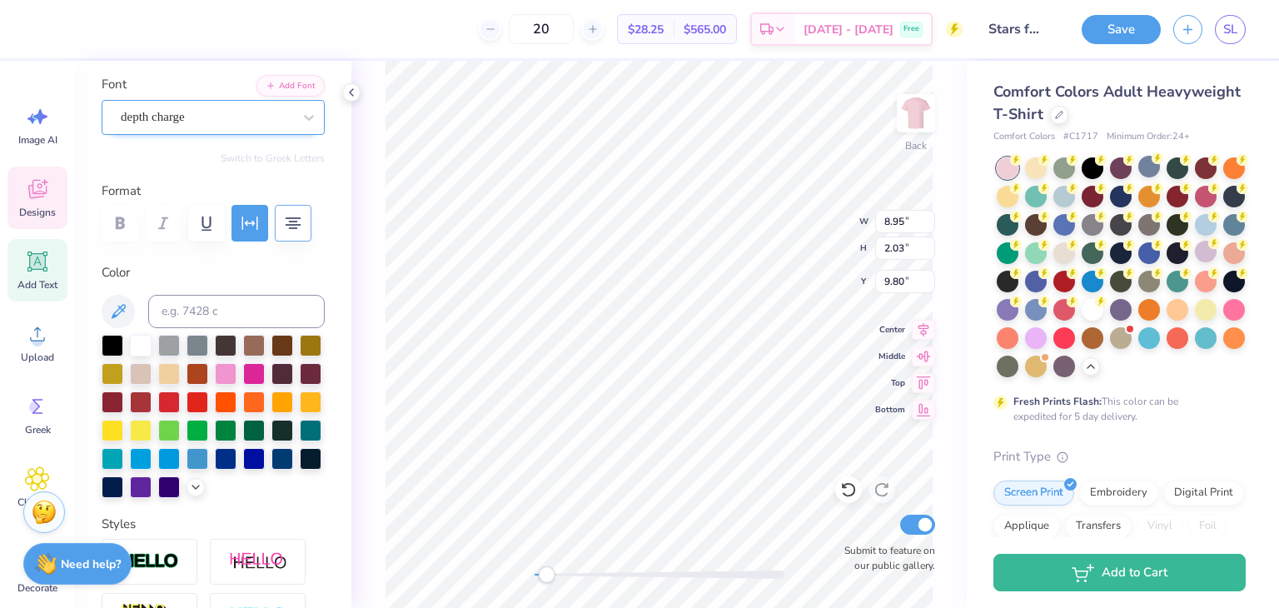
click at [226, 126] on div at bounding box center [206, 117] width 171 height 22
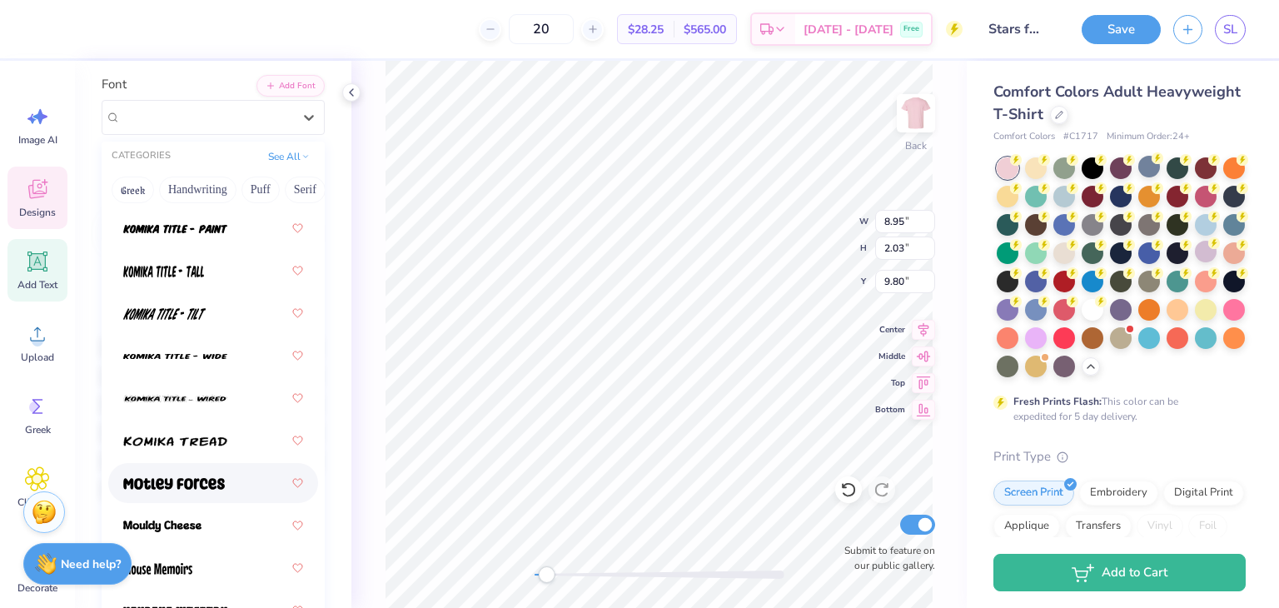
scroll to position [1783, 0]
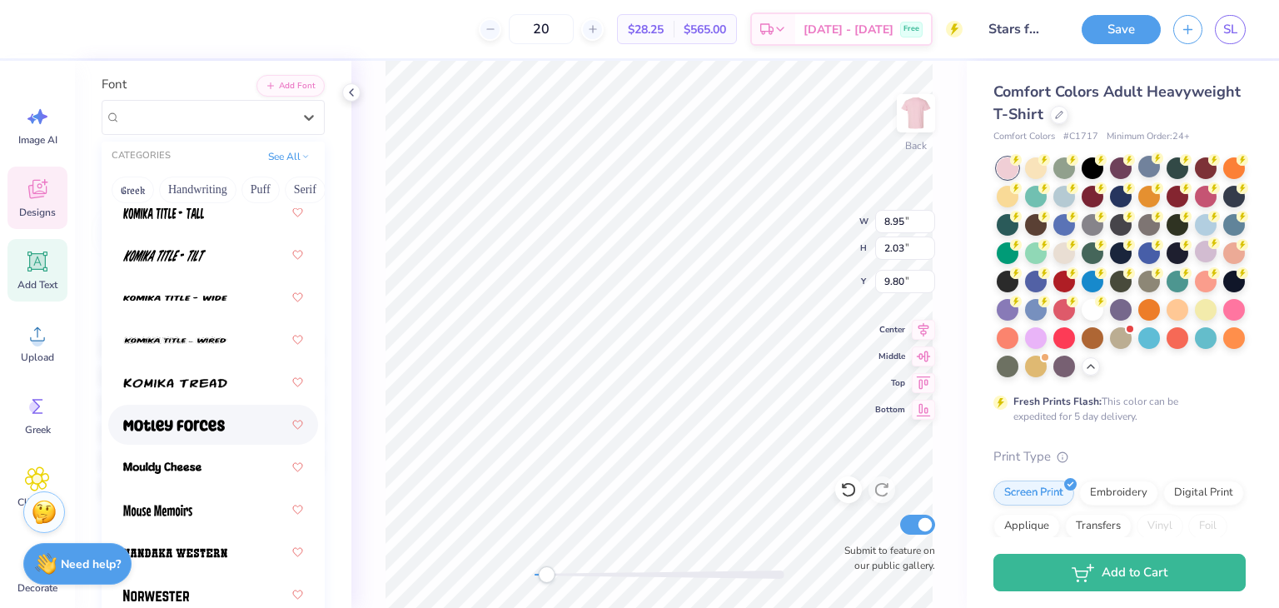
click at [173, 441] on div at bounding box center [213, 425] width 210 height 40
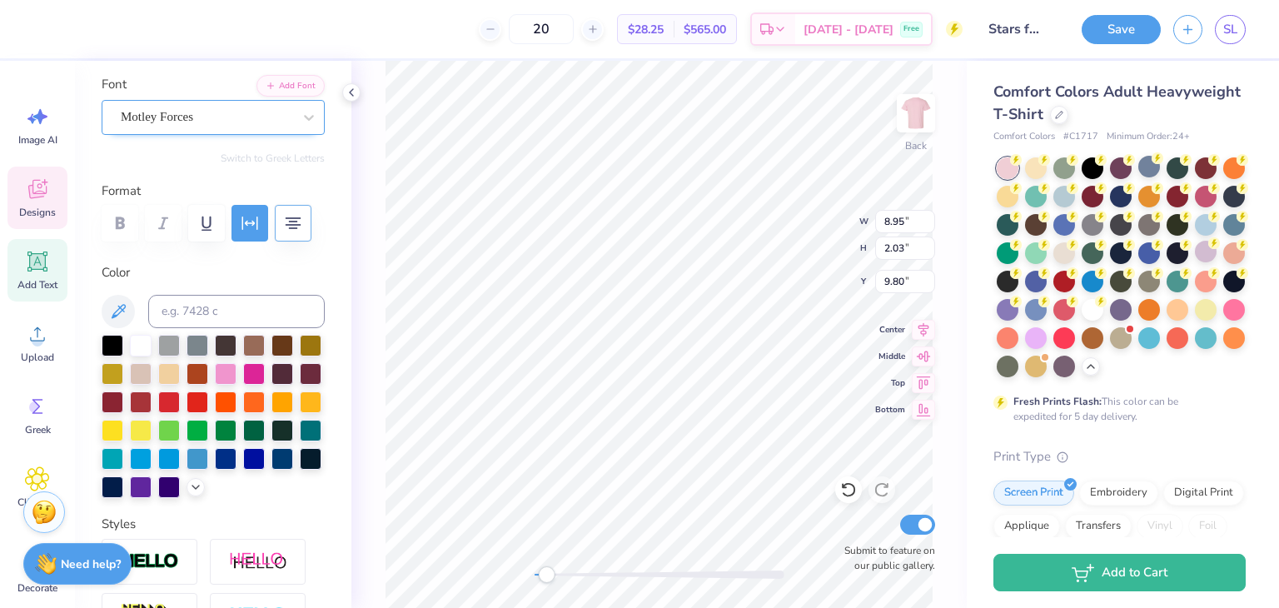
click at [276, 127] on div at bounding box center [206, 117] width 171 height 22
type textarea "STARS FOR STARKEY 2025"
click at [178, 117] on div "Motley Forces" at bounding box center [206, 117] width 175 height 26
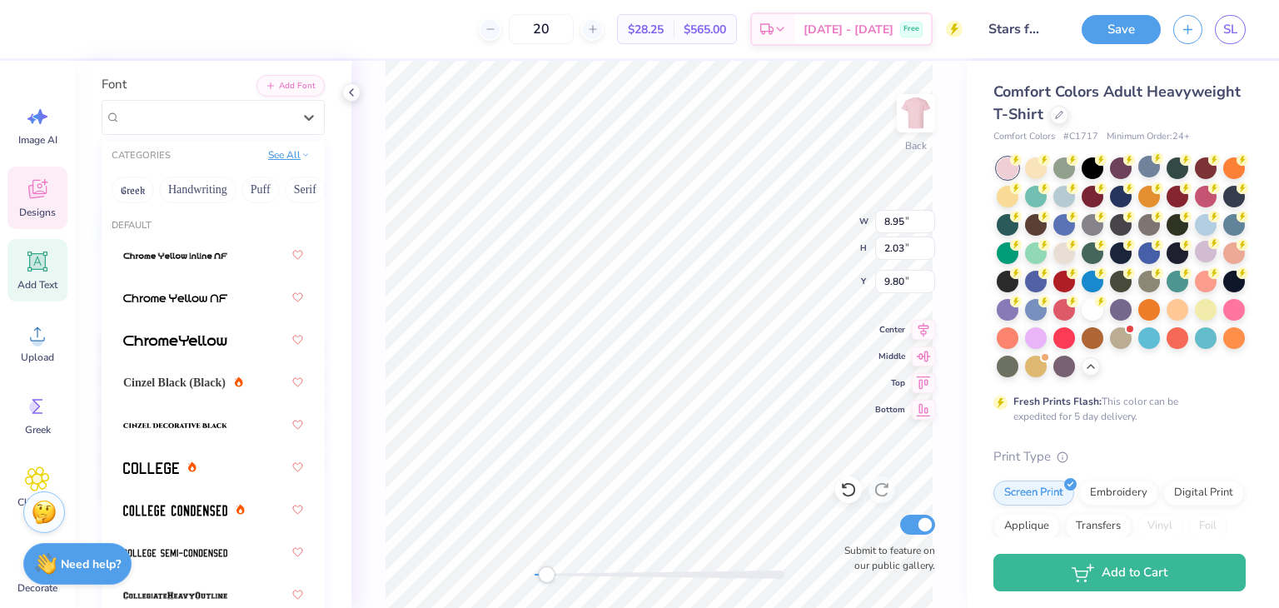
click at [271, 161] on button "See All" at bounding box center [289, 155] width 52 height 17
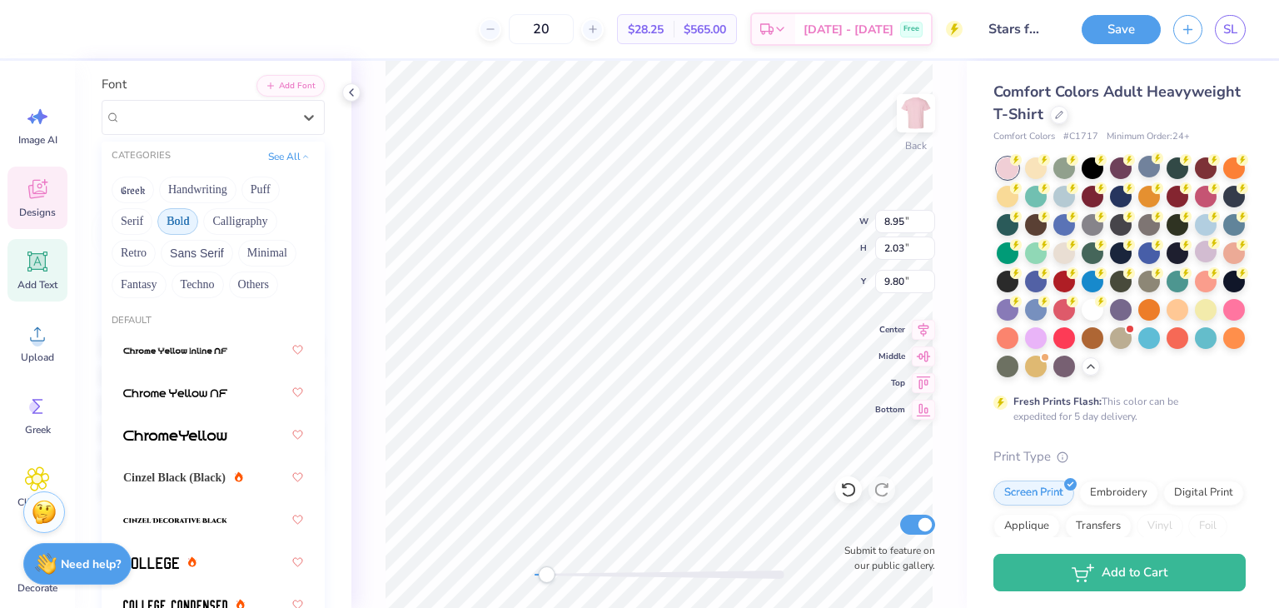
click at [202, 206] on div "Greek Handwriting Puff Serif Bold Calligraphy Retro Sans Serif Minimal Fantasy …" at bounding box center [213, 237] width 223 height 132
click at [198, 221] on button "Bold" at bounding box center [177, 221] width 41 height 27
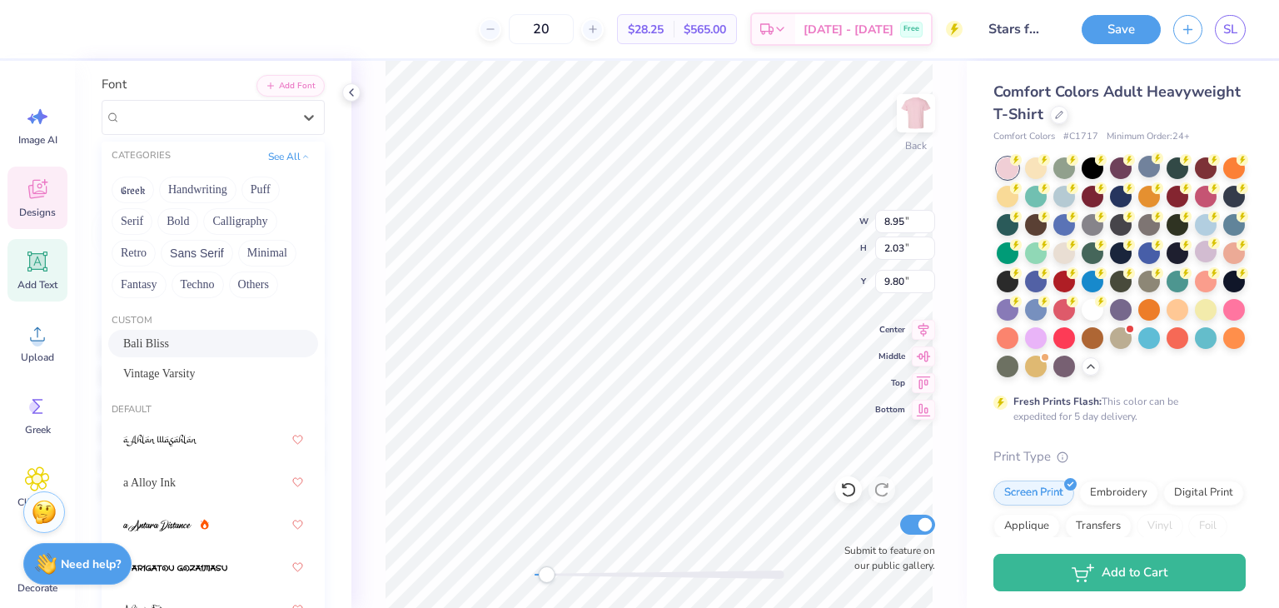
click at [195, 345] on div "Bali Bliss" at bounding box center [213, 343] width 180 height 17
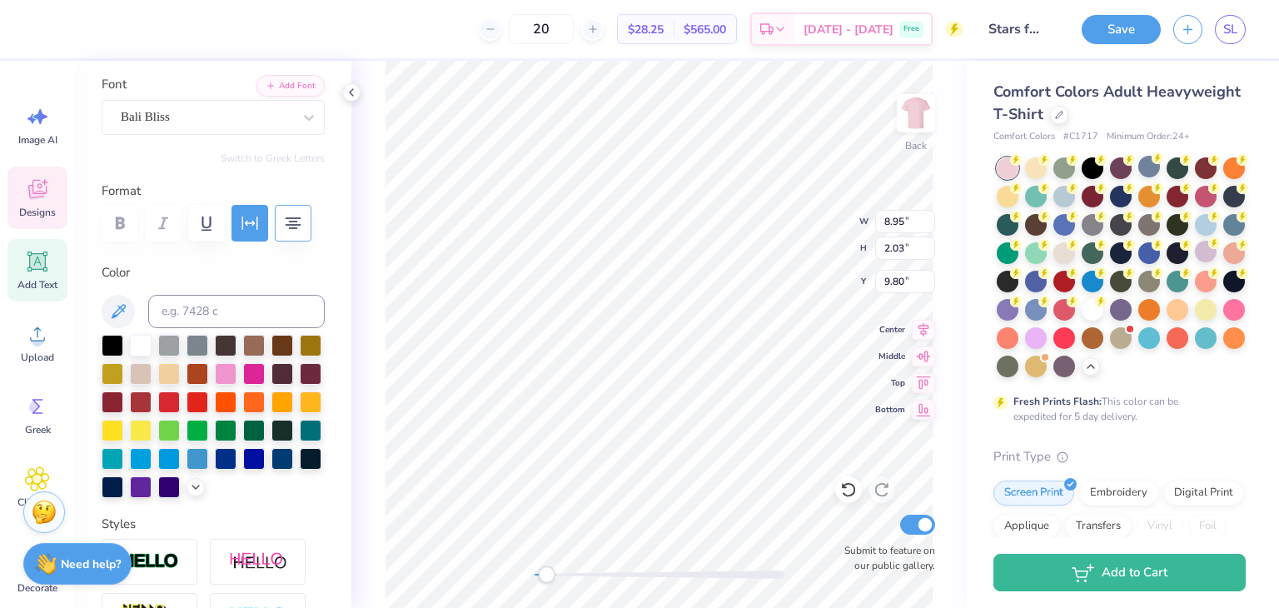
scroll to position [13, 2]
type input "6.65"
type input "2.88"
type input "5.69"
type input "9.10"
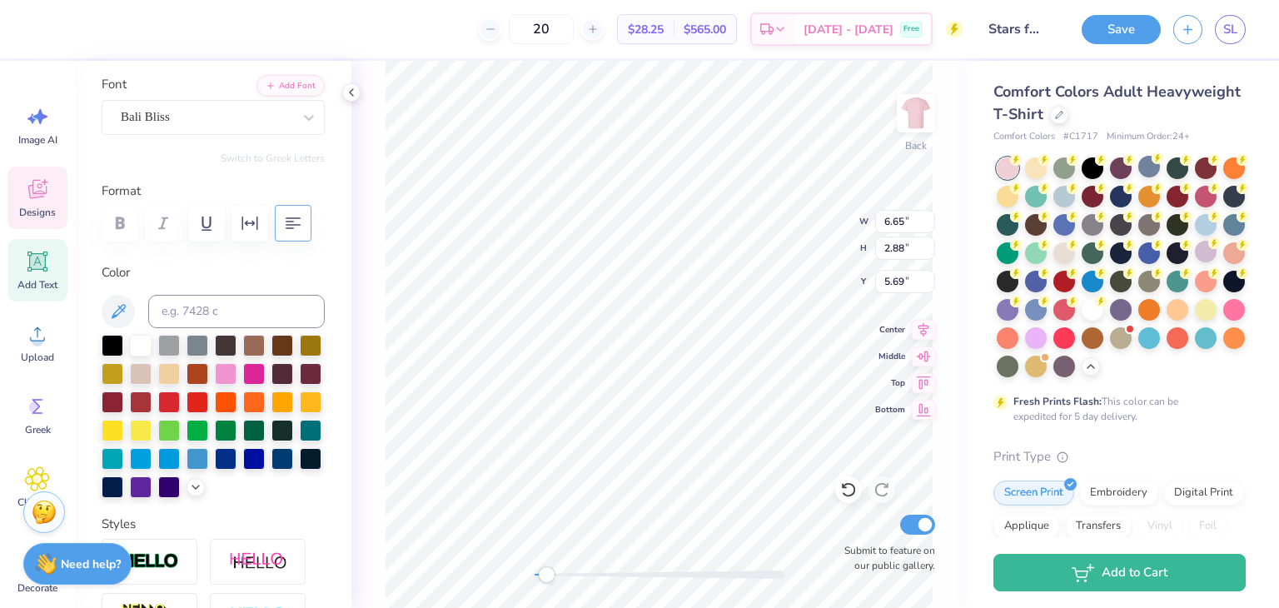
type input "2.16"
type input "9.73"
click at [133, 220] on div at bounding box center [213, 223] width 223 height 37
click at [256, 215] on icon "button" at bounding box center [250, 223] width 20 height 20
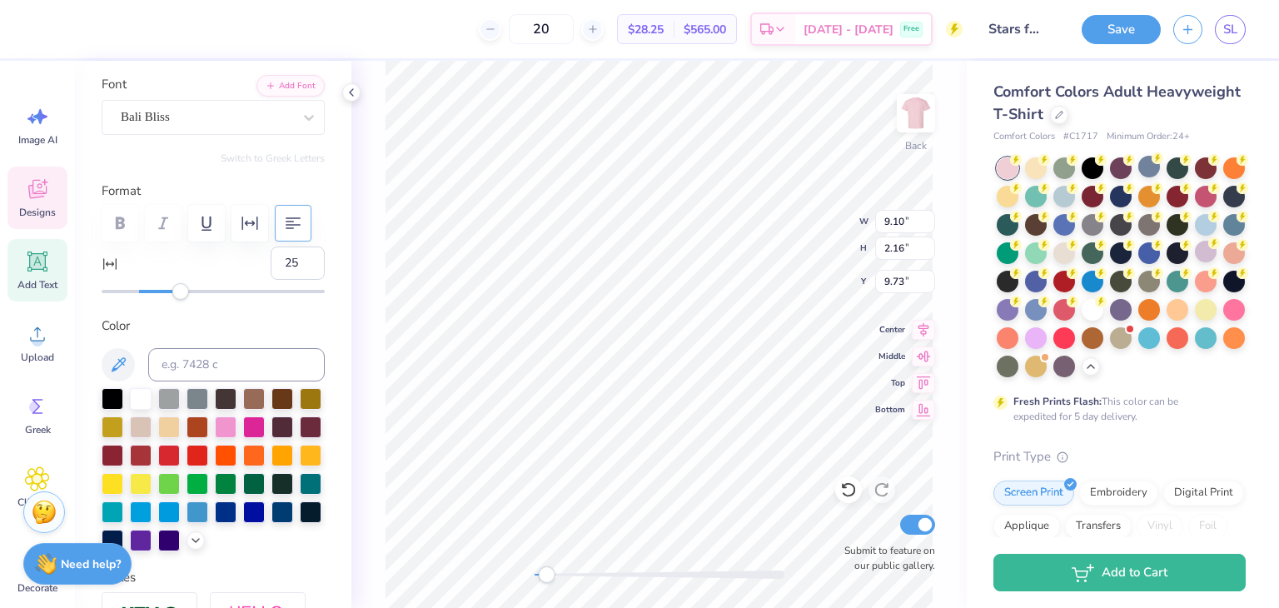
type input "7.00"
type input "2.78"
type input "3.00"
type input "0"
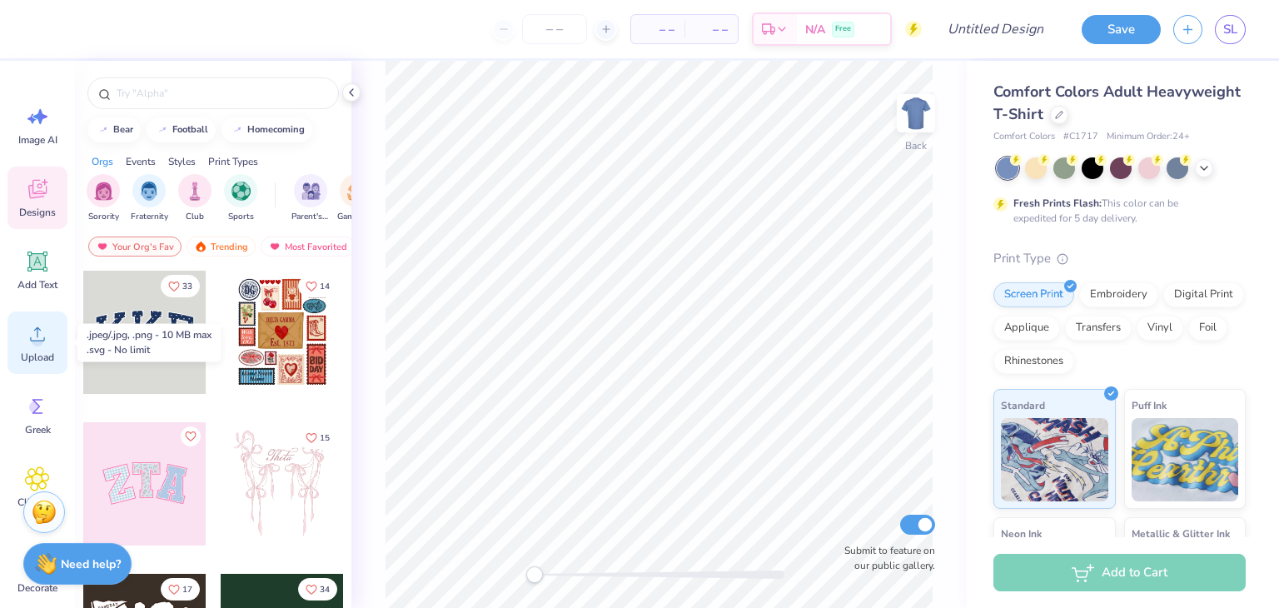
click at [35, 337] on circle at bounding box center [38, 341] width 12 height 12
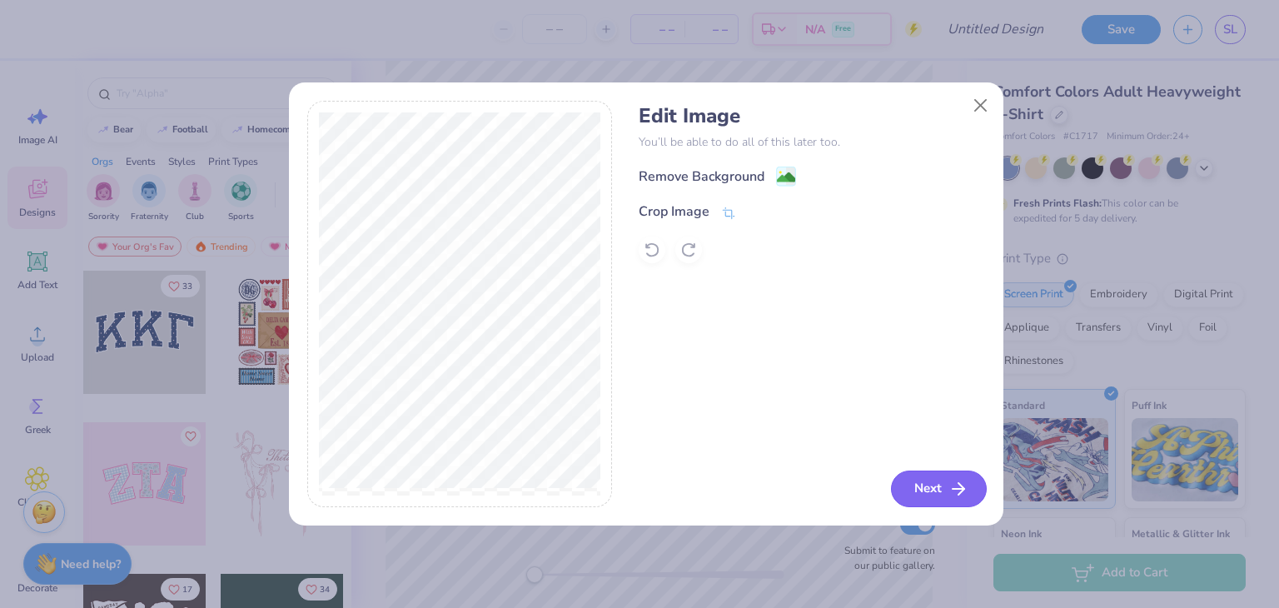
click at [919, 480] on button "Next" at bounding box center [939, 488] width 96 height 37
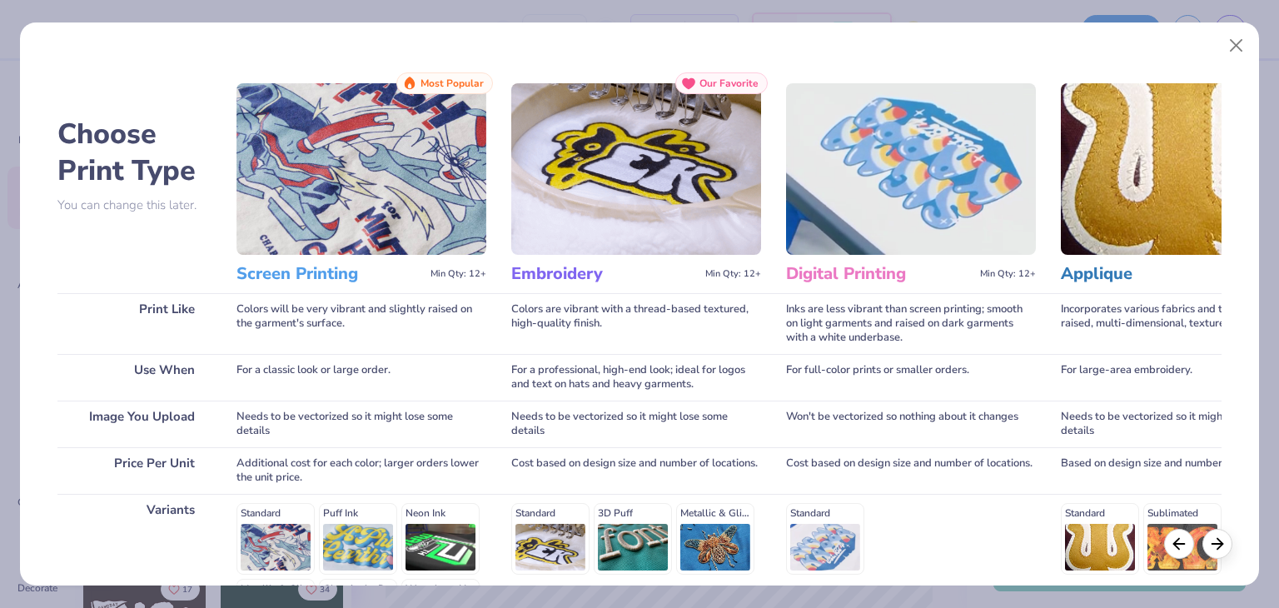
click at [303, 277] on h3 "Screen Printing" at bounding box center [329, 274] width 187 height 22
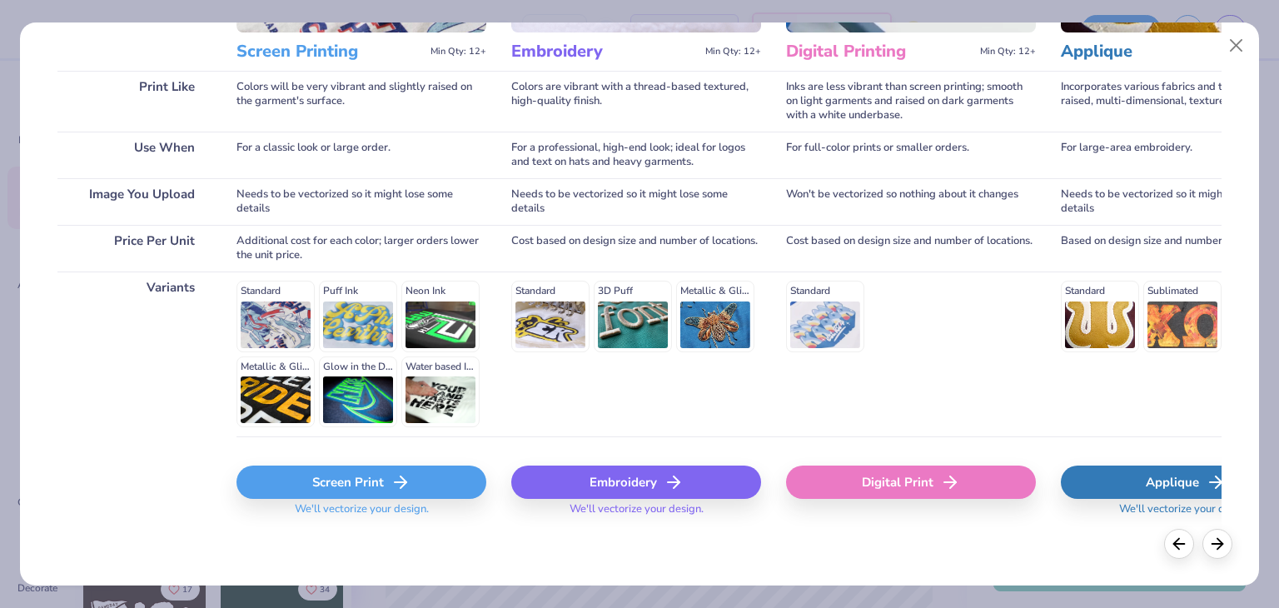
scroll to position [222, 0]
click at [324, 490] on div "Screen Print" at bounding box center [361, 481] width 250 height 33
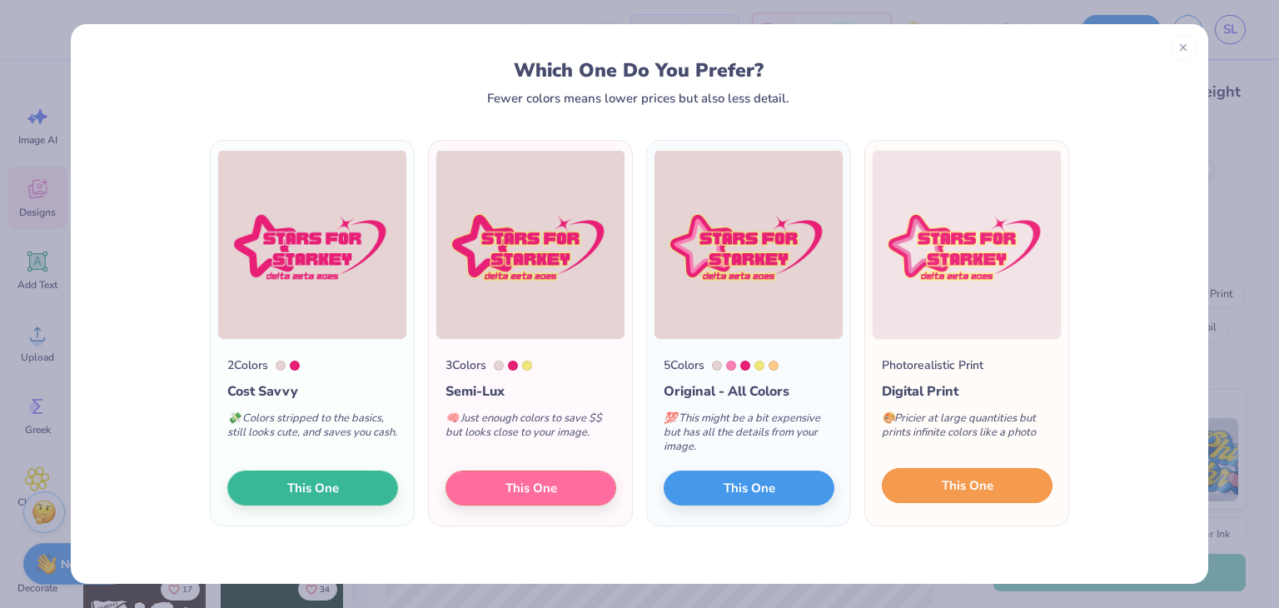
click at [920, 480] on button "This One" at bounding box center [967, 485] width 171 height 35
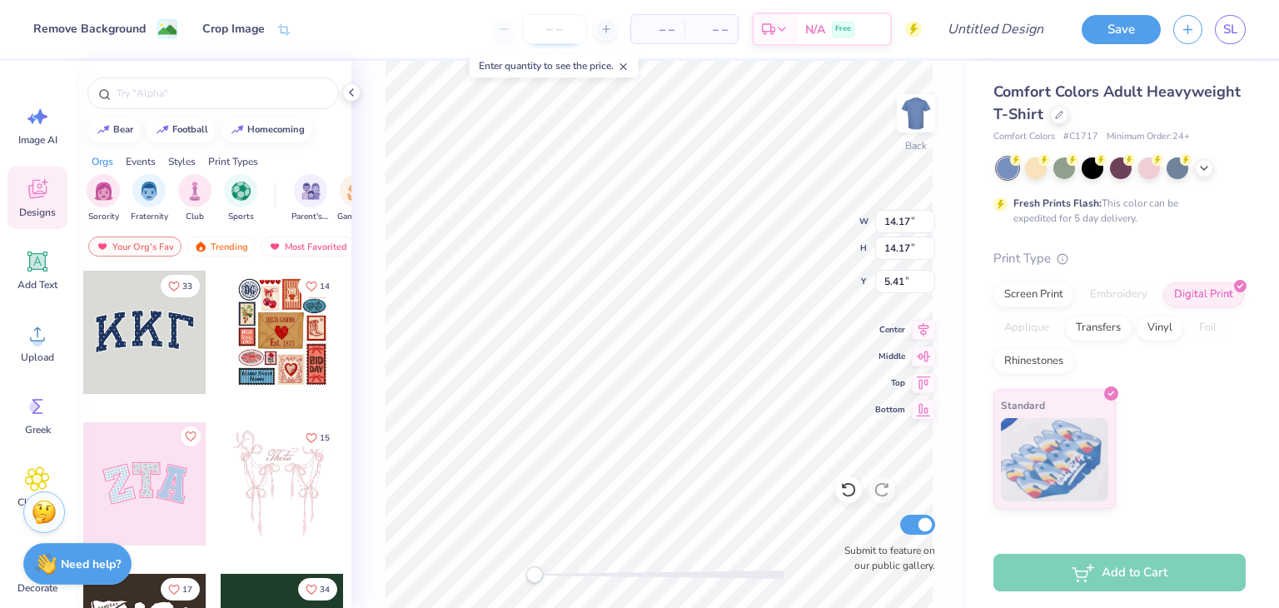
click at [553, 27] on input "number" at bounding box center [554, 29] width 65 height 30
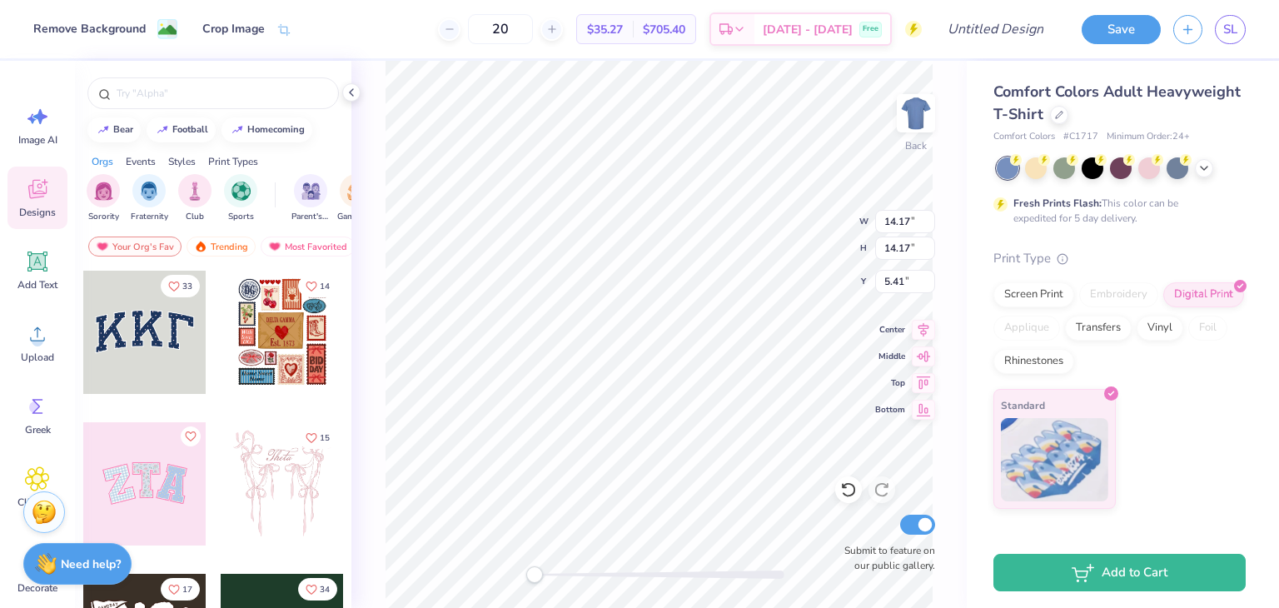
type input "20"
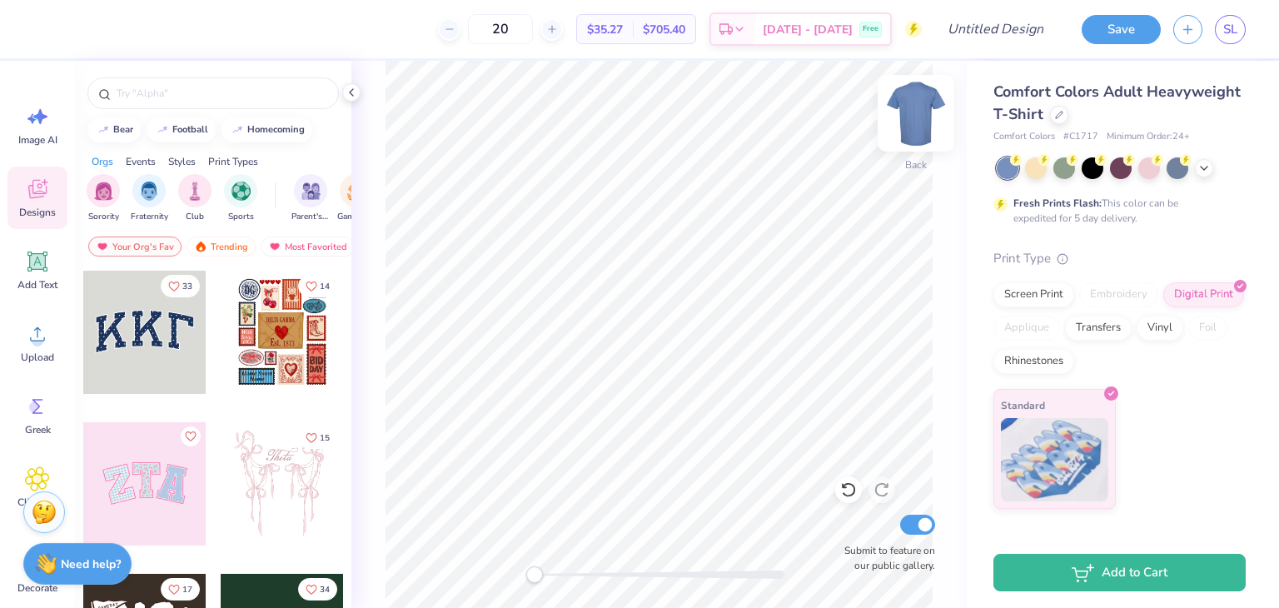
click at [907, 120] on img at bounding box center [915, 113] width 67 height 67
click at [919, 114] on img at bounding box center [915, 113] width 67 height 67
click at [1209, 170] on icon at bounding box center [1203, 166] width 13 height 13
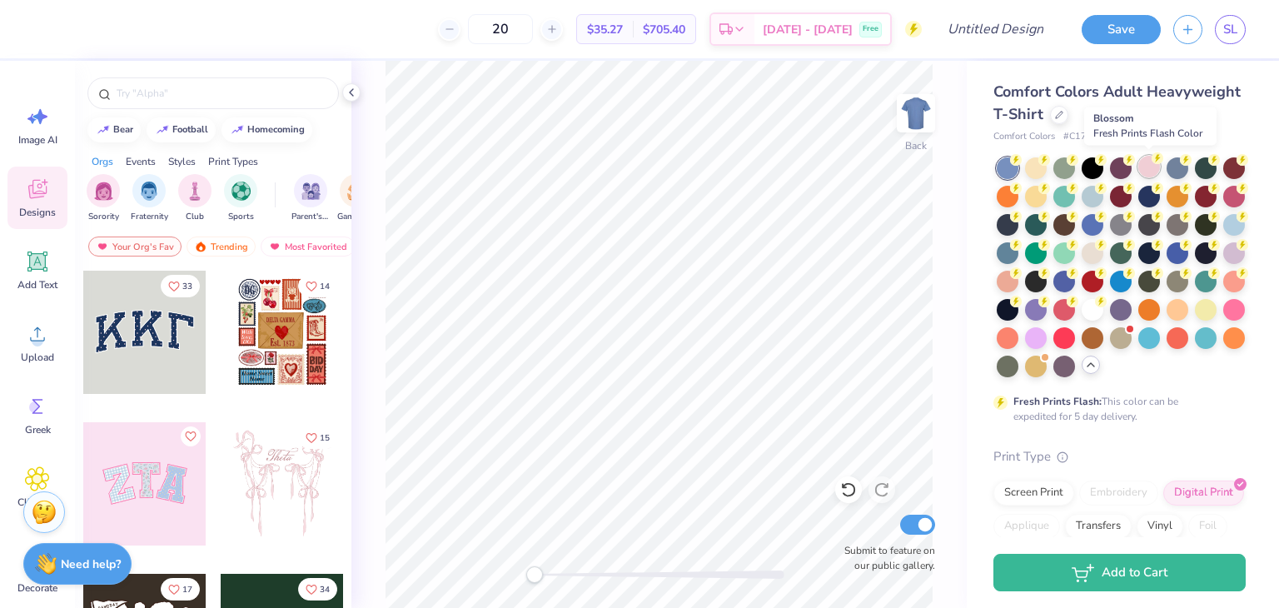
click at [1146, 163] on div at bounding box center [1149, 167] width 22 height 22
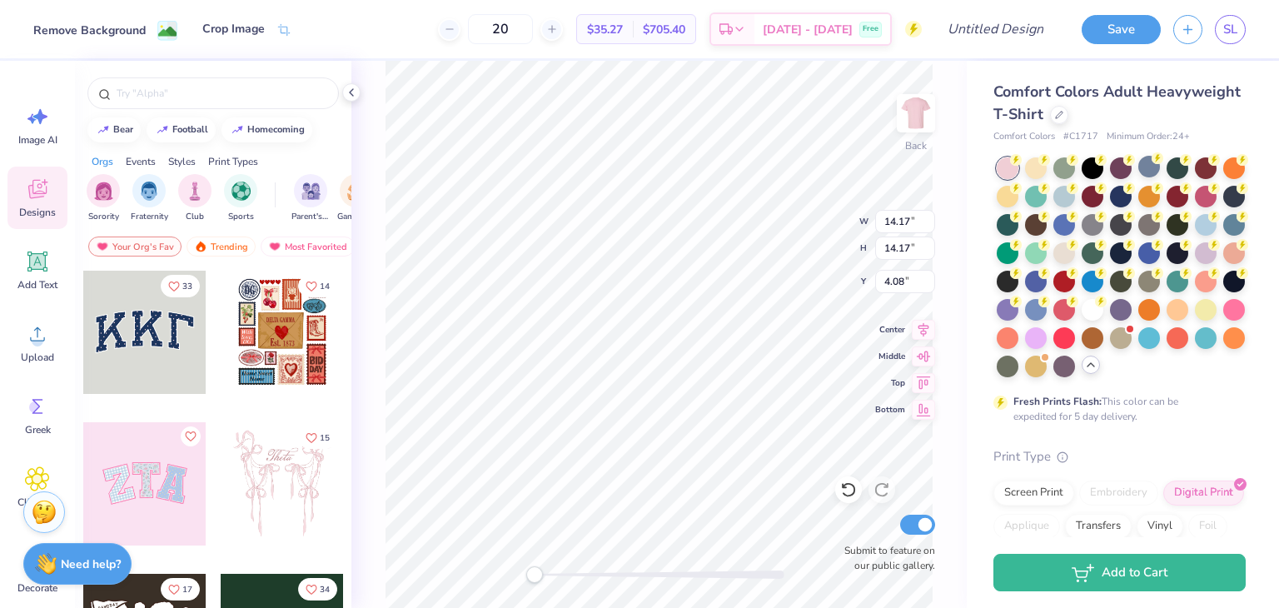
click at [132, 31] on div "Remove Background" at bounding box center [89, 30] width 112 height 17
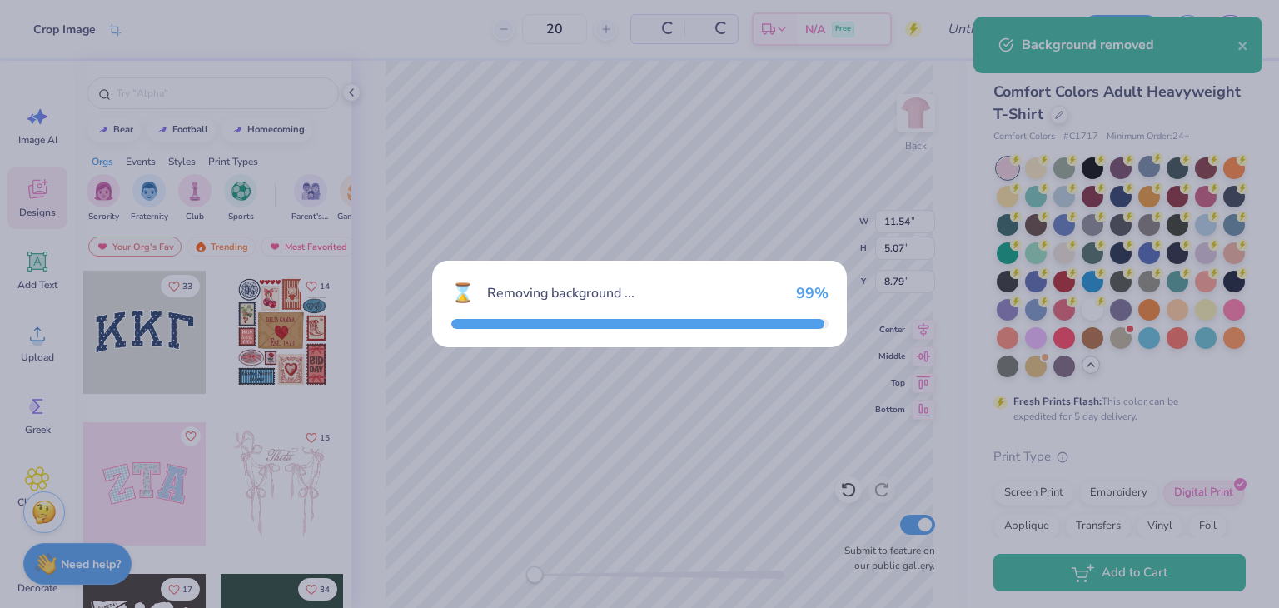
type input "11.54"
type input "5.07"
type input "8.79"
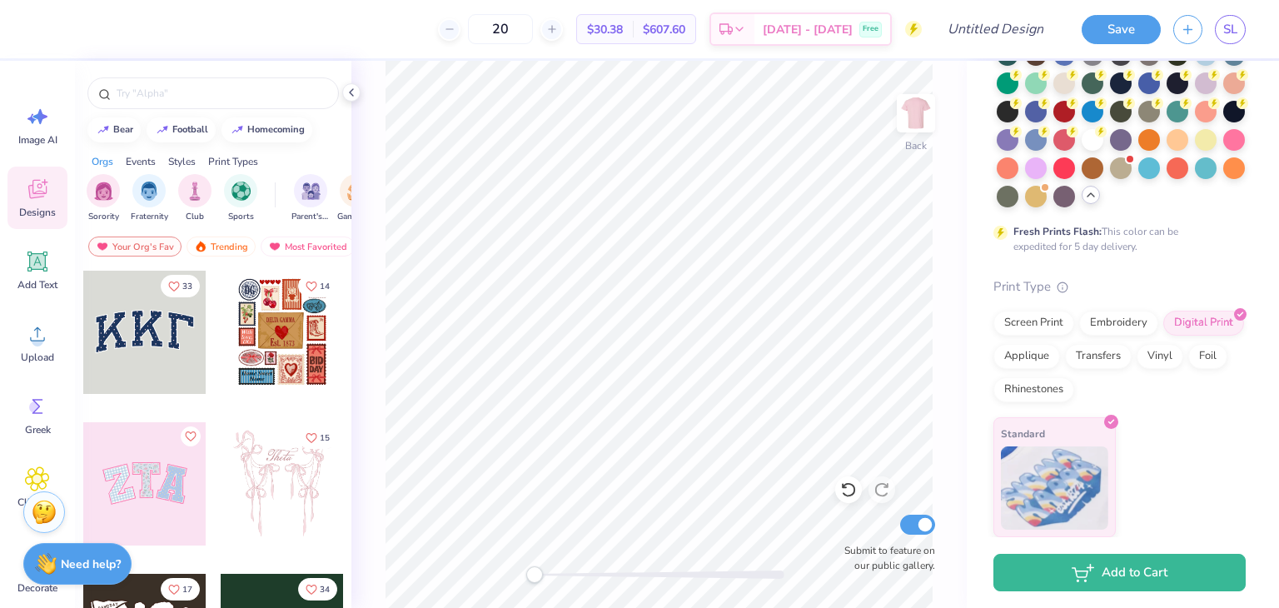
scroll to position [198, 0]
click at [1116, 326] on div "Embroidery" at bounding box center [1118, 320] width 79 height 25
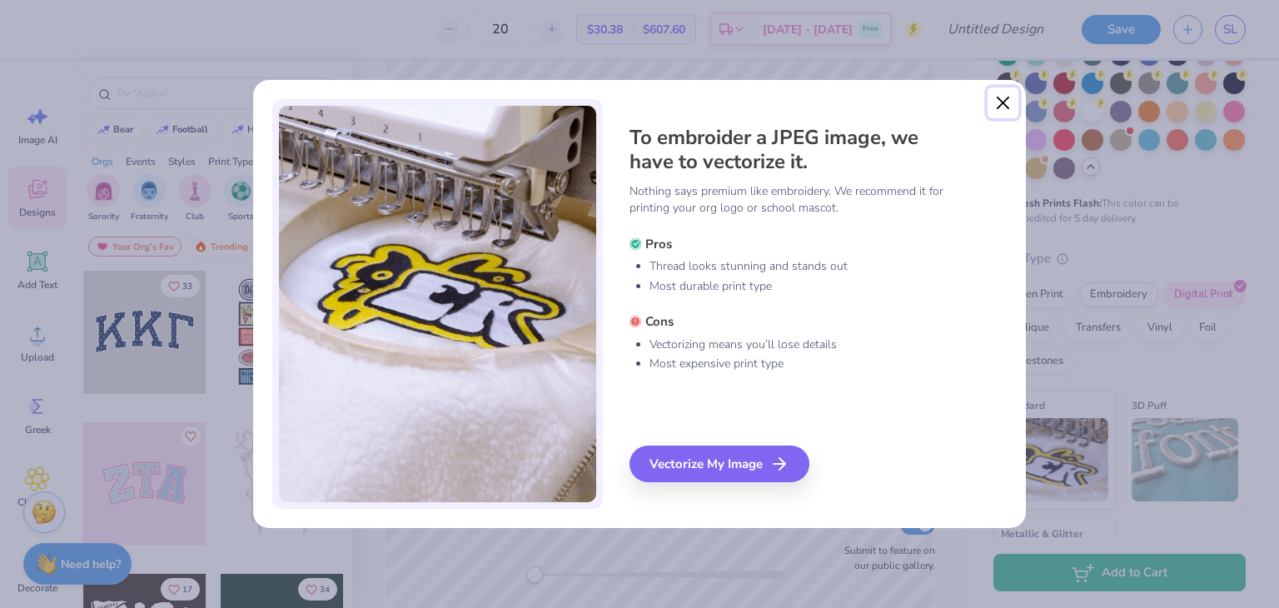
click at [1004, 109] on button "Close" at bounding box center [1003, 103] width 32 height 32
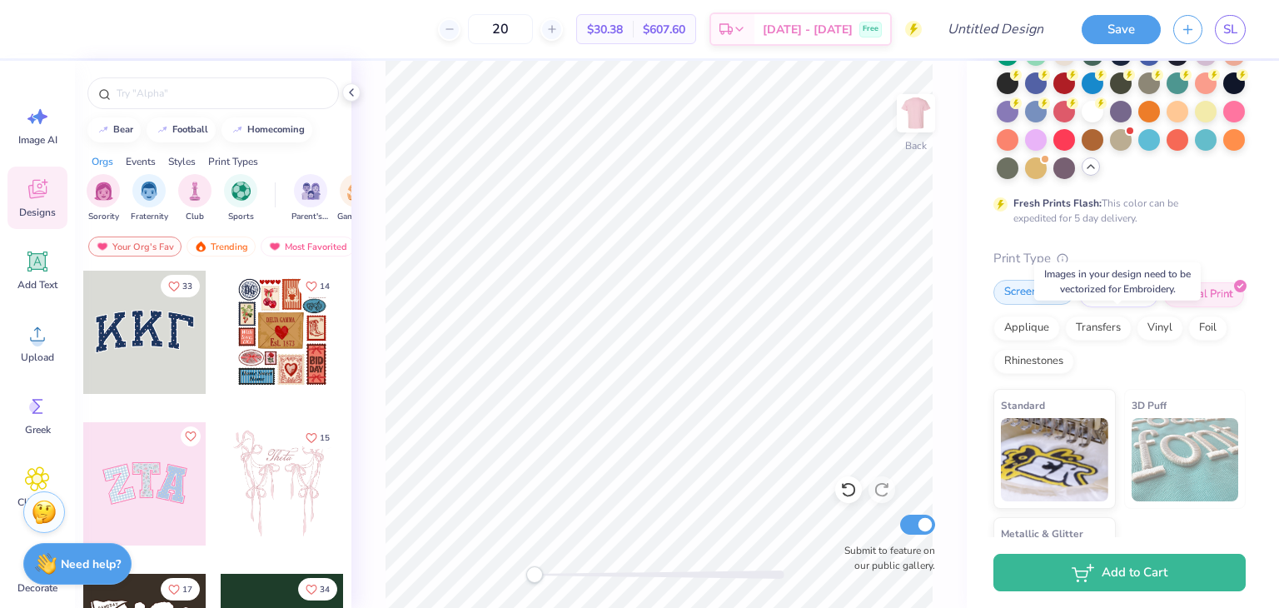
click at [1022, 305] on div "Screen Print" at bounding box center [1033, 292] width 81 height 25
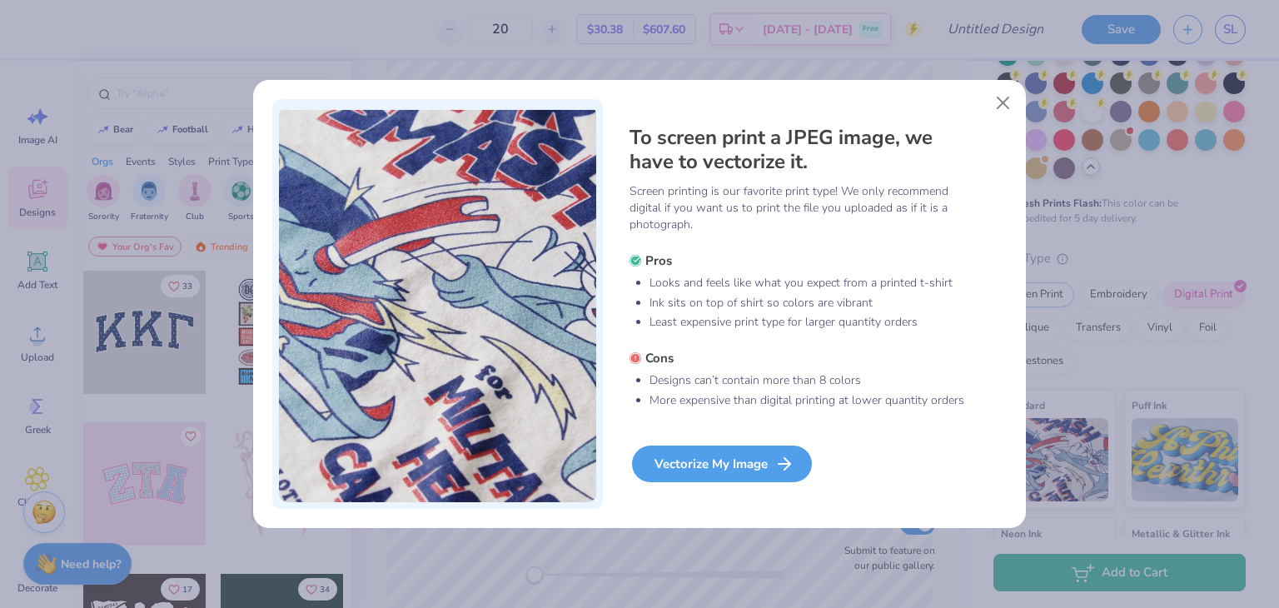
click at [710, 475] on div "Vectorize My Image" at bounding box center [722, 463] width 180 height 37
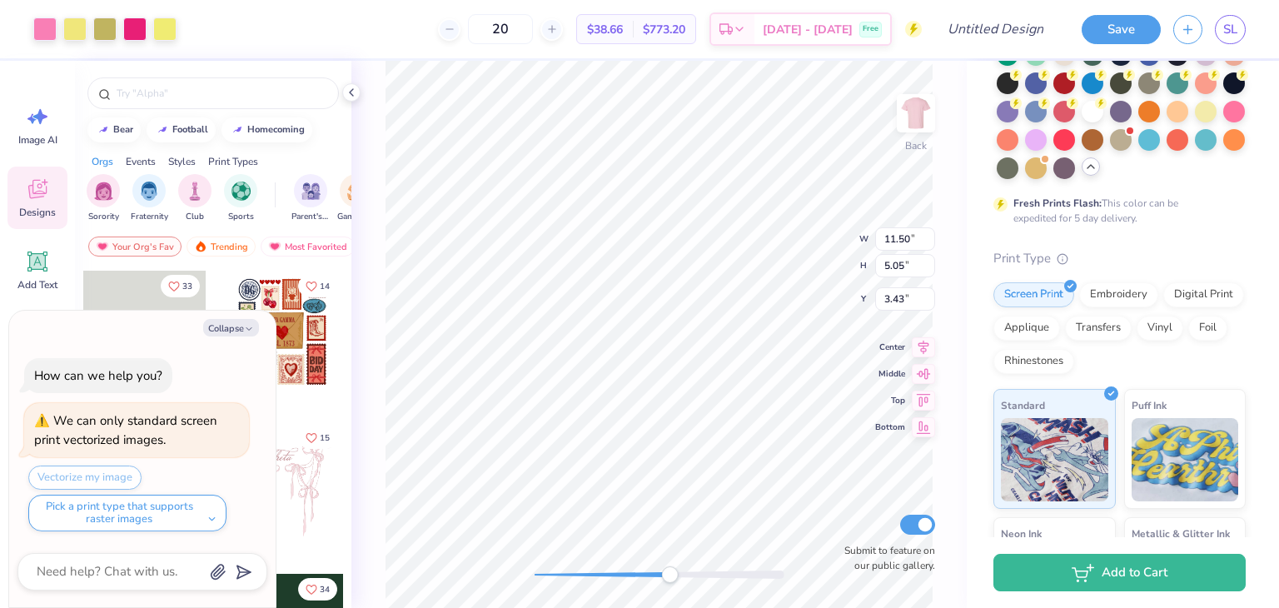
click at [669, 564] on div "Back W 11.50 11.50 " H 5.05 5.05 " Y 3.43 3.43 " Center Middle Top Bottom Submi…" at bounding box center [658, 334] width 615 height 547
drag, startPoint x: 622, startPoint y: 576, endPoint x: 578, endPoint y: 576, distance: 44.1
click at [578, 576] on div "Accessibility label" at bounding box center [578, 574] width 17 height 17
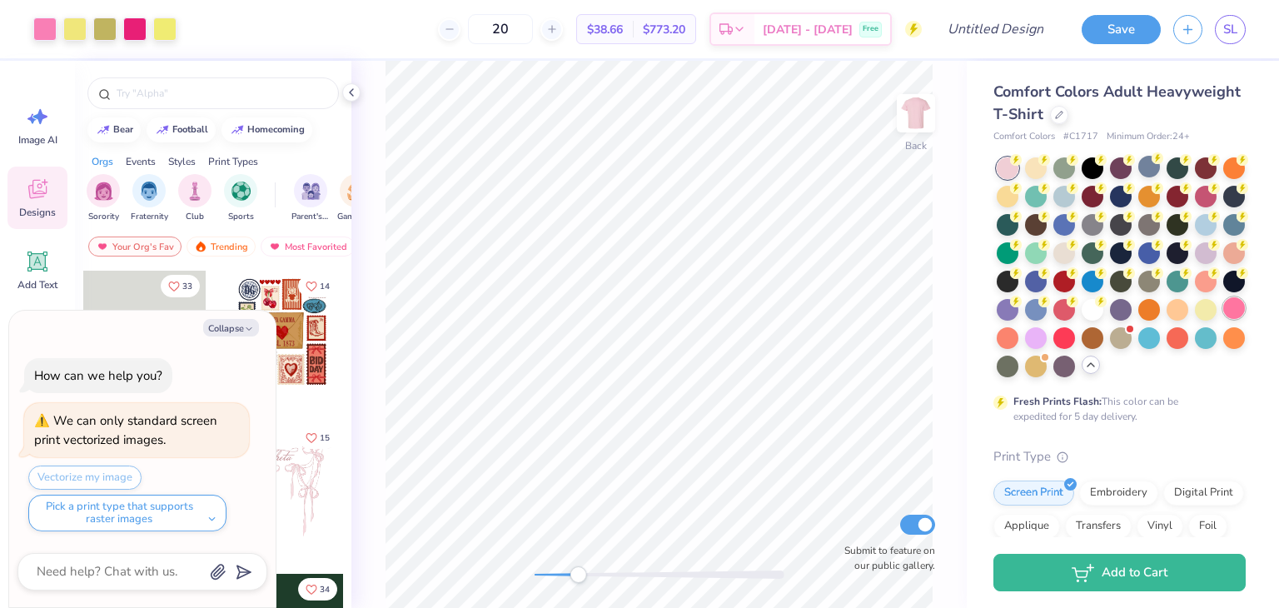
click at [1223, 319] on div at bounding box center [1234, 308] width 22 height 22
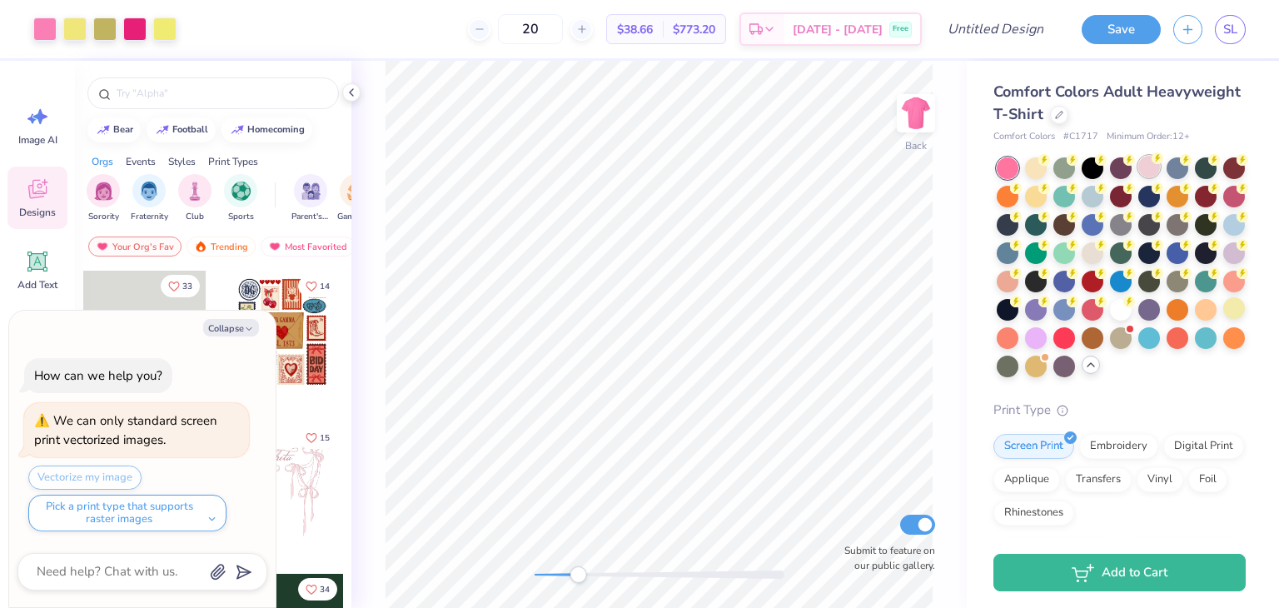
click at [1147, 171] on div at bounding box center [1149, 167] width 22 height 22
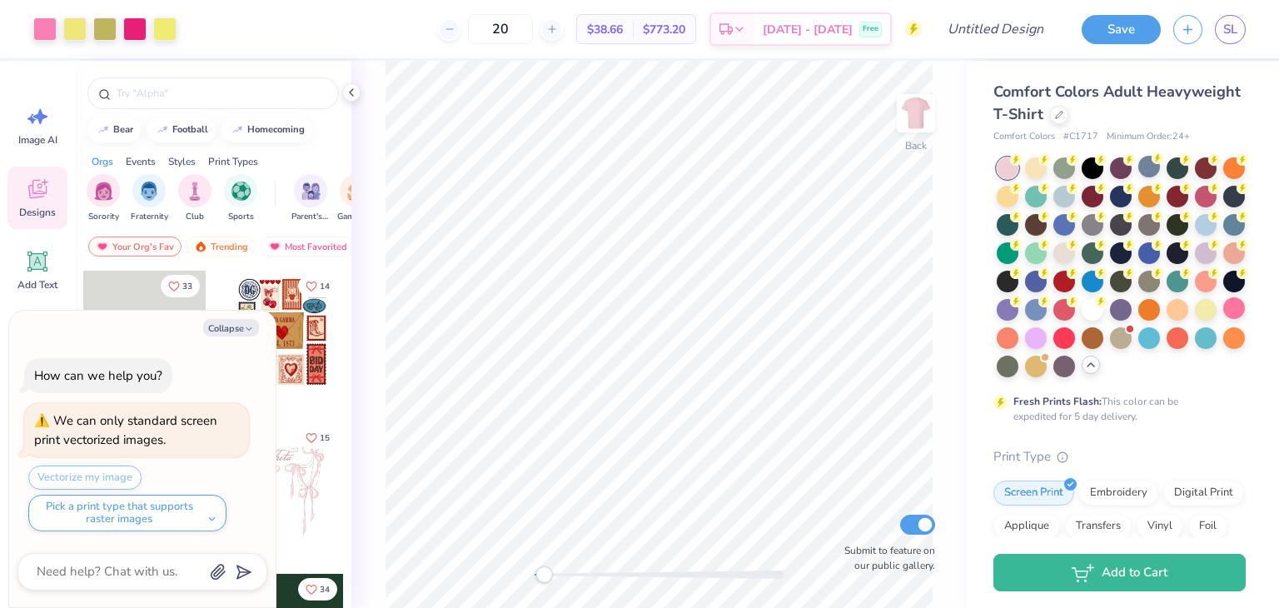
drag, startPoint x: 573, startPoint y: 574, endPoint x: 544, endPoint y: 578, distance: 29.4
click at [544, 578] on div "Accessibility label" at bounding box center [543, 574] width 17 height 17
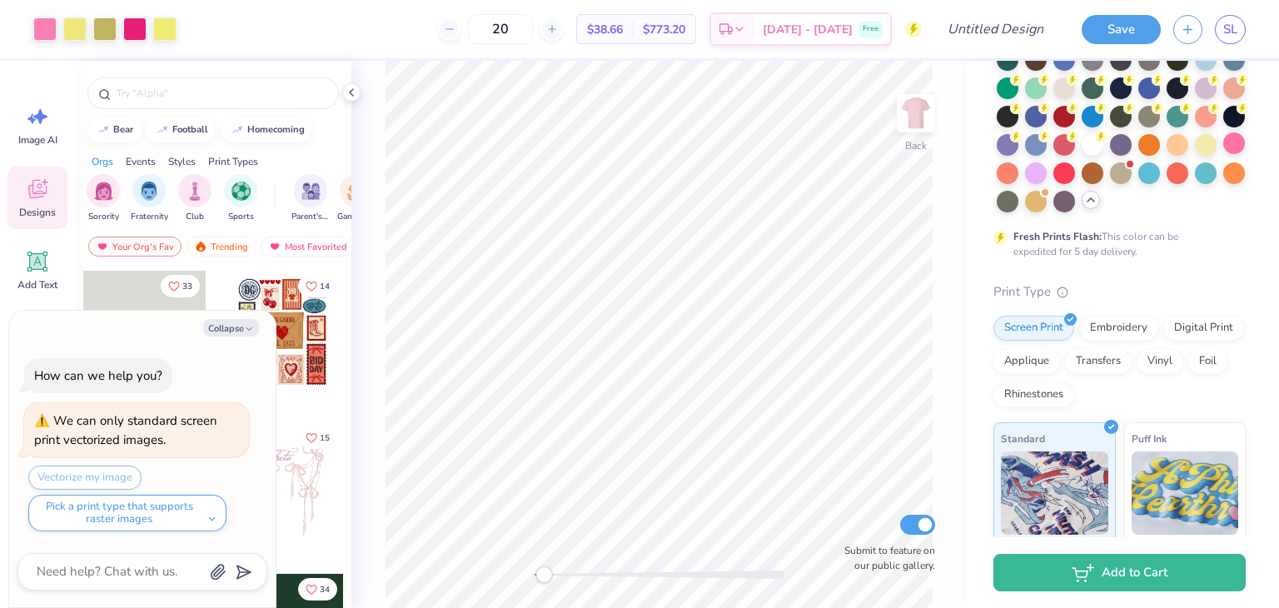
scroll to position [183, 0]
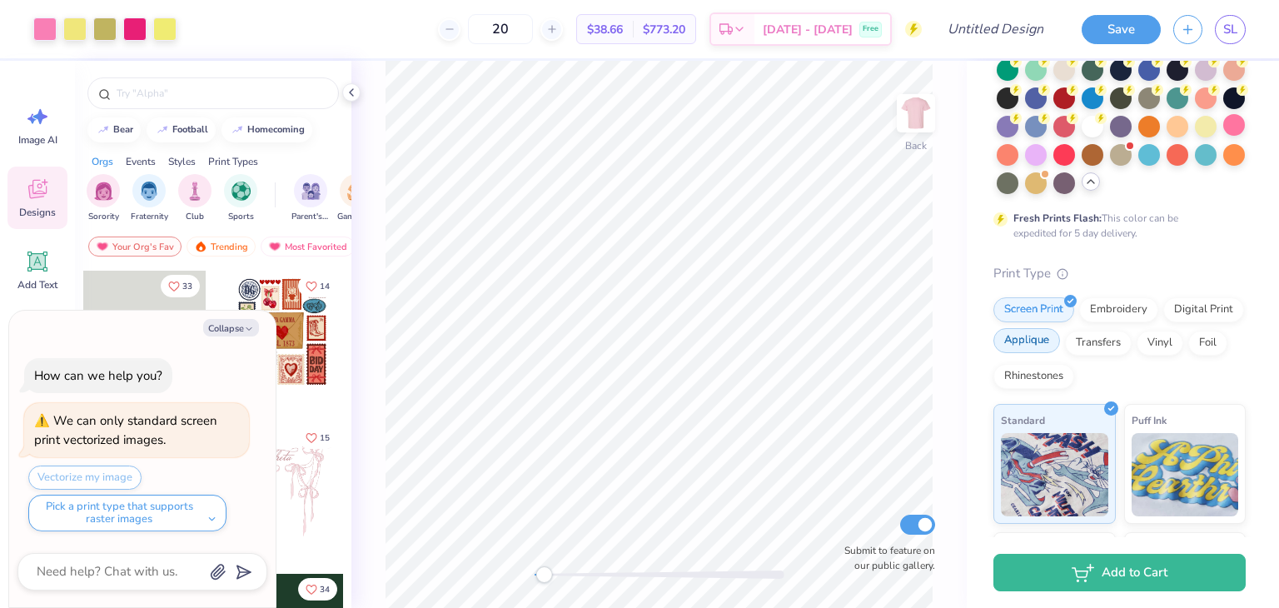
click at [1060, 353] on div "Applique" at bounding box center [1026, 340] width 67 height 25
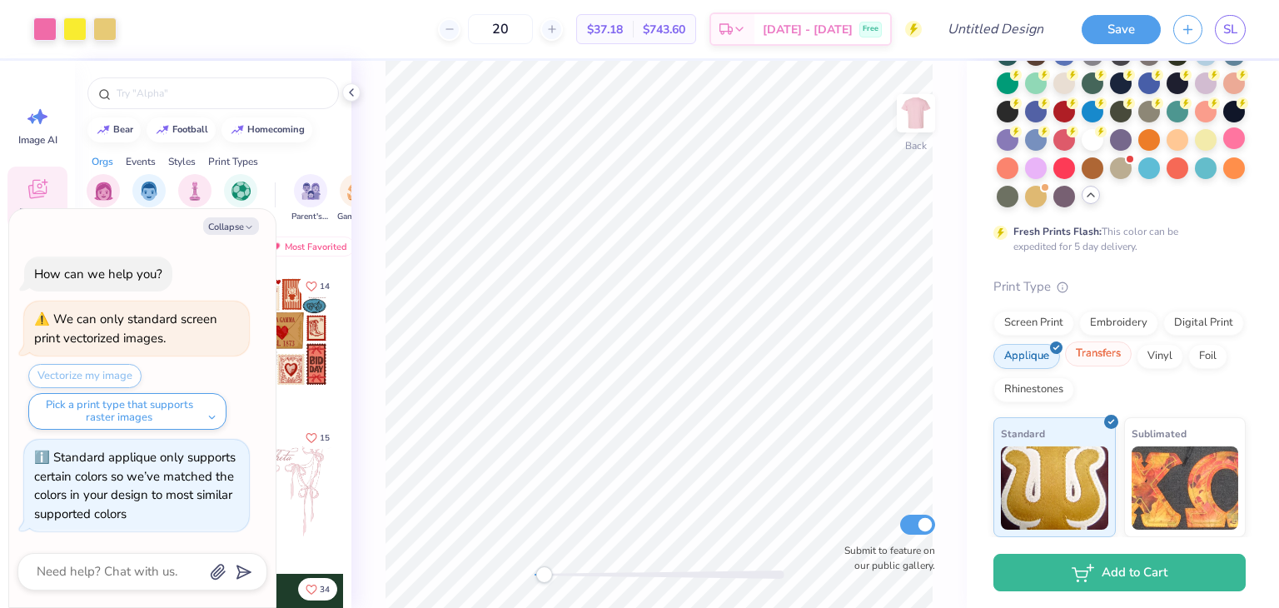
click at [1131, 366] on div "Transfers" at bounding box center [1098, 353] width 67 height 25
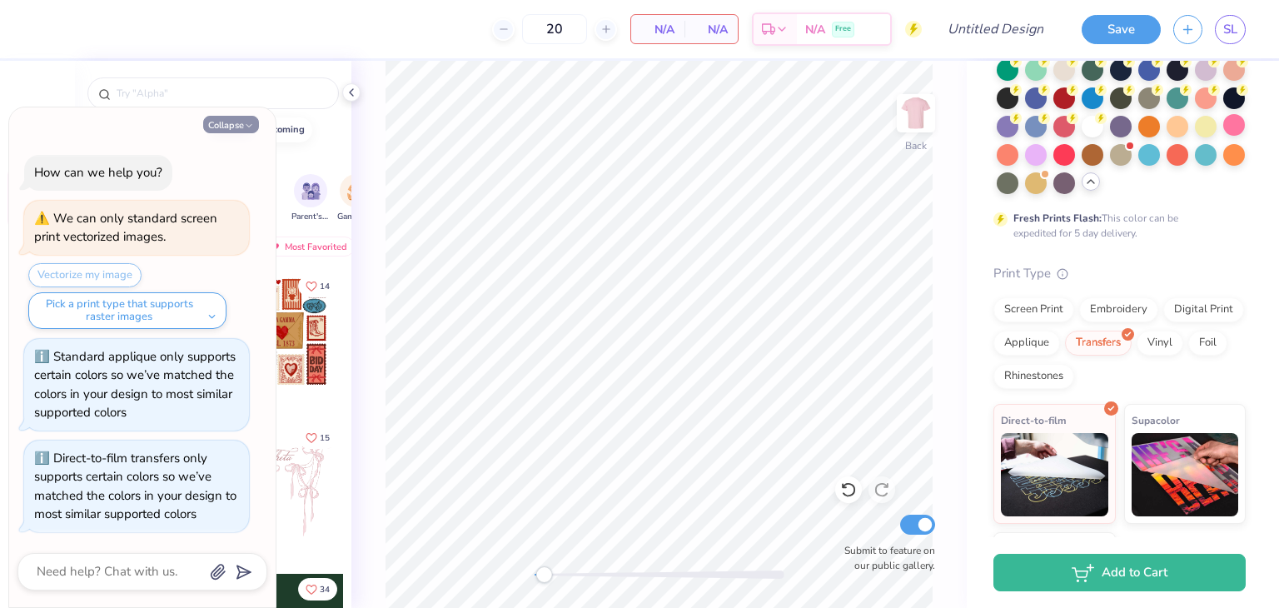
click at [216, 129] on button "Collapse" at bounding box center [231, 124] width 56 height 17
type textarea "x"
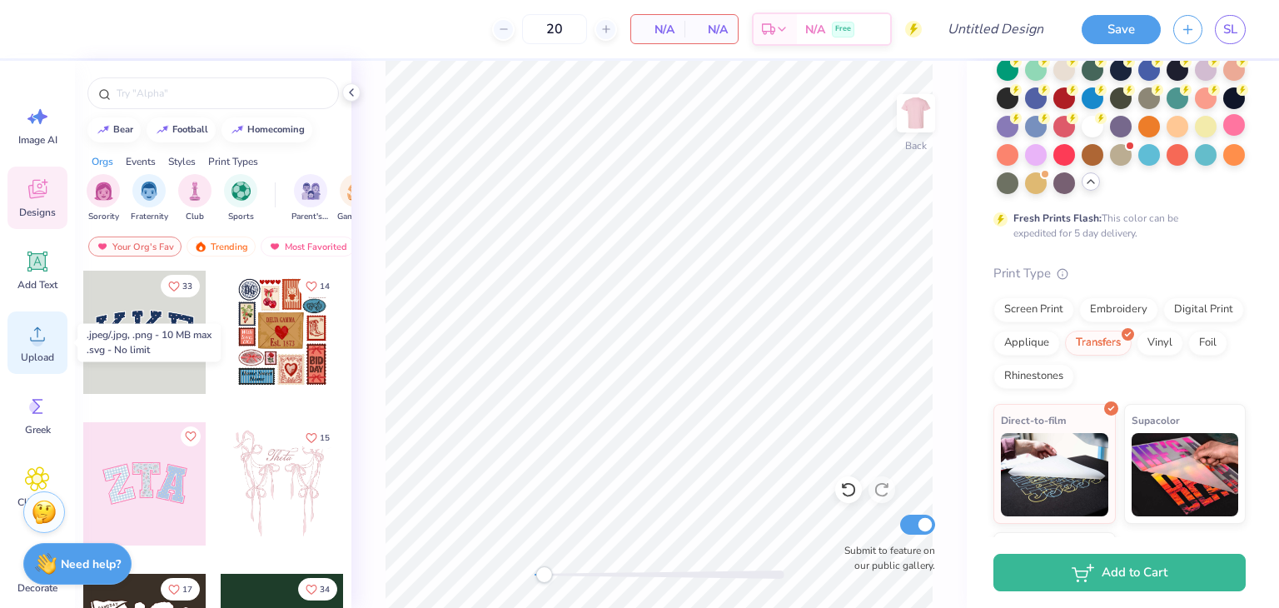
click at [43, 348] on div "Upload" at bounding box center [37, 342] width 60 height 62
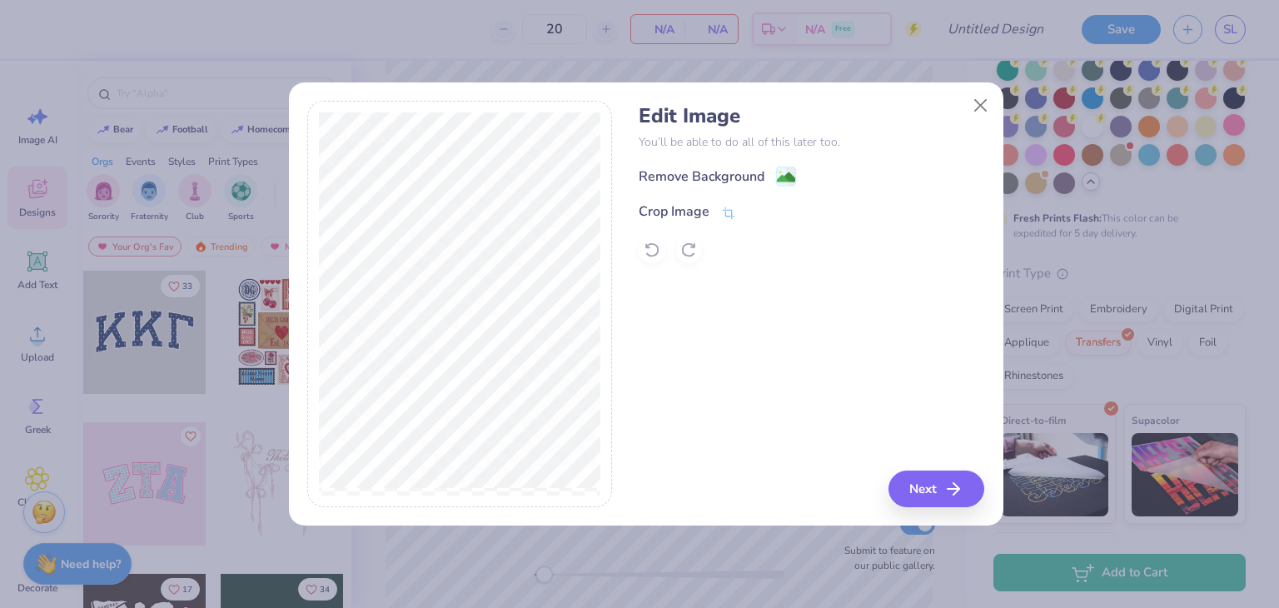
click at [757, 164] on div "Edit Image You’ll be able to do all of this later too. Remove Background Crop I…" at bounding box center [811, 183] width 345 height 159
click at [750, 173] on div "Remove Background" at bounding box center [702, 178] width 126 height 20
click at [932, 477] on button "Next" at bounding box center [939, 488] width 96 height 37
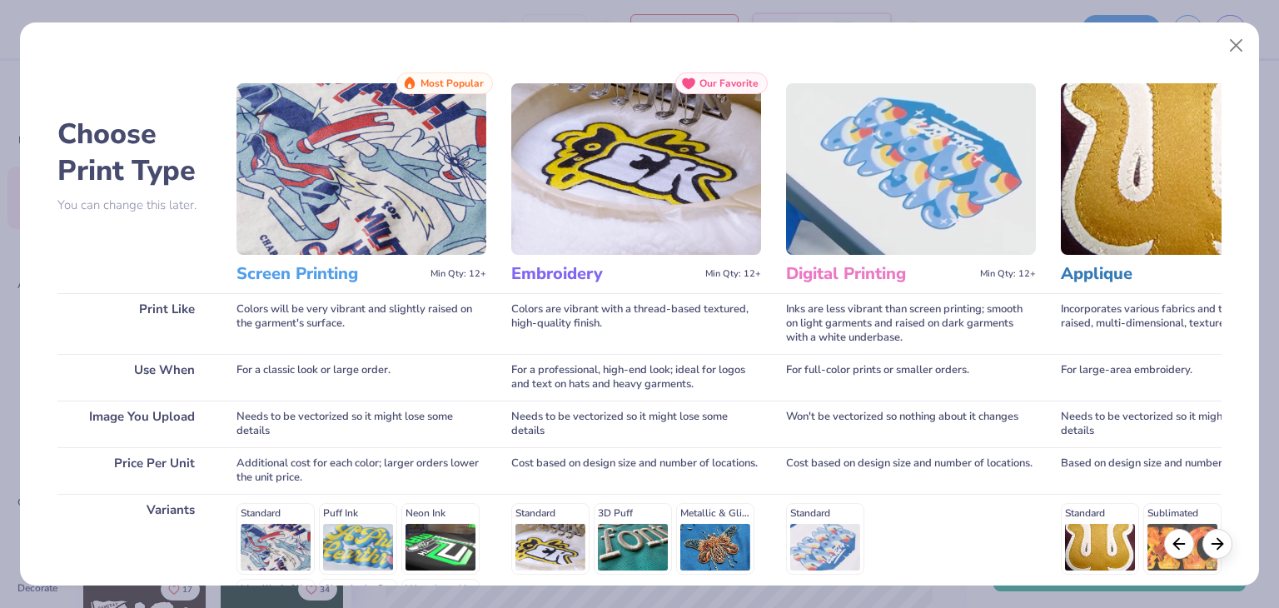
click at [390, 170] on img at bounding box center [361, 168] width 250 height 171
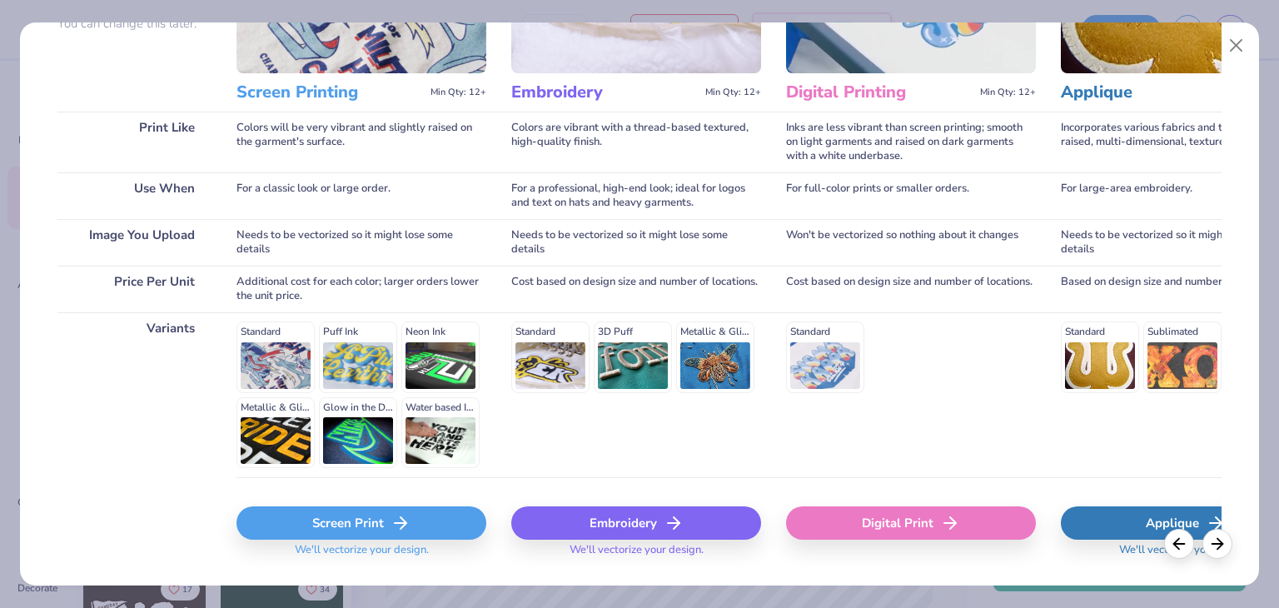
scroll to position [222, 0]
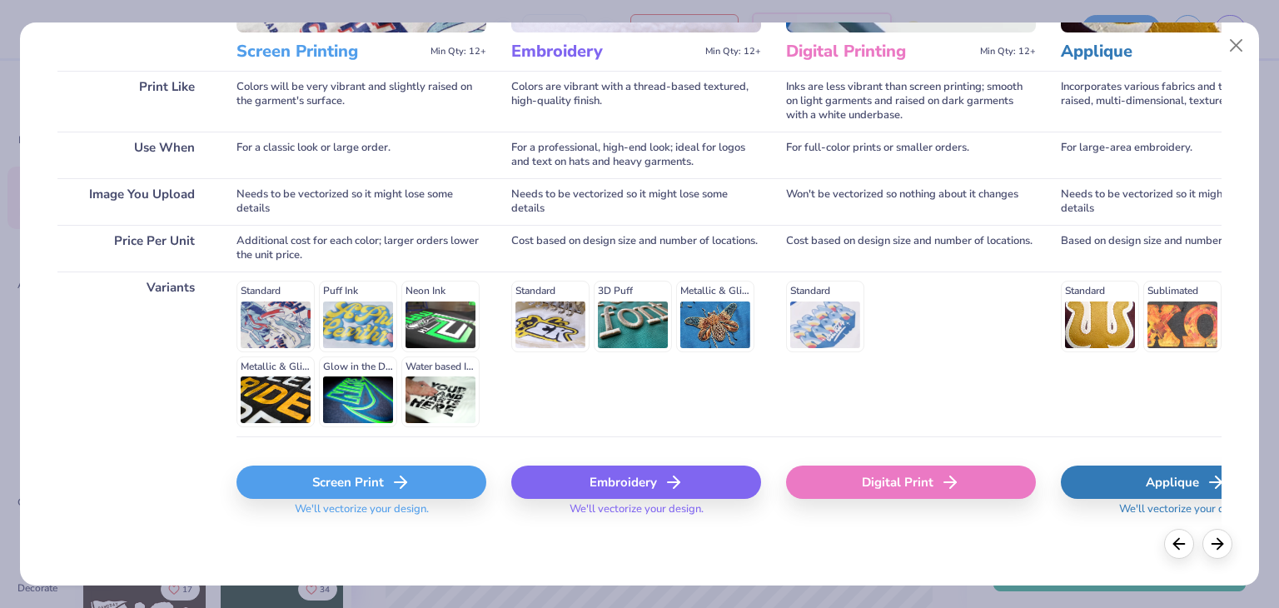
click at [382, 468] on div "Screen Print" at bounding box center [361, 481] width 250 height 33
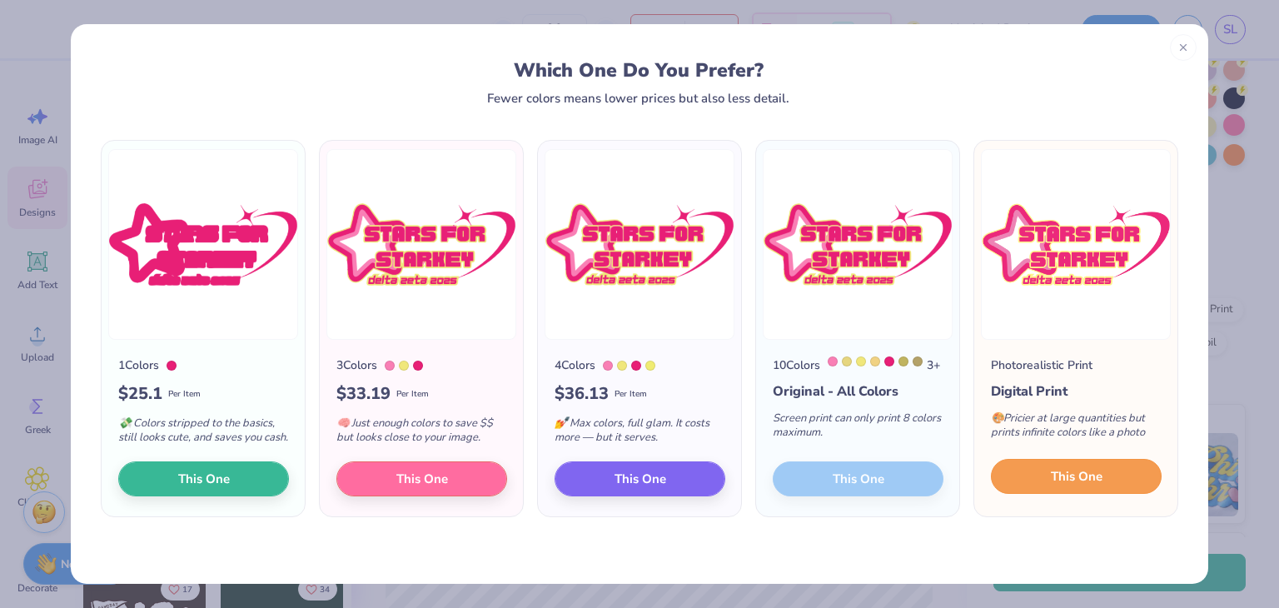
click at [1056, 494] on button "This One" at bounding box center [1076, 476] width 171 height 35
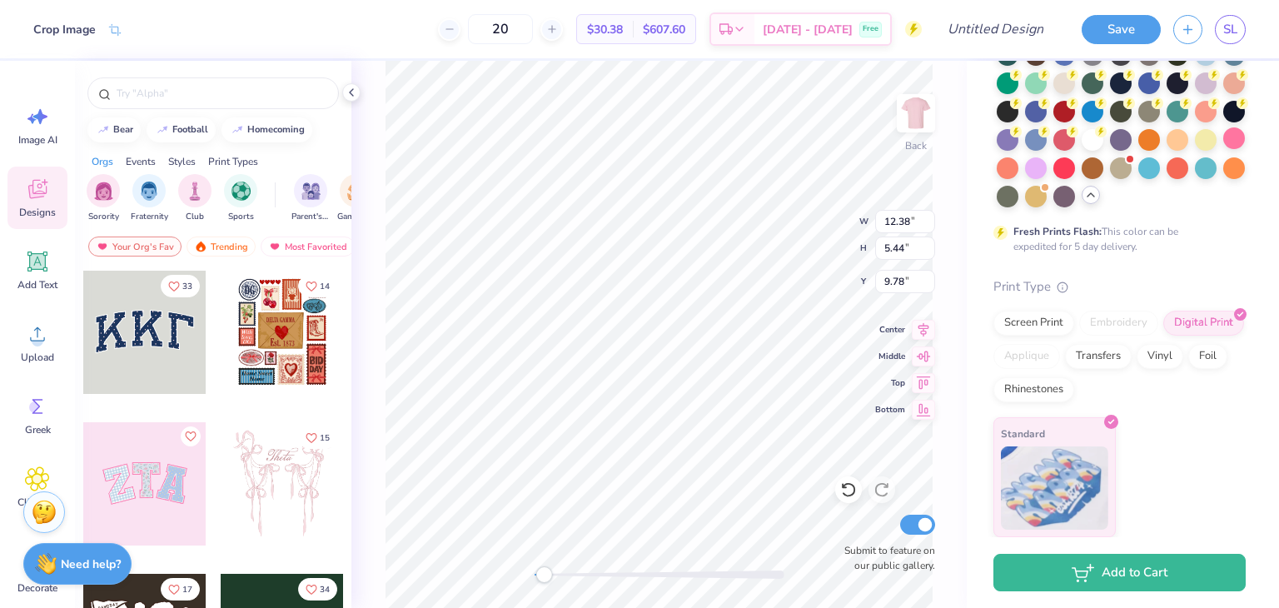
scroll to position [0, 0]
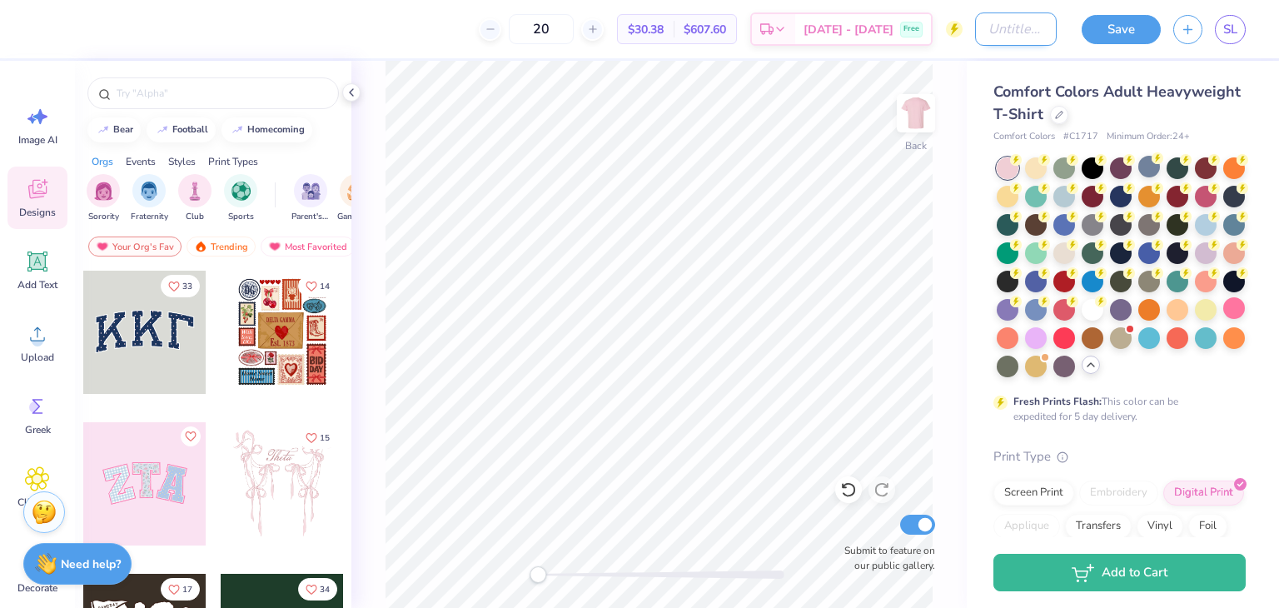
click at [983, 26] on input "Design Title" at bounding box center [1016, 28] width 82 height 33
type input "Final Stars for [PERSON_NAME]"
click at [1132, 24] on button "Save" at bounding box center [1120, 26] width 79 height 29
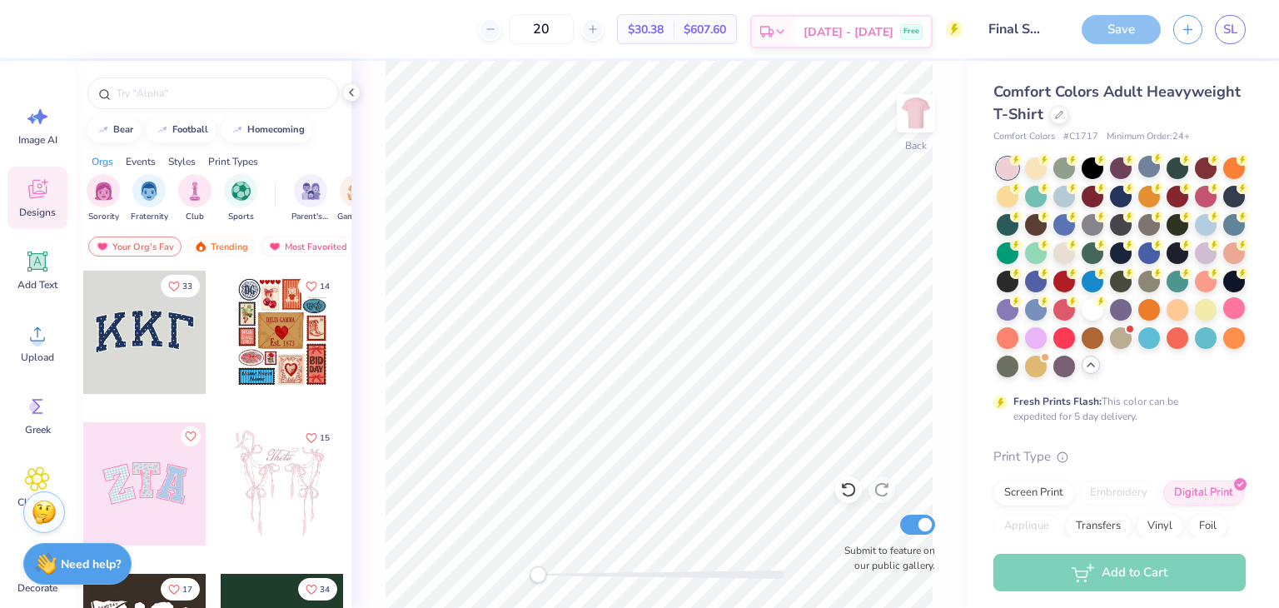
click at [795, 39] on div "Est. Delivery" at bounding box center [773, 32] width 43 height 30
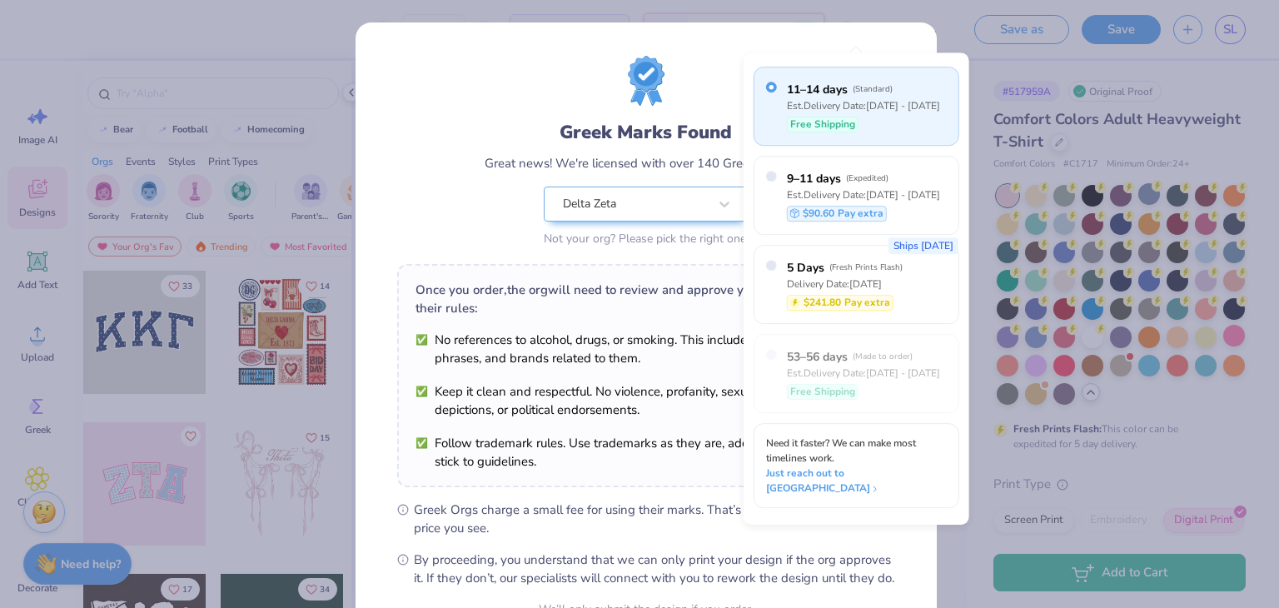
click at [846, 48] on div "Greek Marks Found Great news! We're licensed with over 140 Greek Orgs. 🥳 Delta …" at bounding box center [645, 380] width 581 height 716
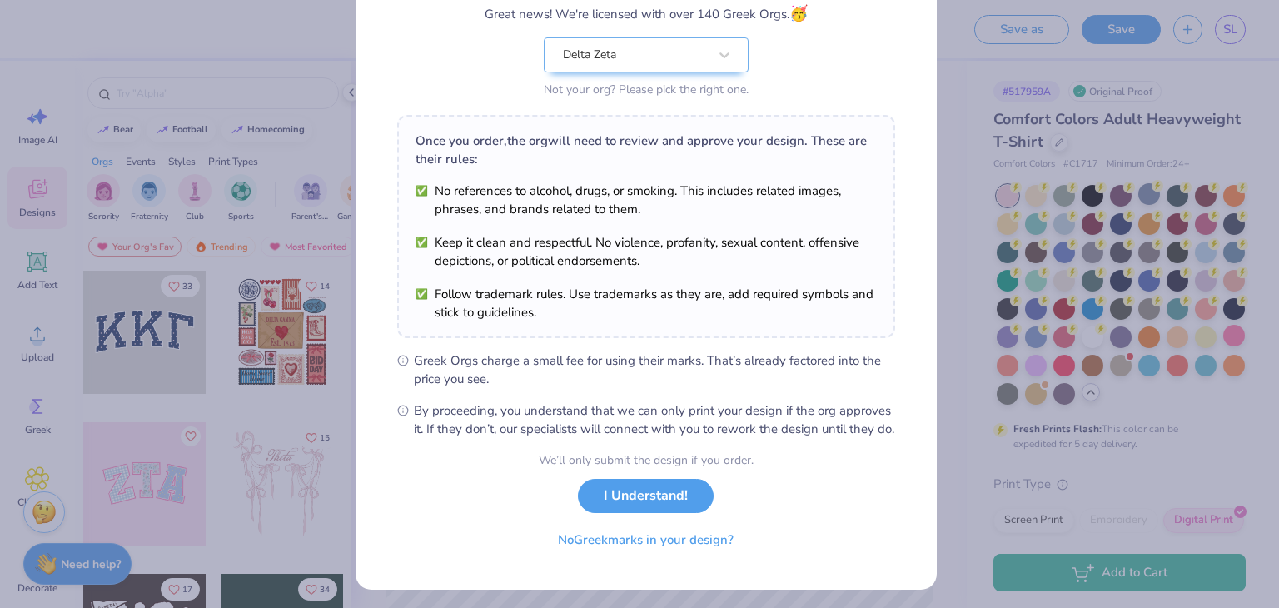
scroll to position [170, 0]
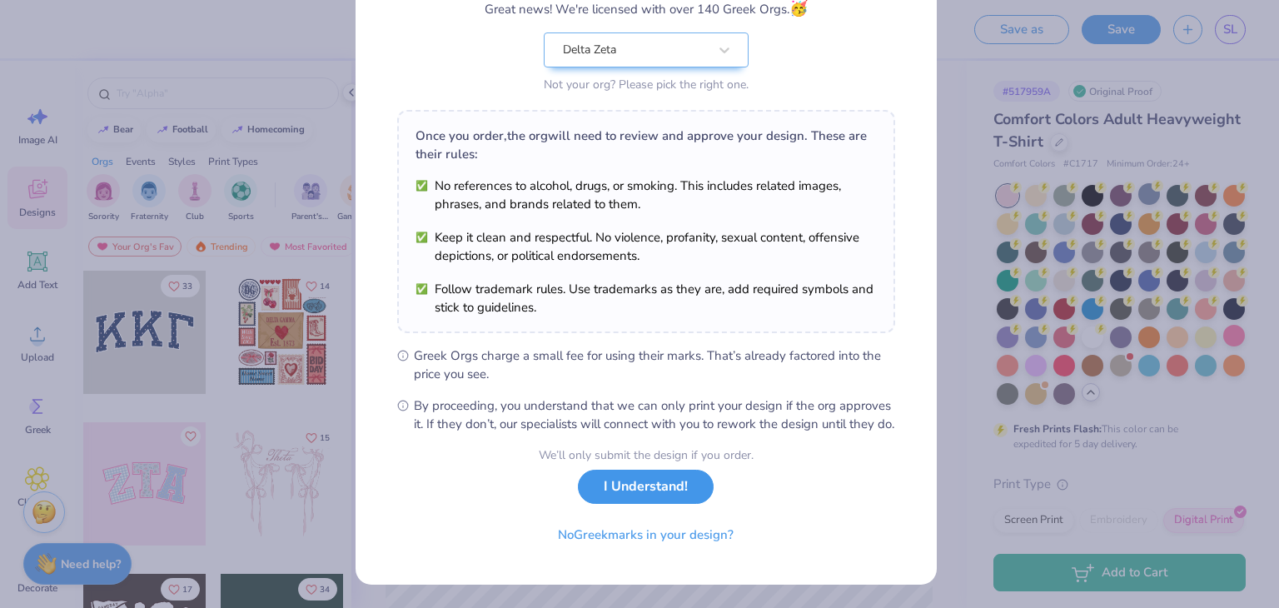
click at [639, 484] on button "I Understand!" at bounding box center [646, 487] width 136 height 34
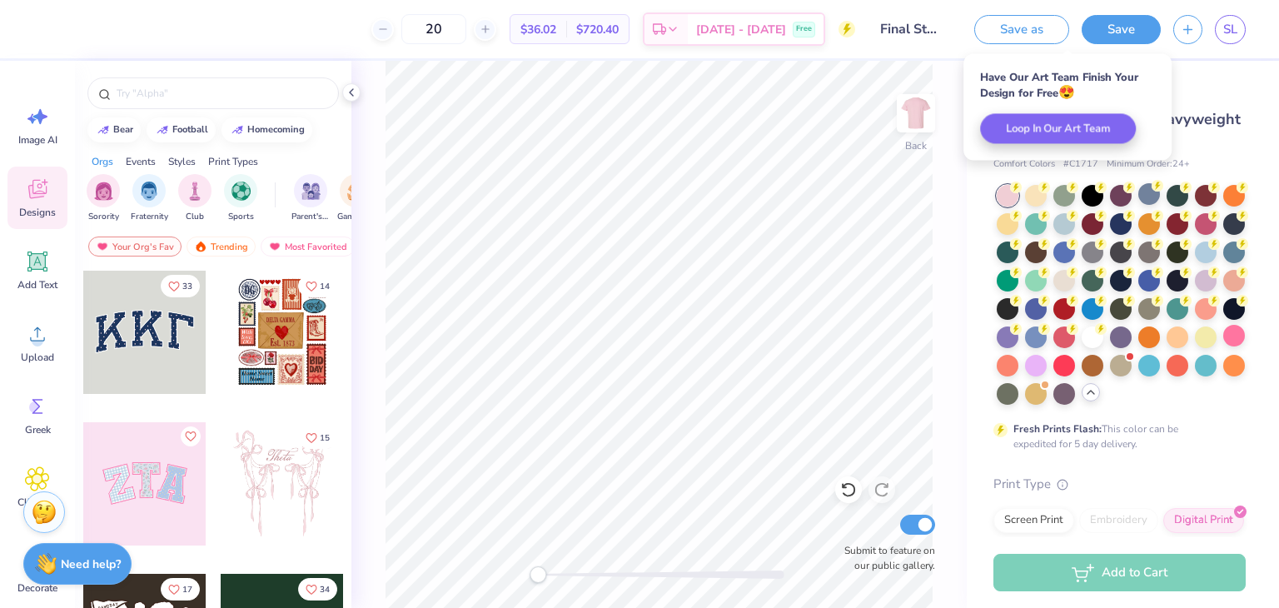
scroll to position [0, 0]
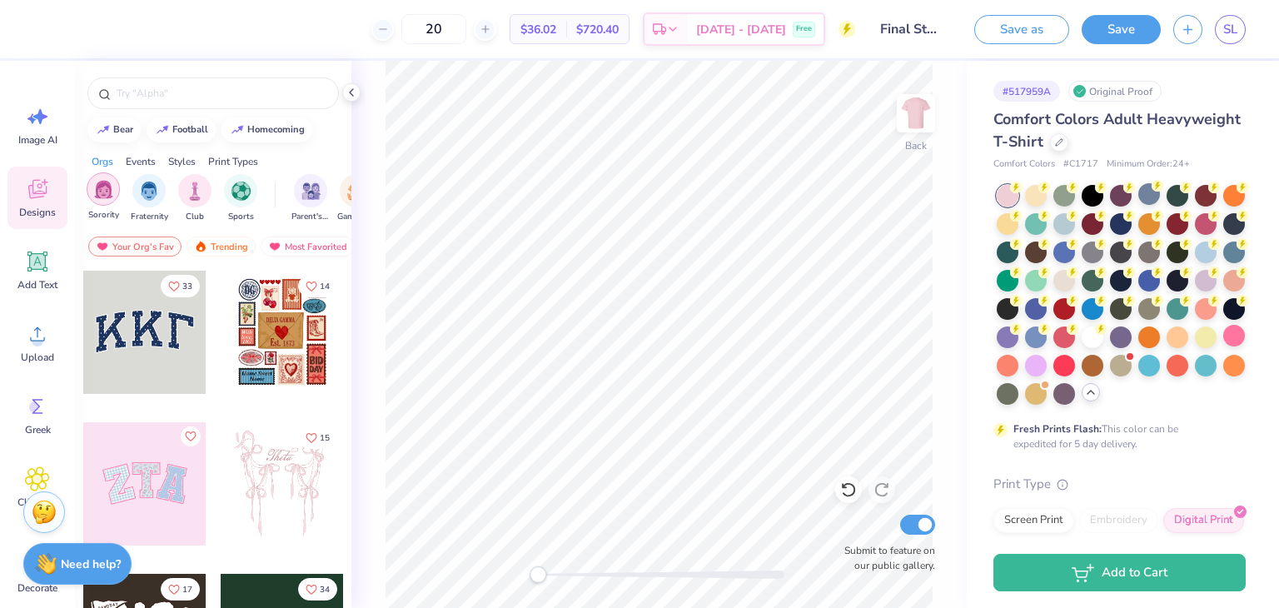
click at [105, 195] on img "filter for Sorority" at bounding box center [103, 189] width 19 height 19
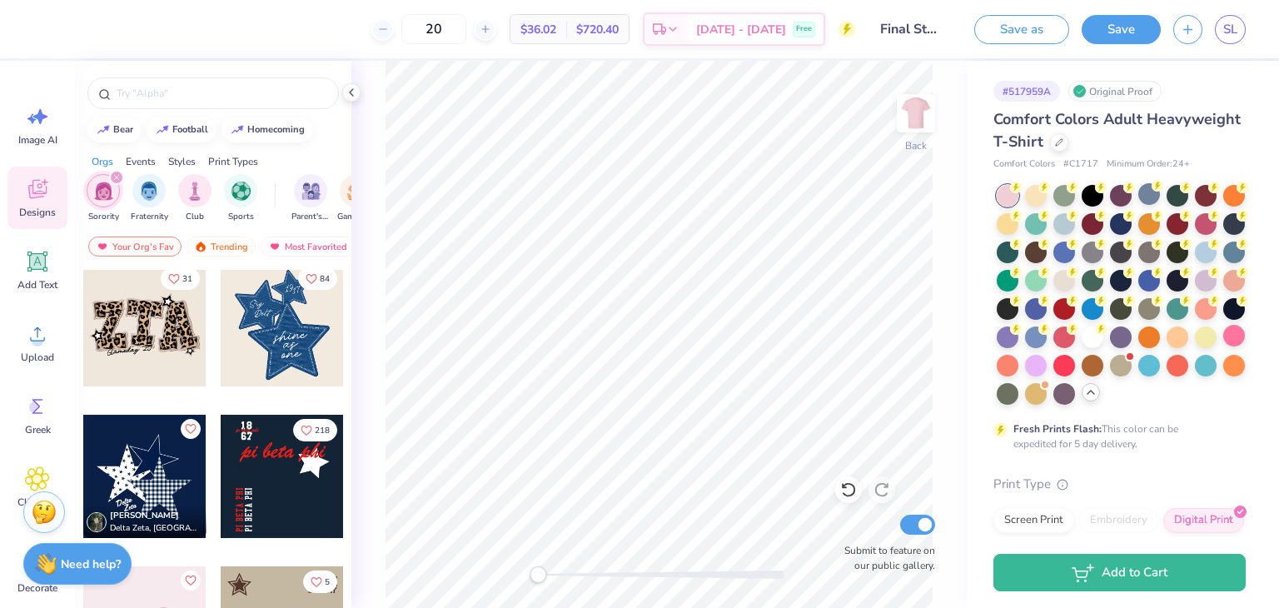
scroll to position [1069, 0]
click at [276, 495] on div at bounding box center [282, 475] width 123 height 123
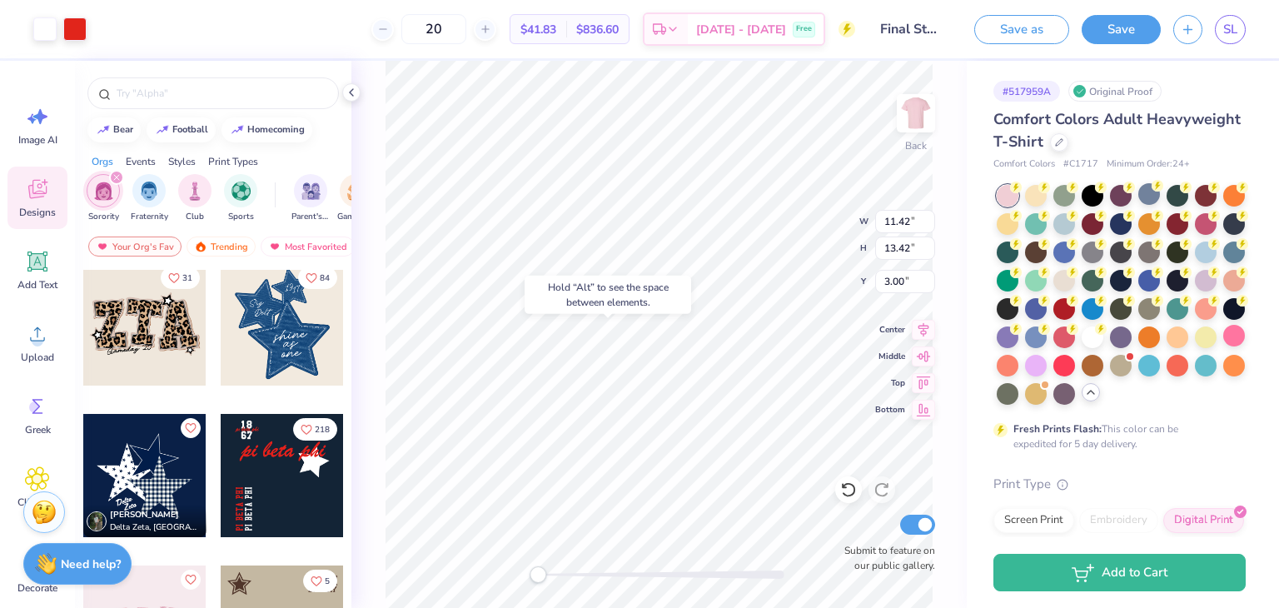
type input "12.38"
type input "5.44"
type input "2.67"
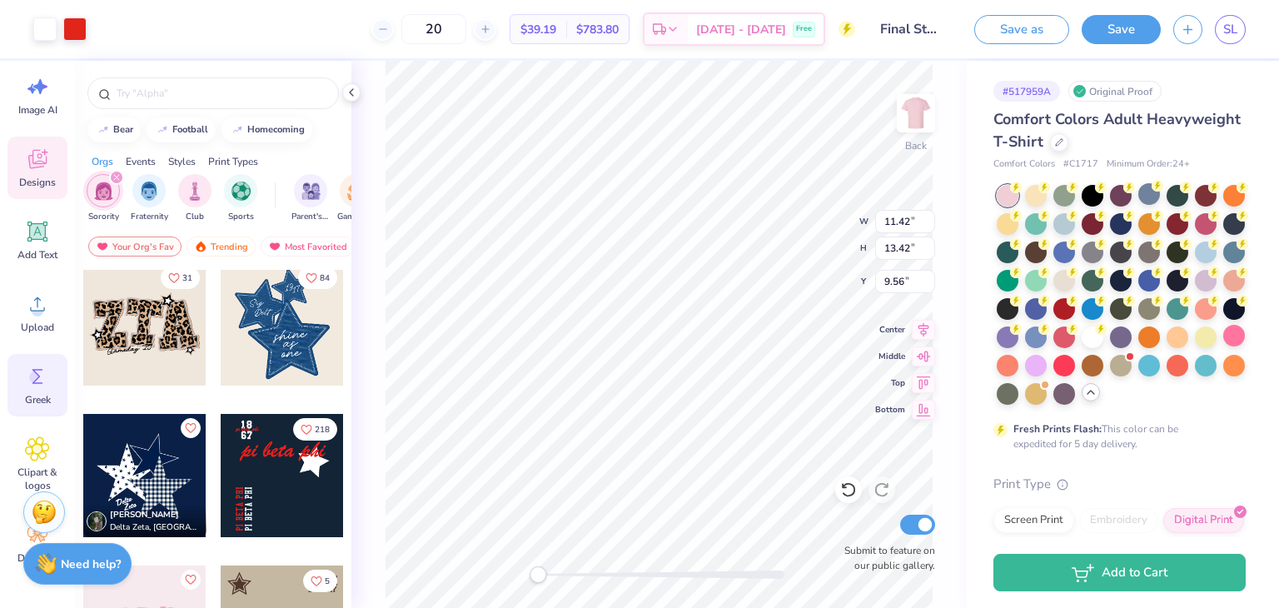
click at [35, 400] on span "Greek" at bounding box center [38, 399] width 26 height 13
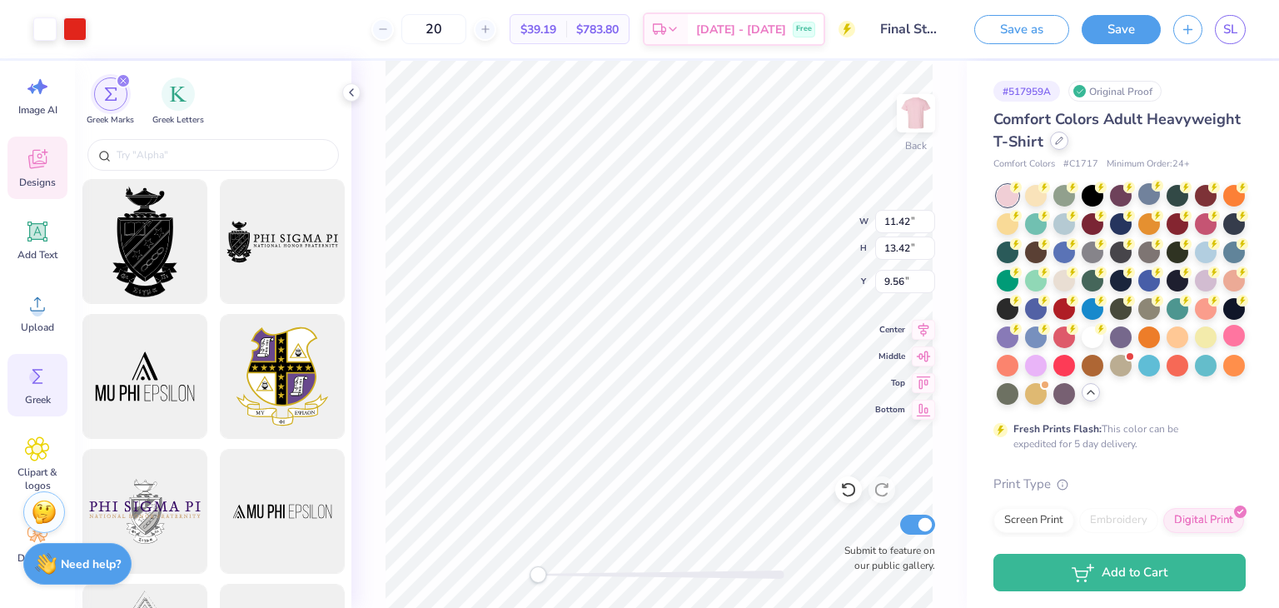
click at [1063, 142] on icon at bounding box center [1059, 141] width 8 height 8
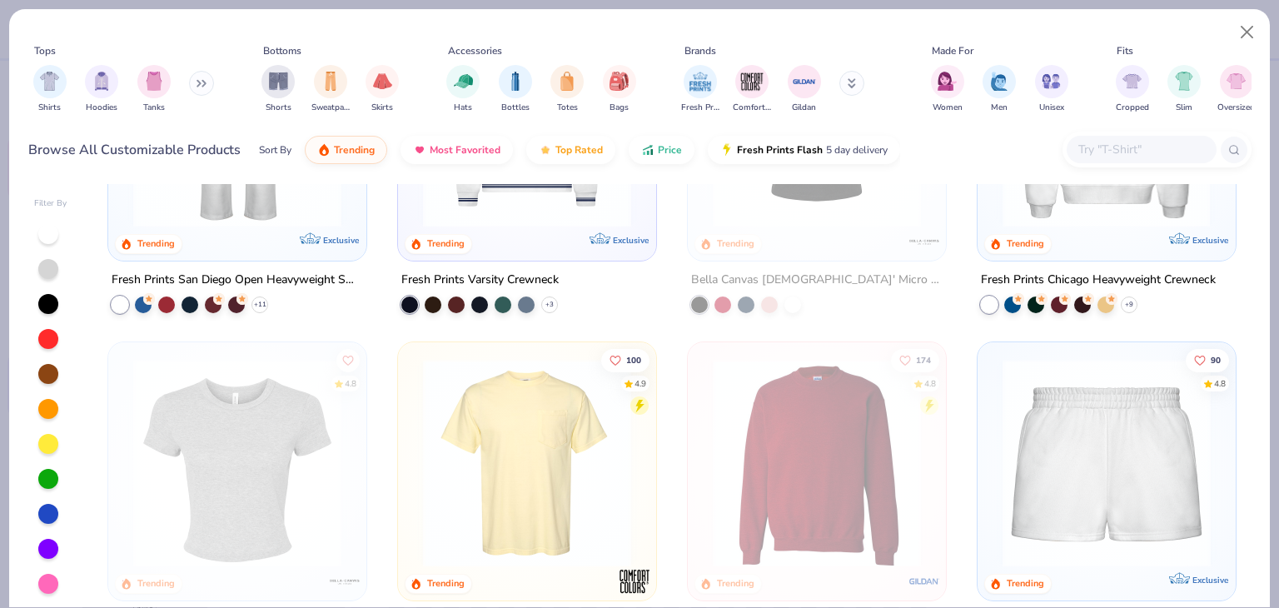
scroll to position [969, 0]
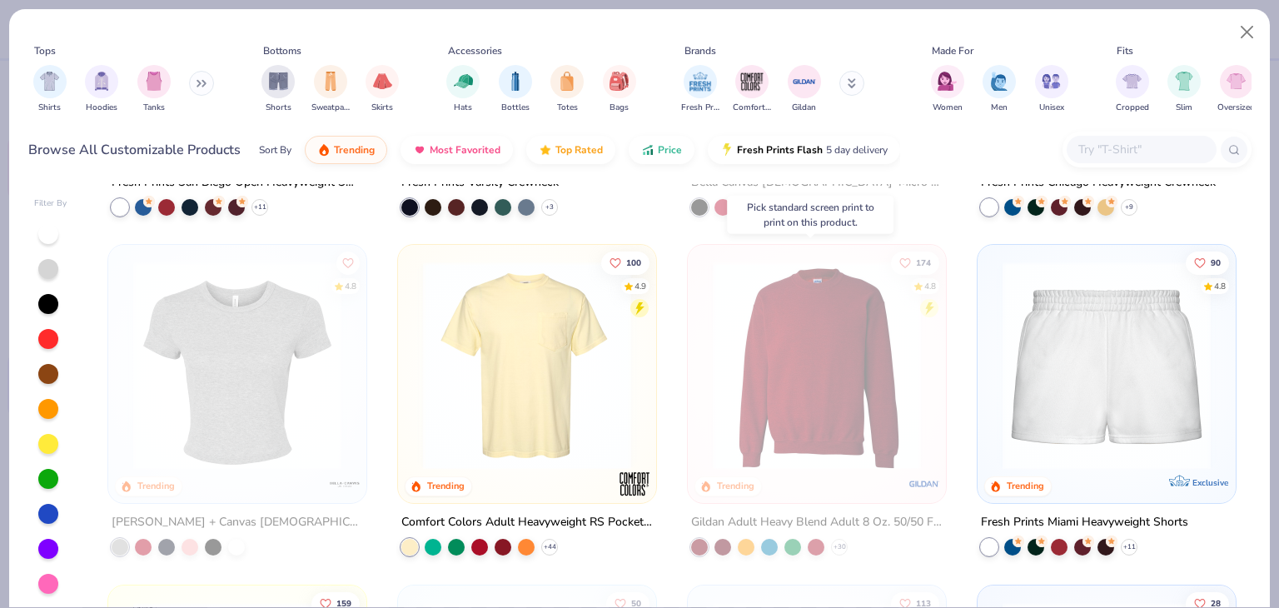
click at [808, 330] on img at bounding box center [816, 365] width 225 height 208
click at [845, 362] on img at bounding box center [816, 365] width 225 height 208
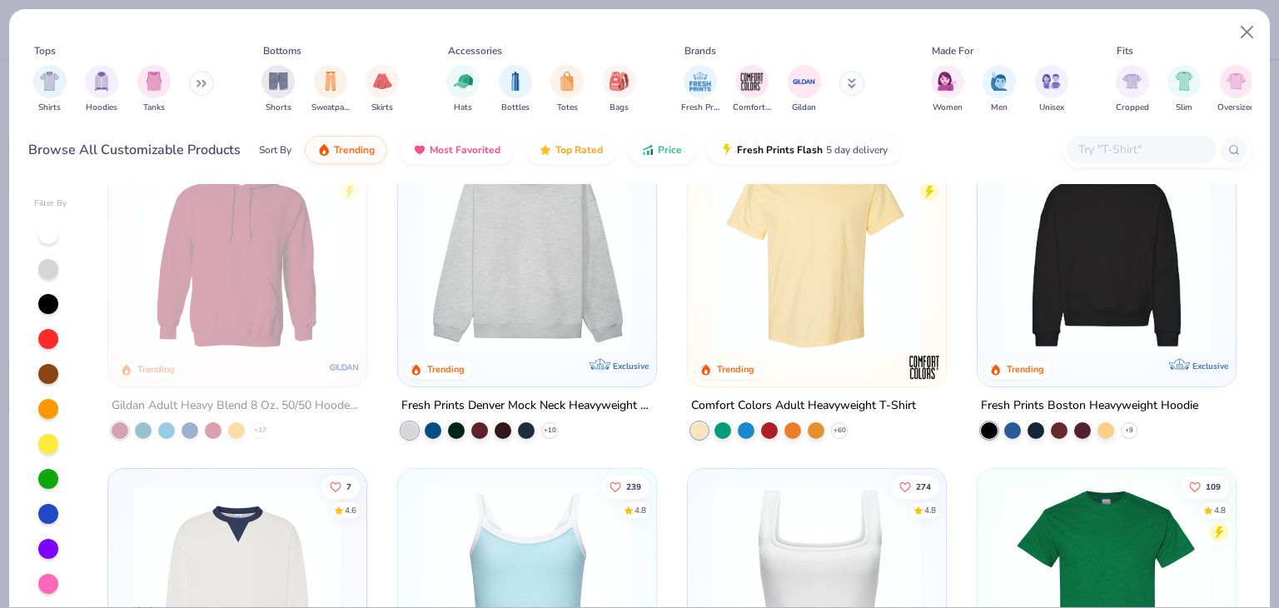
scroll to position [0, 0]
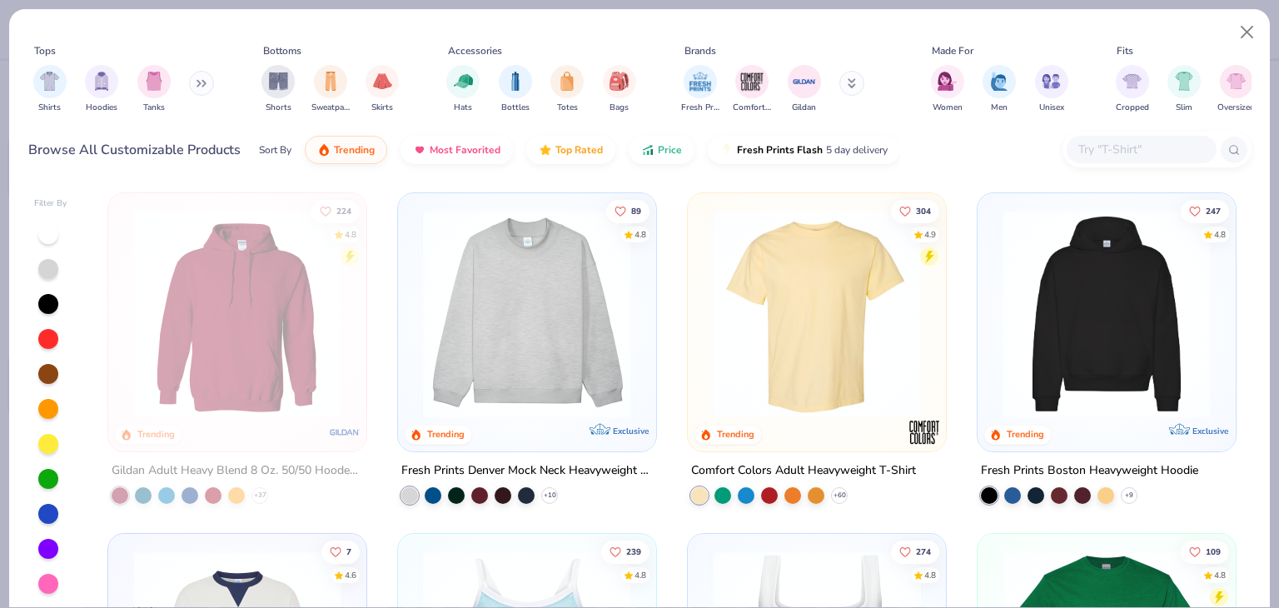
click at [1111, 334] on img at bounding box center [1106, 314] width 225 height 208
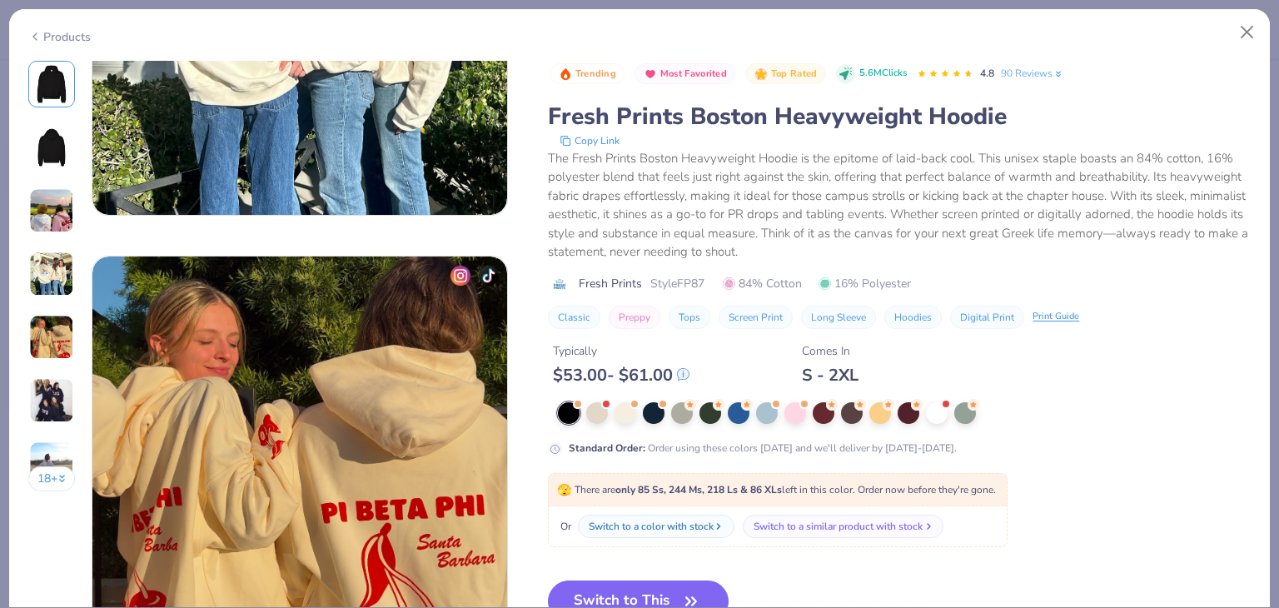
scroll to position [1631, 0]
click at [654, 587] on button "Switch to This" at bounding box center [638, 601] width 181 height 42
type textarea "x"
type input "1.49"
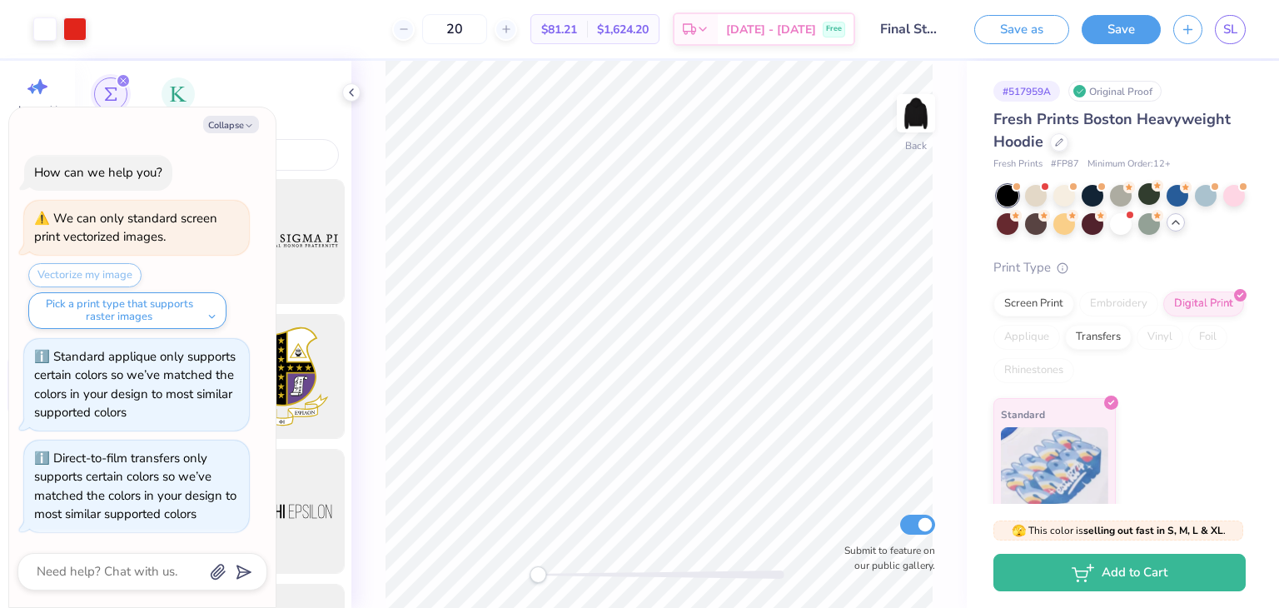
scroll to position [242, 0]
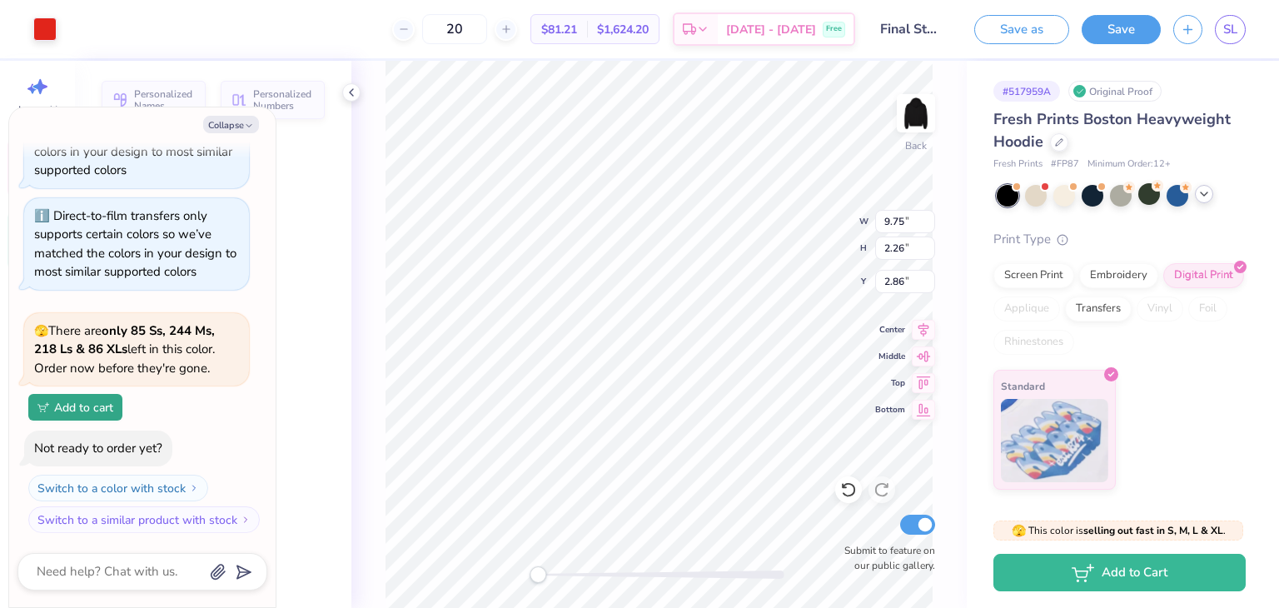
type textarea "x"
type input "9.75"
type input "2.26"
type input "2.86"
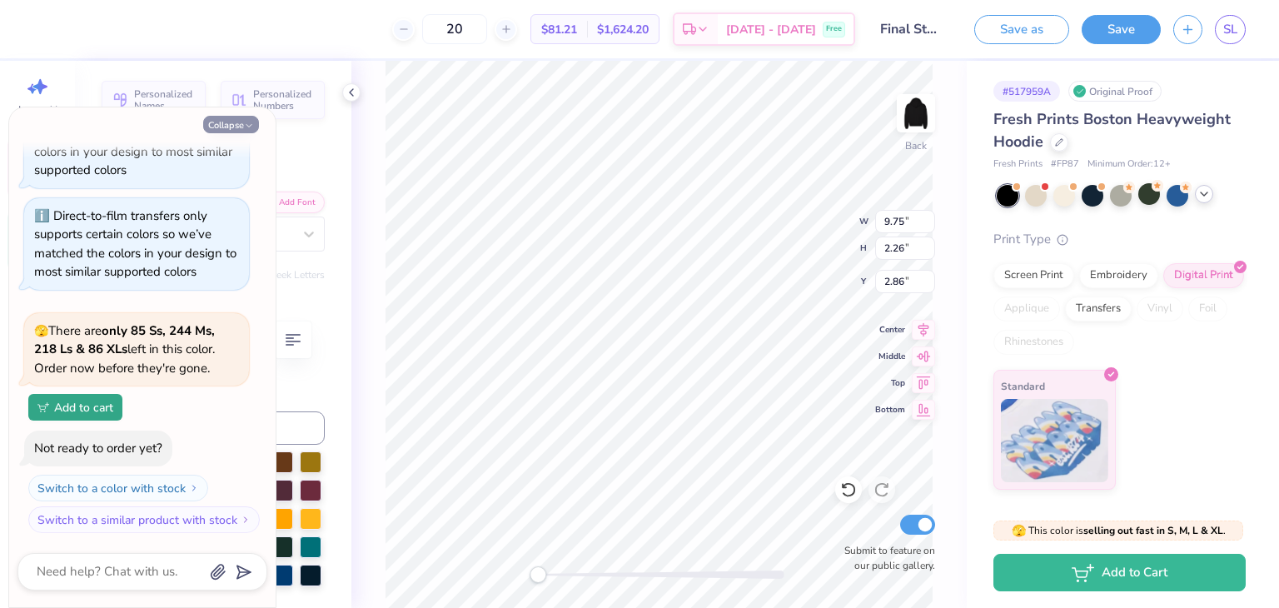
click at [236, 125] on button "Collapse" at bounding box center [231, 124] width 56 height 17
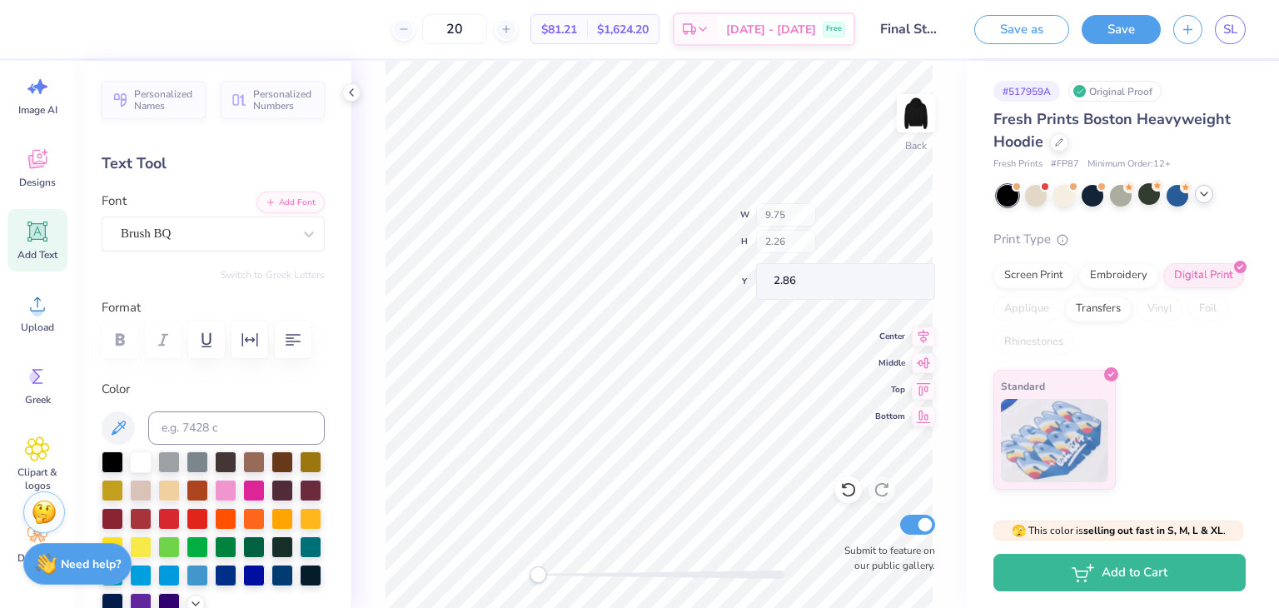
type textarea "x"
type textarea "p"
type textarea "delta zeta"
type input "0.79"
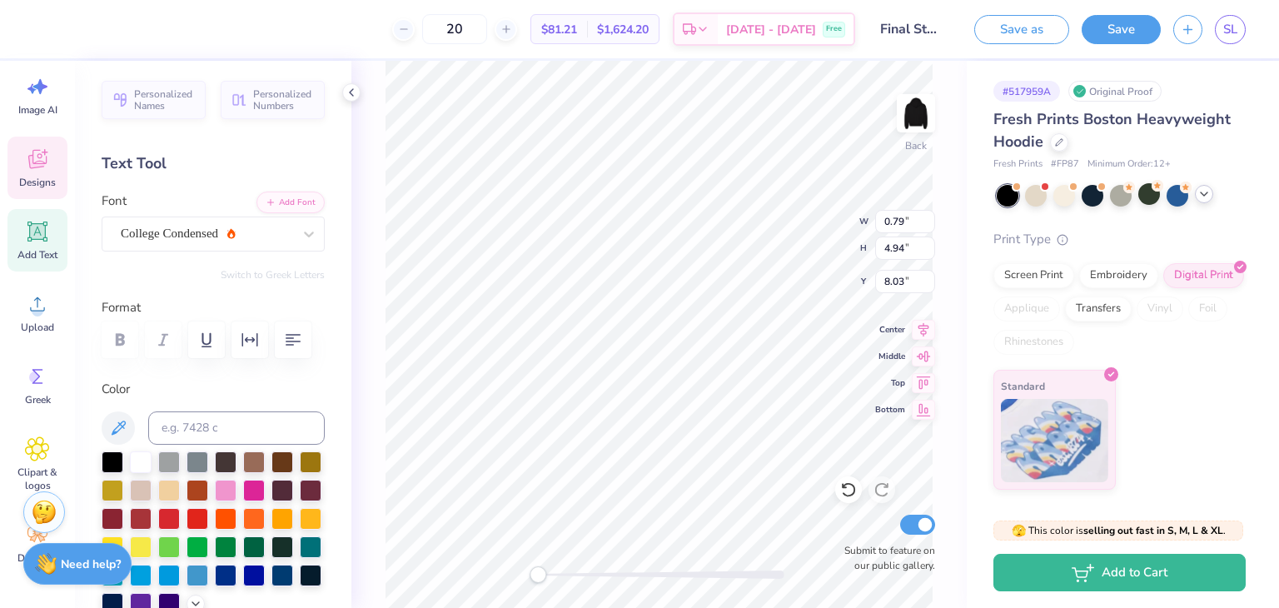
type input "4.94"
type input "8.03"
type input "8.62"
type input "2.19"
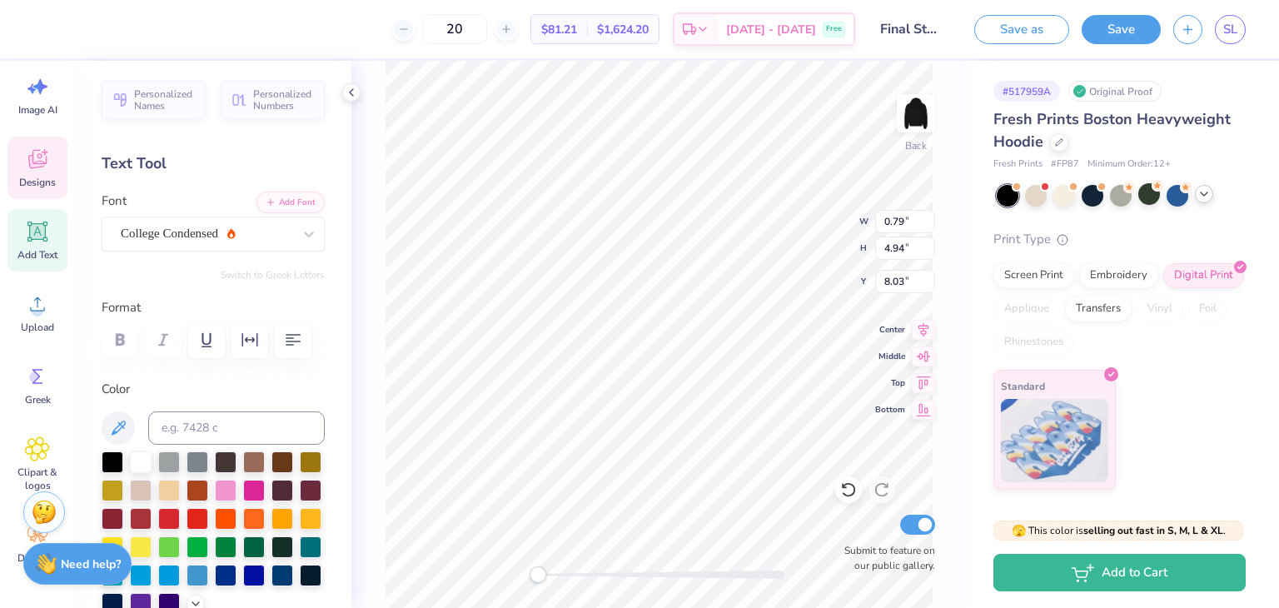
type input "2.97"
type textarea "d"
type textarea "stars for [PERSON_NAME]"
type input "2.66"
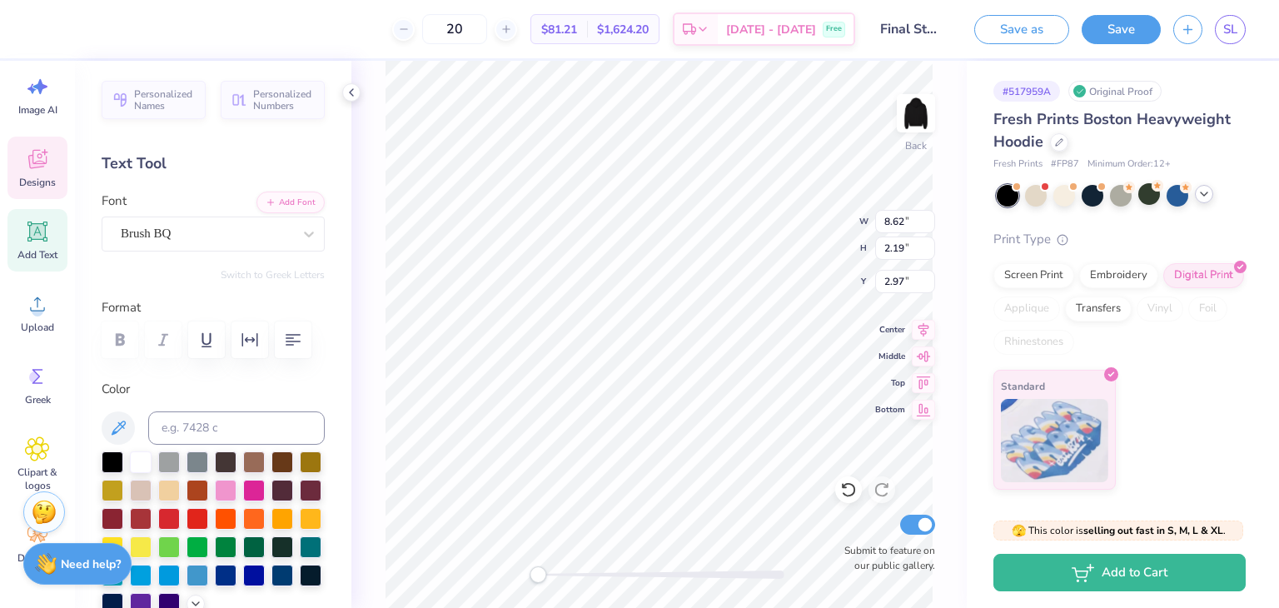
type input "0.62"
type input "1.22"
